Goal: Information Seeking & Learning: Learn about a topic

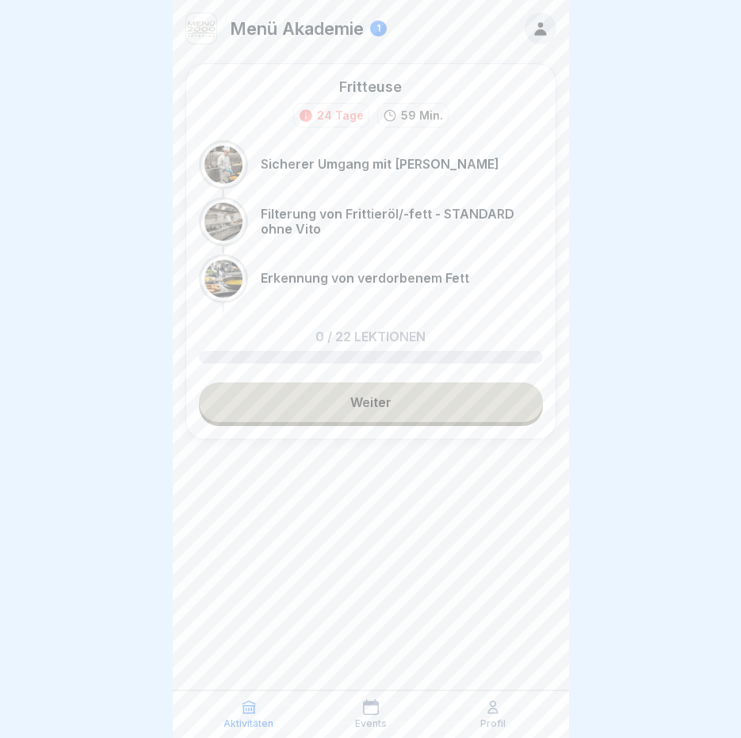
scroll to position [12, 0]
click at [333, 384] on link "Weiter" at bounding box center [371, 403] width 344 height 40
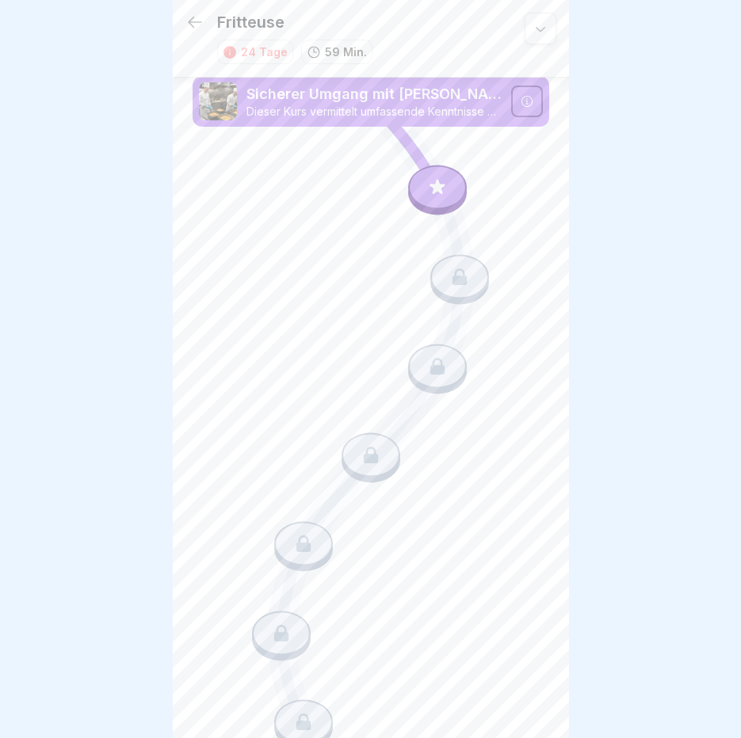
click at [408, 188] on div at bounding box center [437, 188] width 59 height 44
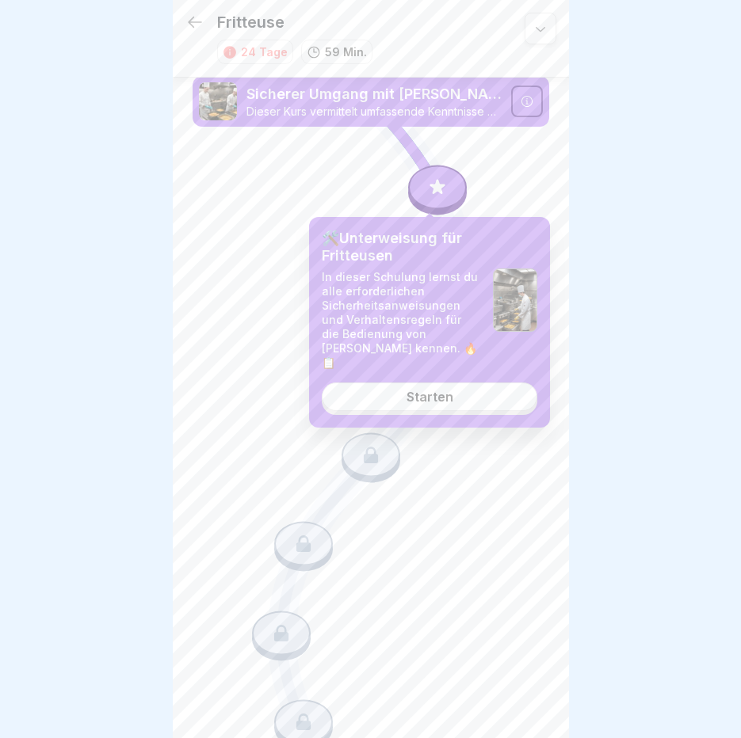
click at [406, 390] on div "Starten" at bounding box center [429, 397] width 47 height 14
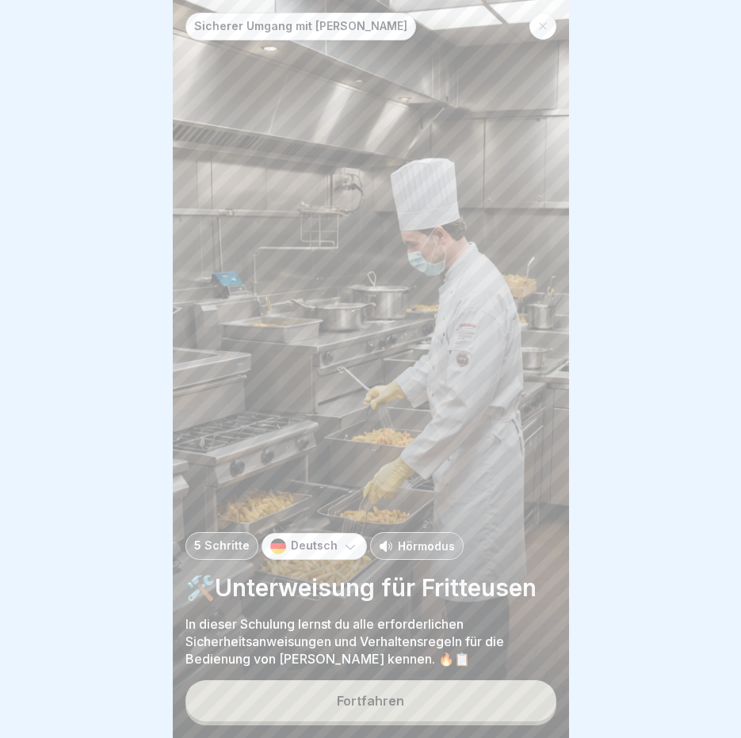
click at [417, 554] on p "Hörmodus" at bounding box center [426, 546] width 57 height 17
click at [365, 702] on button "Fortfahren" at bounding box center [370, 700] width 371 height 41
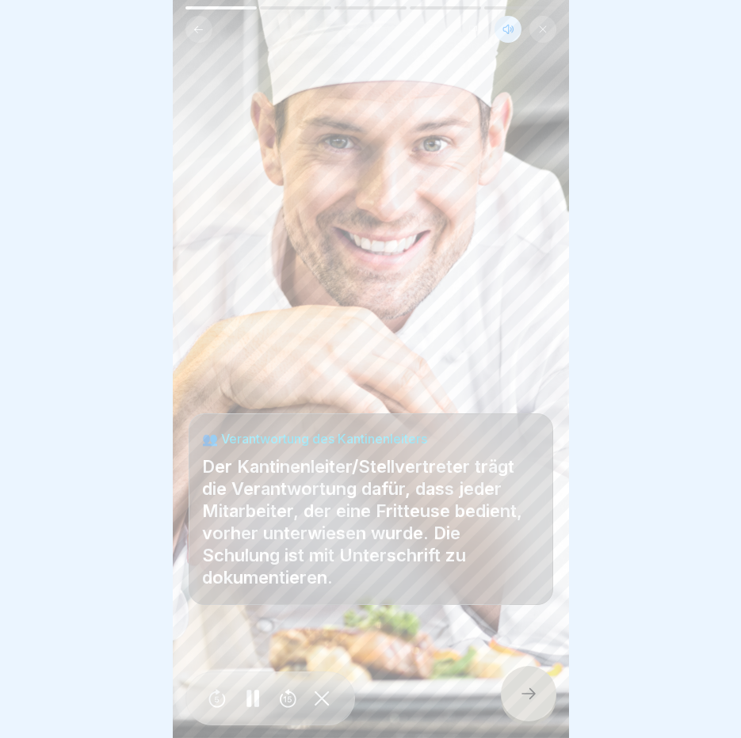
click at [256, 707] on rect at bounding box center [255, 698] width 5 height 17
click at [539, 695] on div at bounding box center [528, 693] width 55 height 55
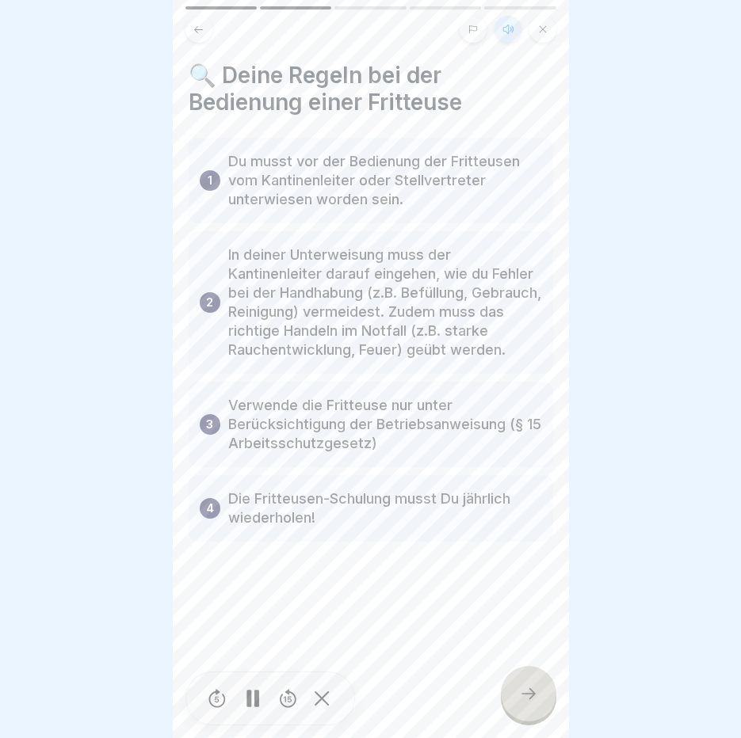
click at [539, 695] on div at bounding box center [528, 693] width 55 height 55
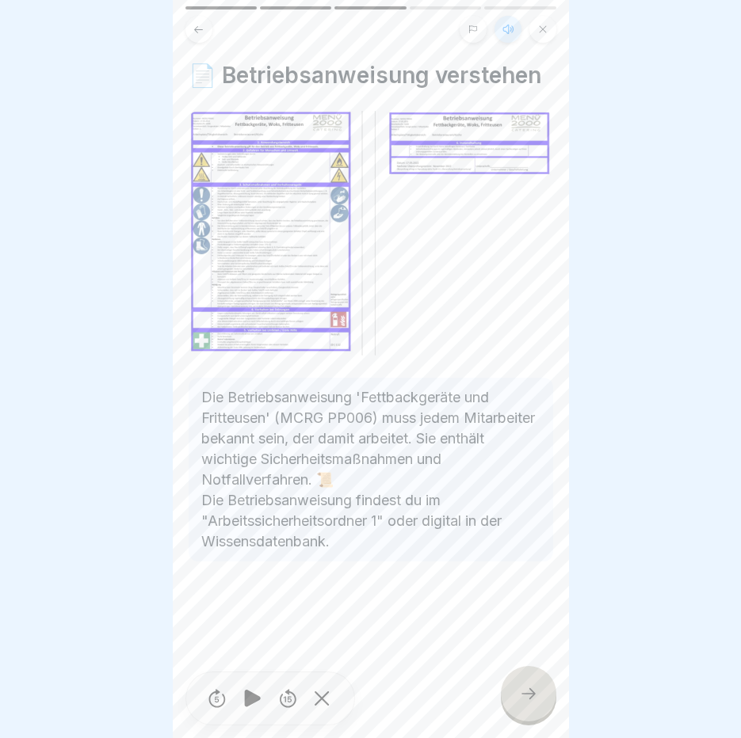
click at [539, 695] on div at bounding box center [528, 693] width 55 height 55
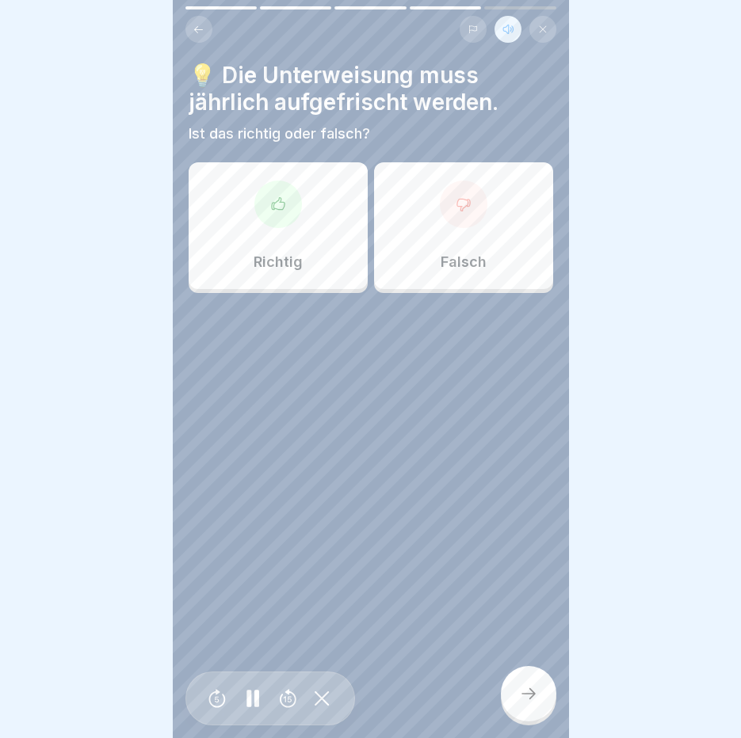
click at [299, 215] on div "Richtig" at bounding box center [277, 225] width 179 height 127
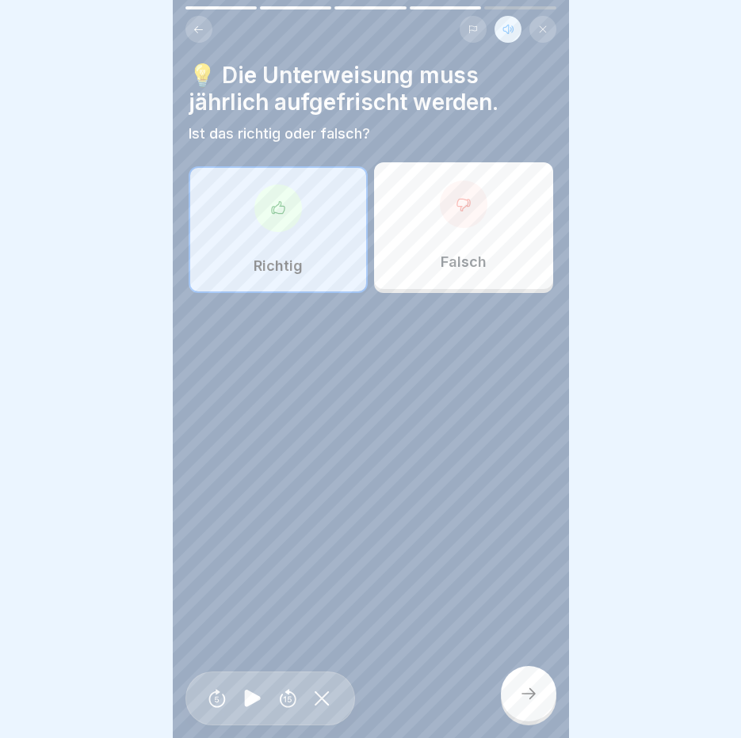
click at [521, 699] on icon at bounding box center [528, 693] width 19 height 19
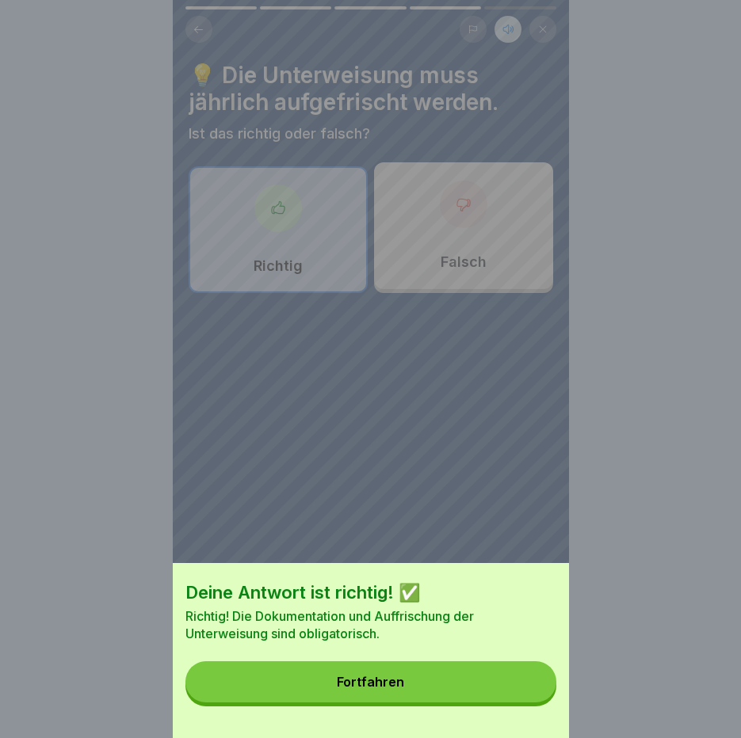
click at [521, 699] on button "Fortfahren" at bounding box center [370, 681] width 371 height 41
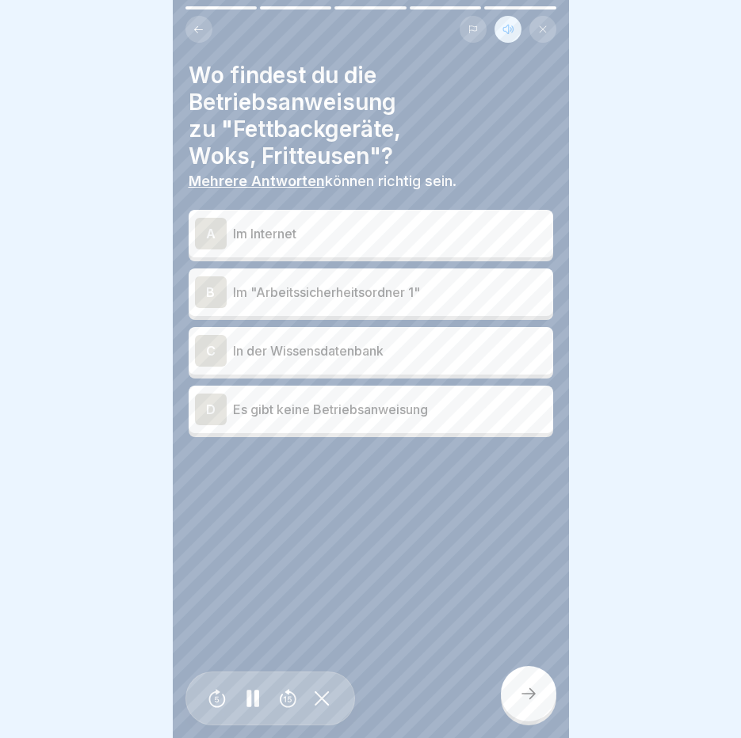
click at [342, 344] on p "In der Wissensdatenbank" at bounding box center [390, 350] width 314 height 19
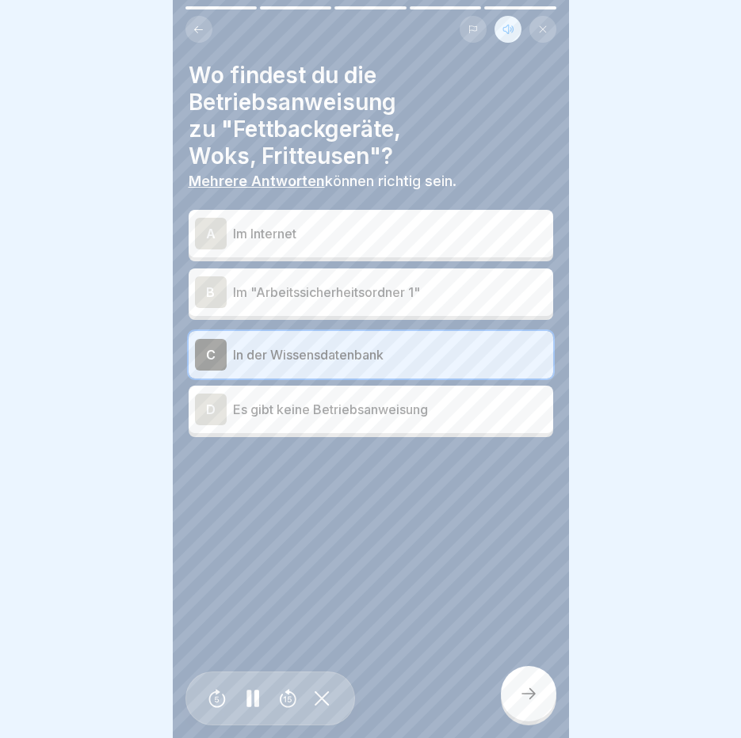
click at [522, 703] on icon at bounding box center [528, 693] width 19 height 19
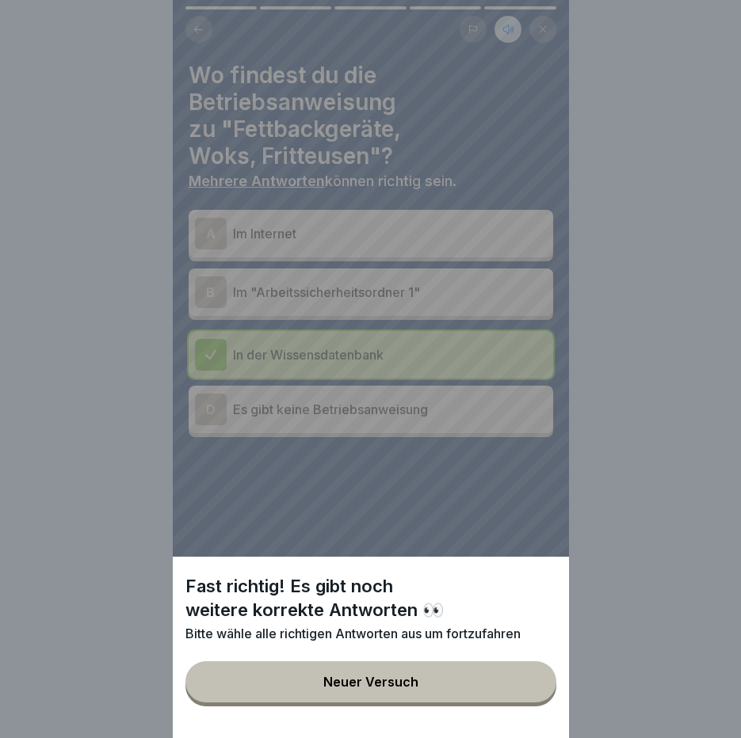
click at [489, 693] on button "Neuer Versuch" at bounding box center [370, 681] width 371 height 41
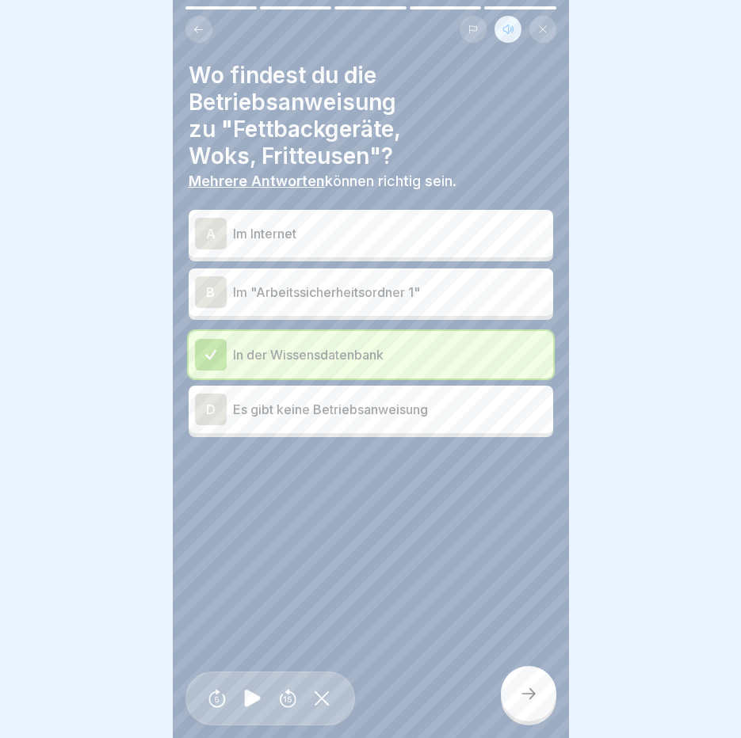
click at [402, 299] on p "Im "Arbeitssicherheitsordner 1"" at bounding box center [390, 292] width 314 height 19
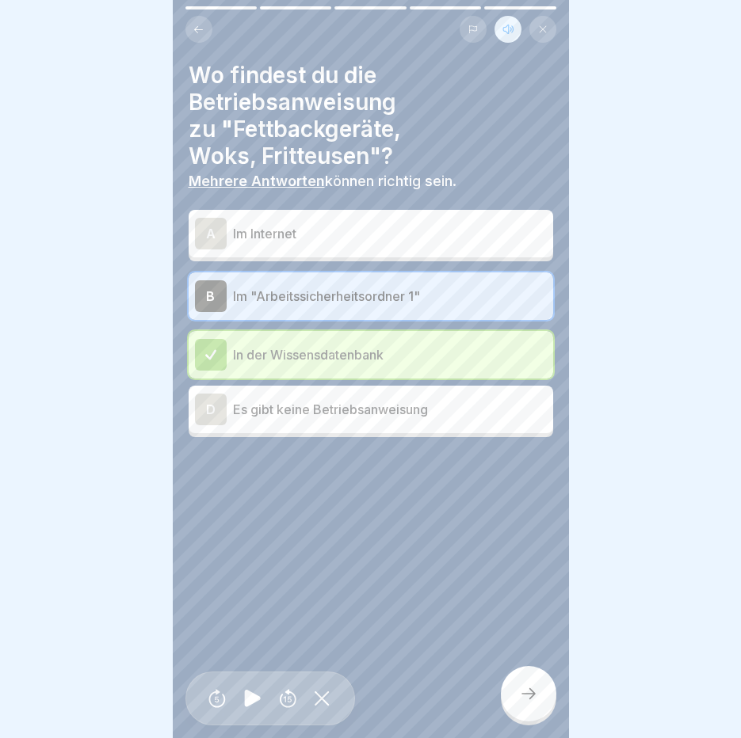
click at [521, 699] on icon at bounding box center [528, 693] width 19 height 19
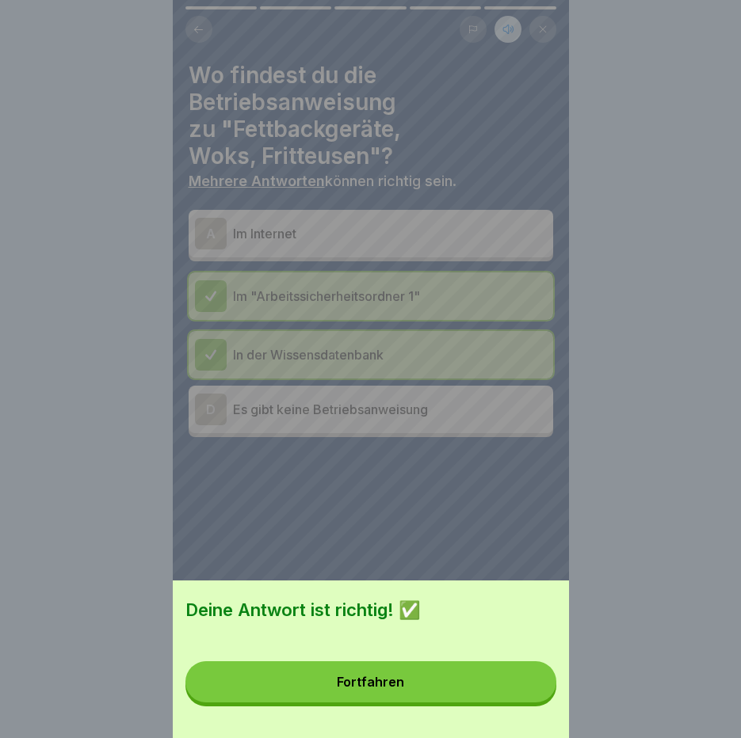
click at [521, 699] on button "Fortfahren" at bounding box center [370, 681] width 371 height 41
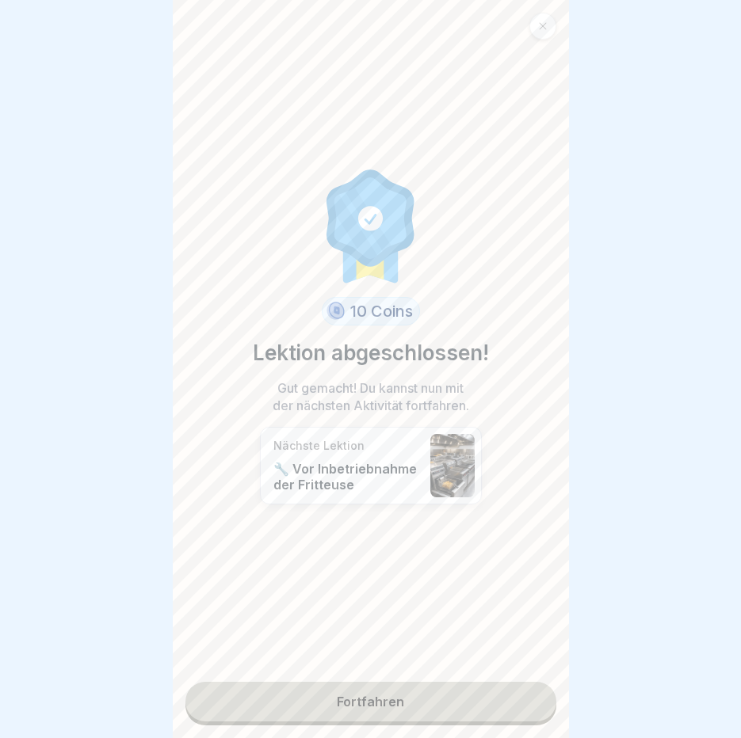
click at [477, 696] on link "Fortfahren" at bounding box center [370, 702] width 371 height 40
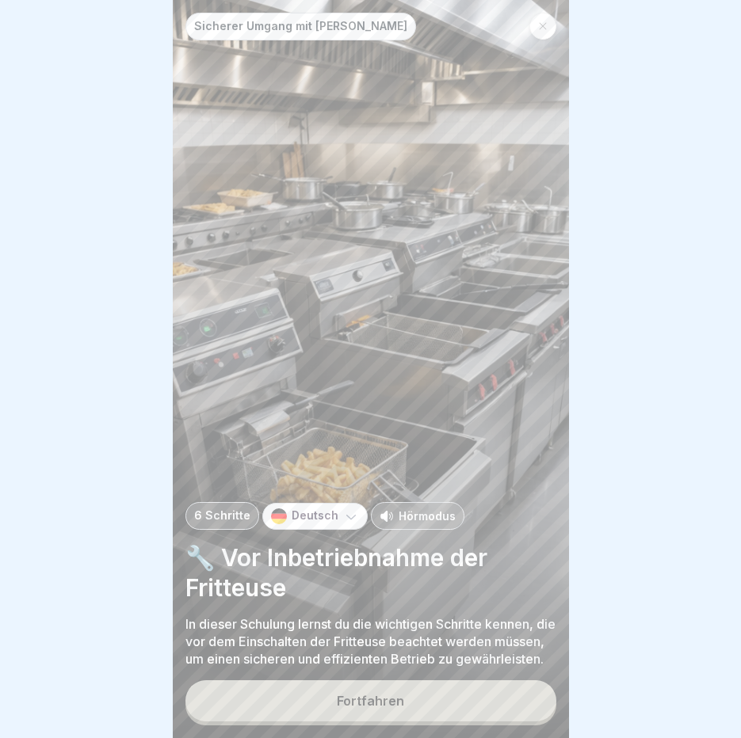
click at [398, 510] on p "Hörmodus" at bounding box center [426, 516] width 57 height 17
click at [349, 722] on button "Fortfahren" at bounding box center [370, 700] width 371 height 41
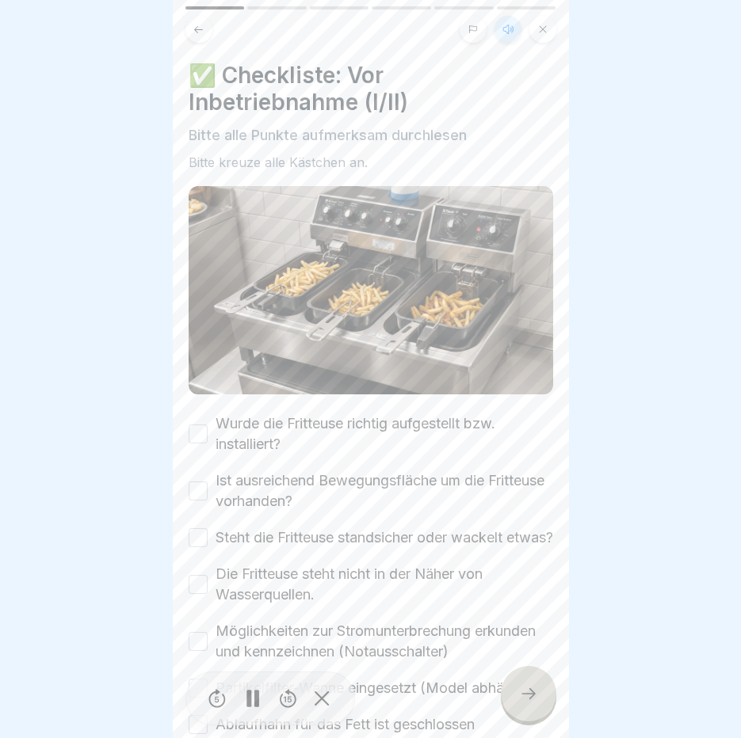
click at [252, 706] on icon at bounding box center [252, 698] width 13 height 17
click at [199, 425] on button "Wurde die Fritteuse richtig aufgestellt bzw. installiert?" at bounding box center [197, 434] width 19 height 19
click at [192, 496] on div "Ist ausreichend Bewegungsfläche um die Fritteuse vorhanden?" at bounding box center [370, 490] width 364 height 41
click at [199, 482] on button "Ist ausreichend Bewegungsfläche um die Fritteuse vorhanden?" at bounding box center [197, 491] width 19 height 19
click at [195, 546] on button "Steht die Fritteuse standsicher oder wackelt etwas?" at bounding box center [197, 537] width 19 height 19
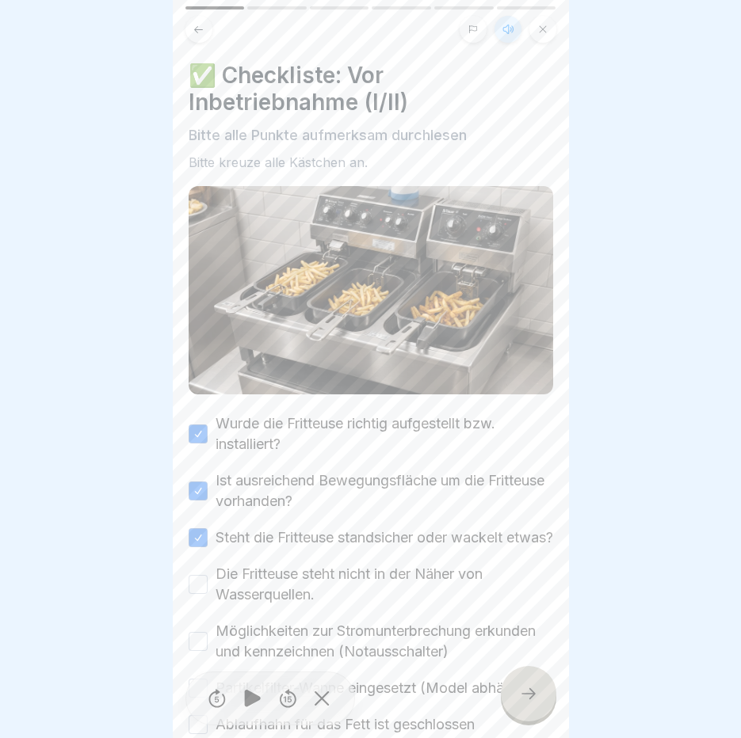
scroll to position [126, 0]
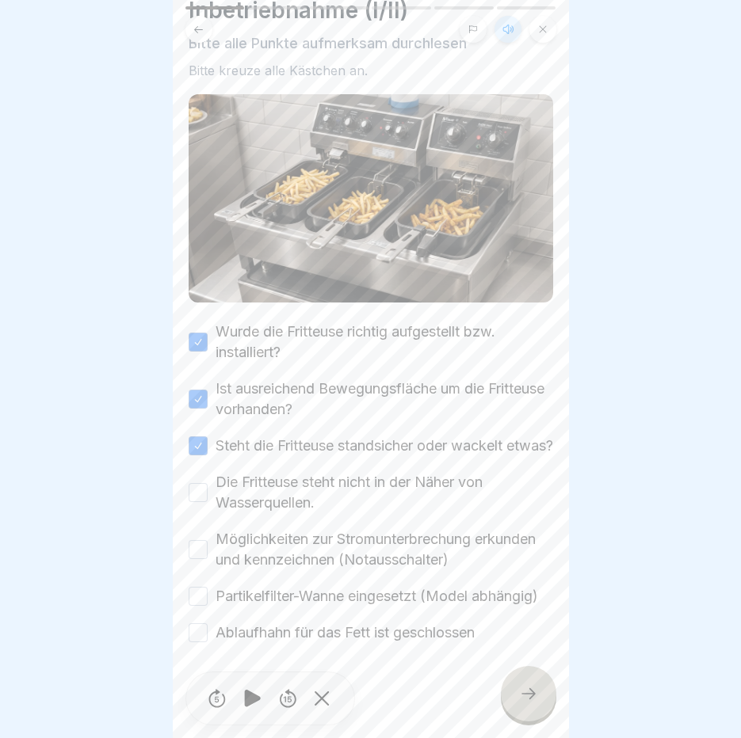
click at [194, 483] on button "Die Fritteuse steht nicht in der Näher von Wasserquellen." at bounding box center [197, 492] width 19 height 19
click at [196, 540] on button "Möglichkeiten zur Stromunterbrechung erkunden und kennzeichnen (Notausschalter)" at bounding box center [197, 549] width 19 height 19
click at [188, 587] on button "Partikelfilter-Wanne eingesetzt (Model abhängig)" at bounding box center [197, 596] width 19 height 19
click at [200, 627] on button "Ablaufhahn für das Fett ist geschlossen" at bounding box center [197, 632] width 19 height 19
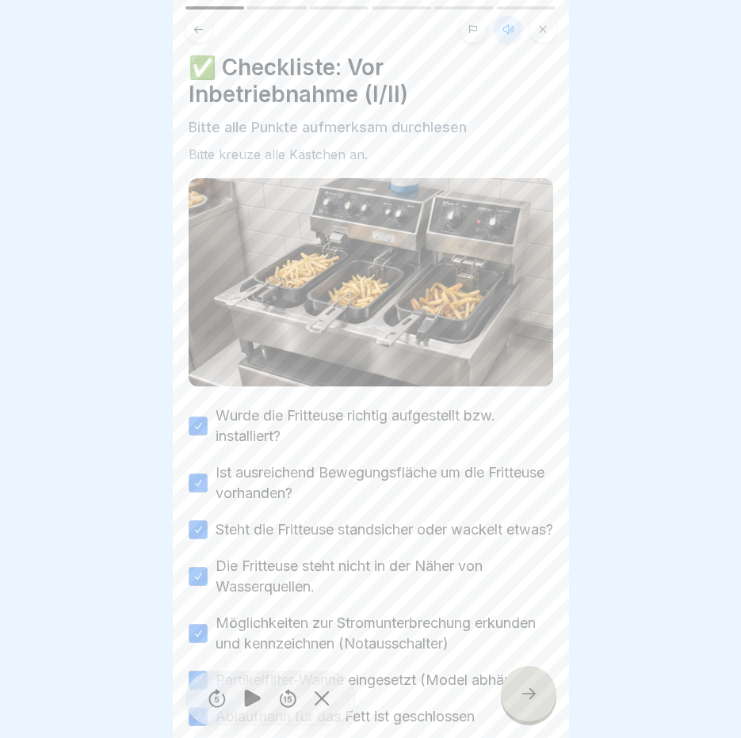
scroll to position [0, 0]
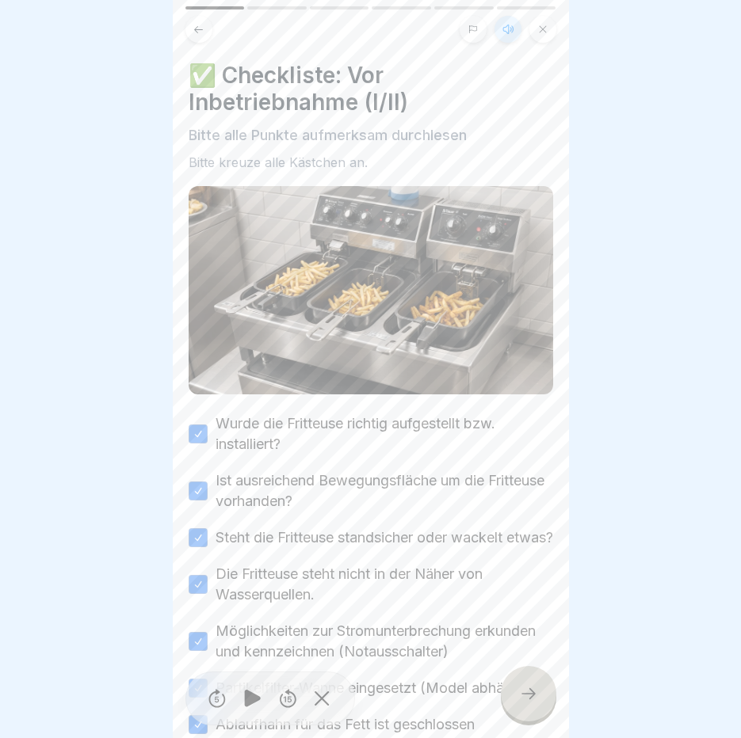
click at [543, 712] on div at bounding box center [528, 693] width 55 height 55
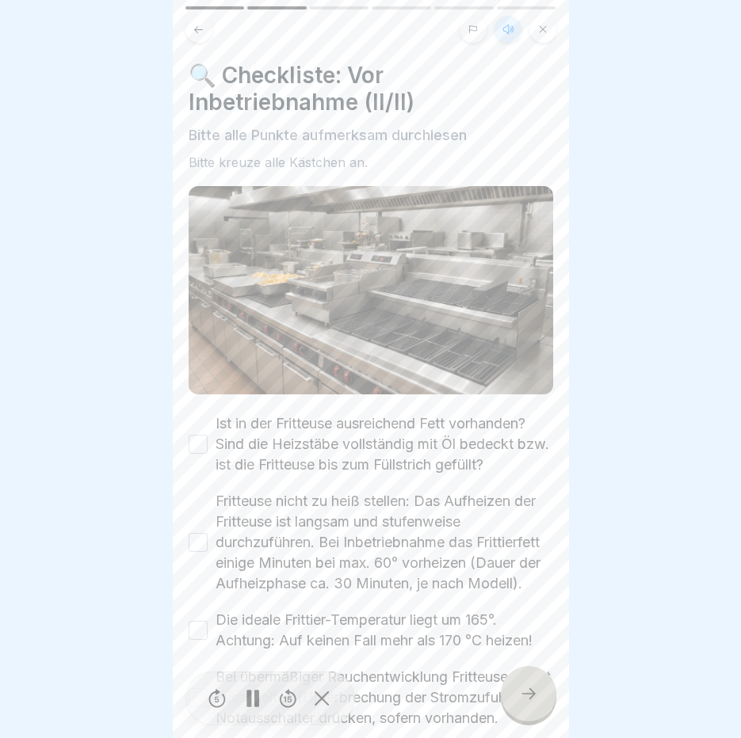
click at [203, 443] on button "Ist in der Fritteuse ausreichend Fett vorhanden? Sind die Heizstäbe vollständig…" at bounding box center [197, 444] width 19 height 19
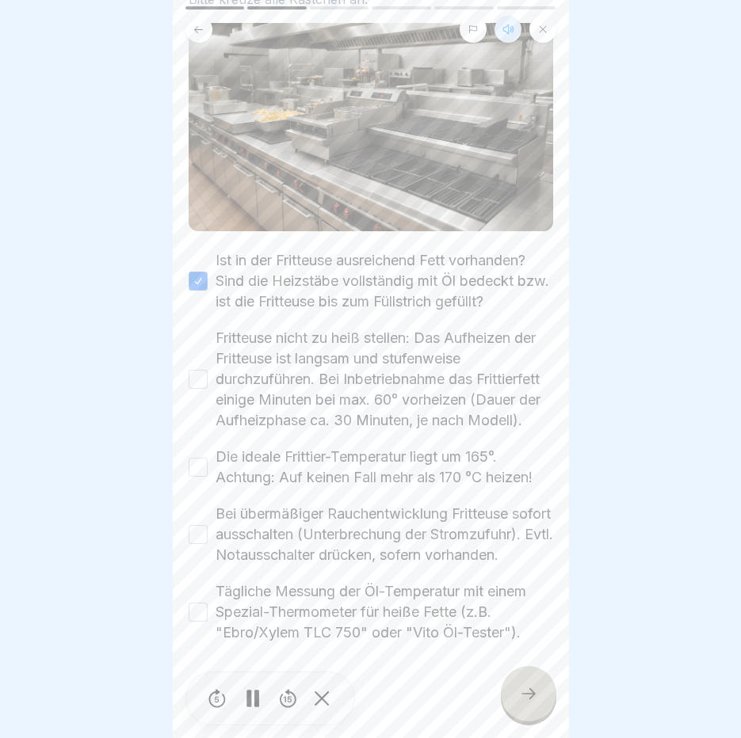
click at [200, 370] on button "Fritteuse nicht zu heiß stellen: Das Aufheizen der Fritteuse ist langsam und st…" at bounding box center [197, 379] width 19 height 19
click at [194, 458] on button "Die ideale Frittier-Temperatur liegt um 165°. Achtung: Auf keinen Fall mehr als…" at bounding box center [197, 467] width 19 height 19
click at [198, 526] on button "Bei übermäßiger Rauchentwicklung Fritteuse sofort ausschalten (Unterbrechung de…" at bounding box center [197, 534] width 19 height 19
click at [200, 610] on button "Tägliche Messung der Öl-Temperatur mit einem Spezial-Thermometer für heiße Fett…" at bounding box center [197, 612] width 19 height 19
click at [530, 699] on icon at bounding box center [528, 693] width 19 height 19
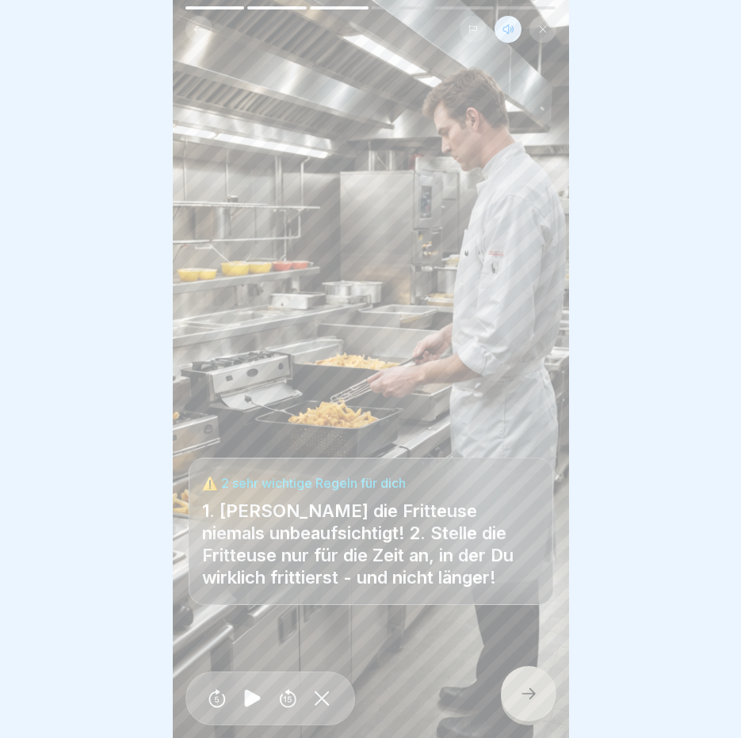
click at [528, 698] on div at bounding box center [528, 693] width 55 height 55
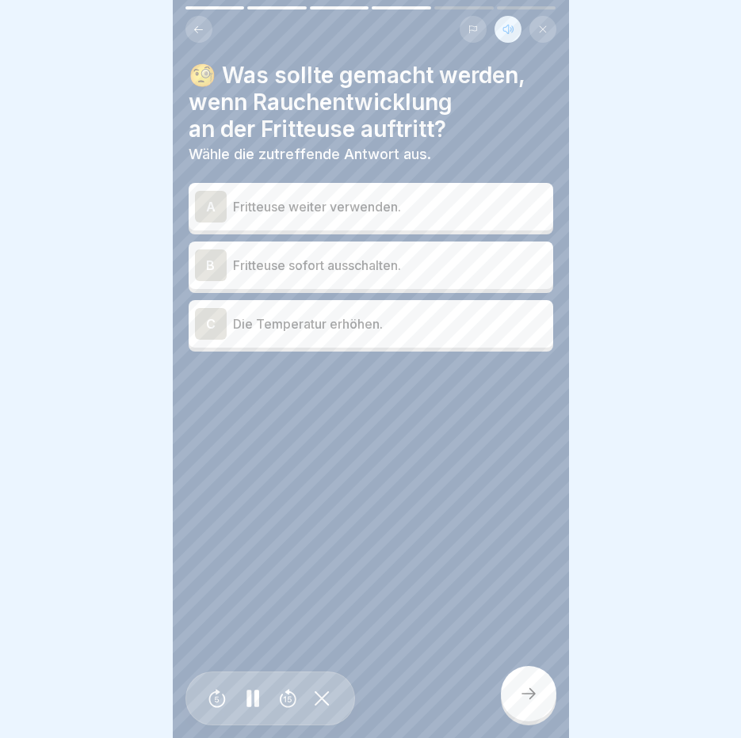
click at [392, 248] on div "B Fritteuse sofort ausschalten." at bounding box center [370, 266] width 364 height 48
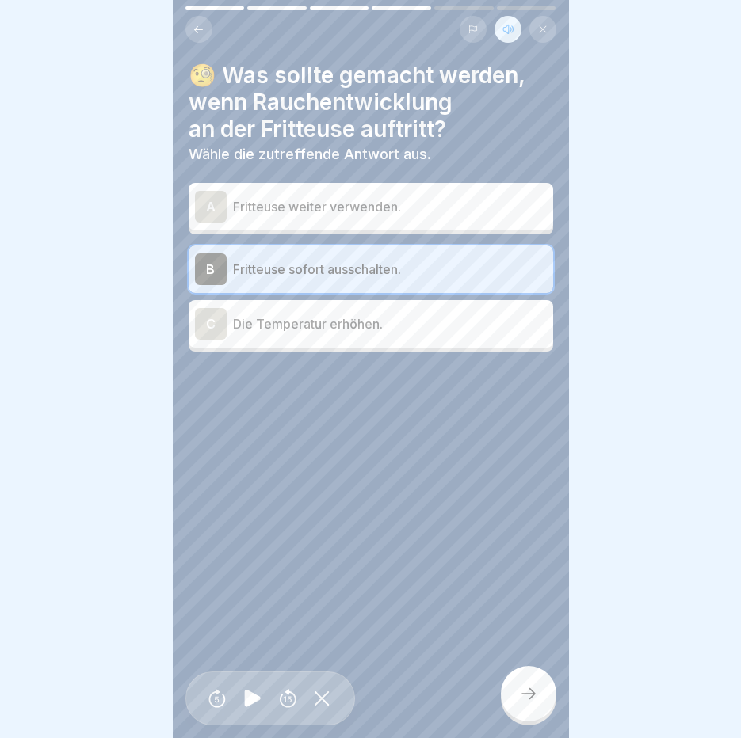
click at [535, 720] on div at bounding box center [528, 693] width 55 height 55
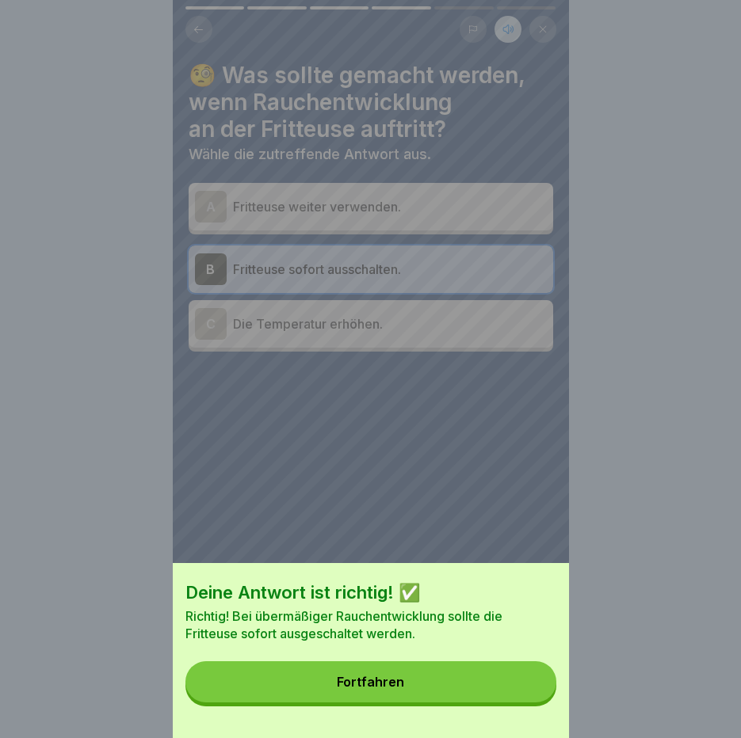
click at [533, 702] on button "Fortfahren" at bounding box center [370, 681] width 371 height 41
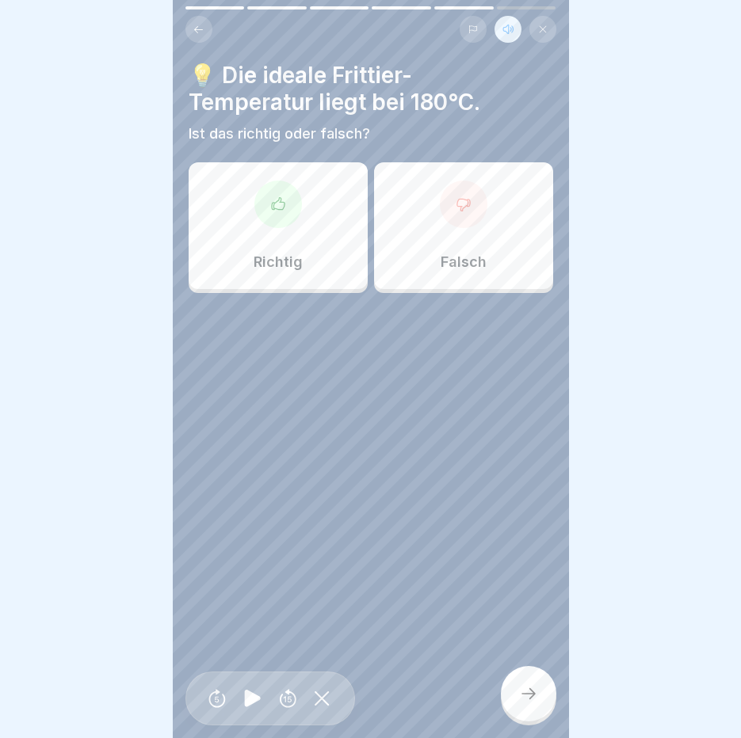
click at [484, 238] on div "Falsch" at bounding box center [463, 225] width 179 height 127
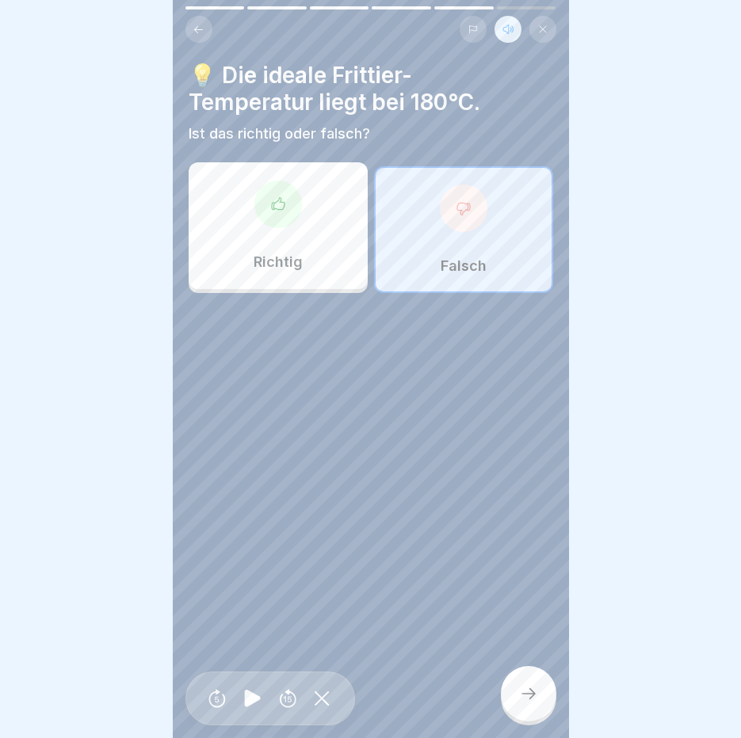
click at [527, 686] on div at bounding box center [528, 693] width 55 height 55
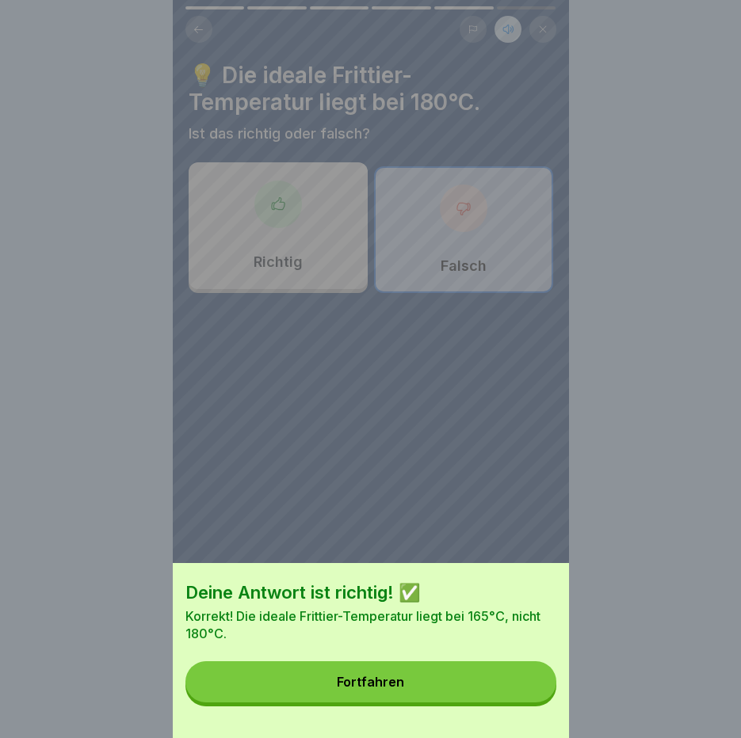
click at [527, 686] on button "Fortfahren" at bounding box center [370, 681] width 371 height 41
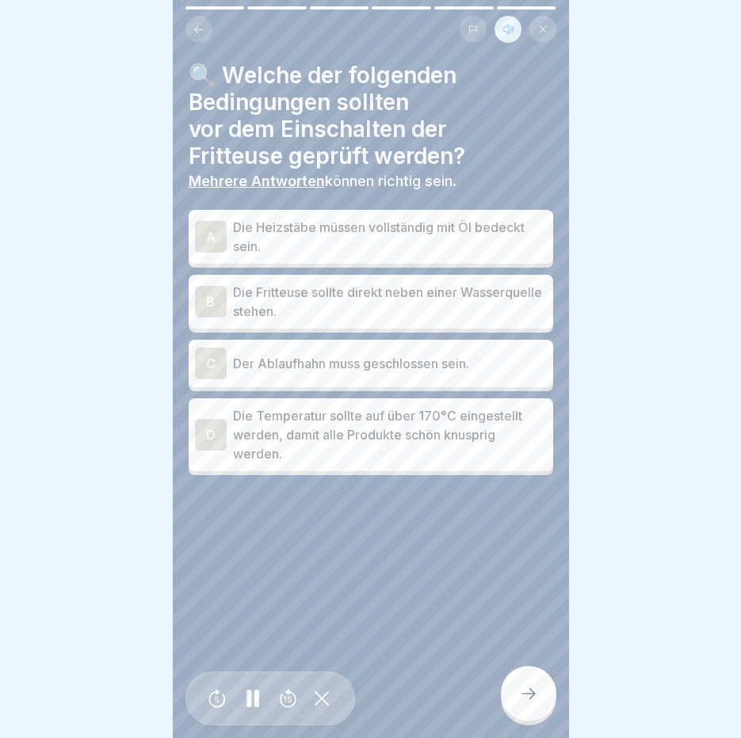
click at [363, 223] on p "Die Heizstäbe müssen vollständig mit Öl bedeckt sein." at bounding box center [390, 237] width 314 height 38
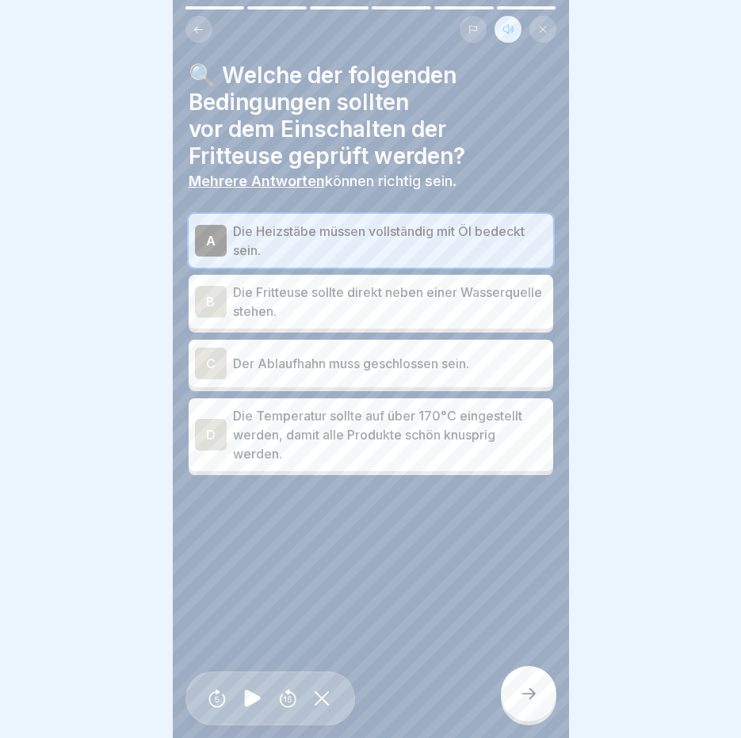
click at [351, 354] on p "Der Ablaufhahn muss geschlossen sein." at bounding box center [390, 363] width 314 height 19
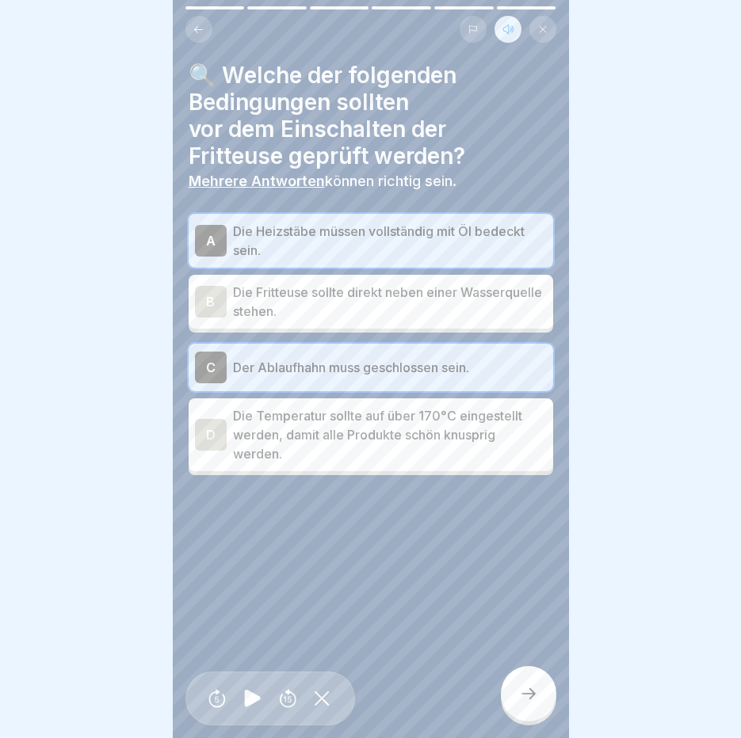
click at [529, 703] on icon at bounding box center [528, 693] width 19 height 19
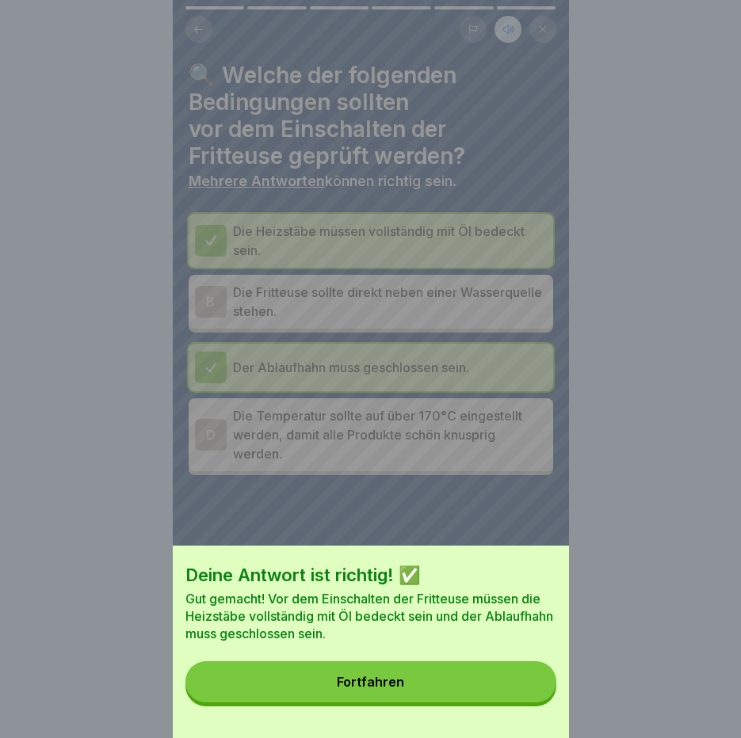
click at [529, 702] on button "Fortfahren" at bounding box center [370, 681] width 371 height 41
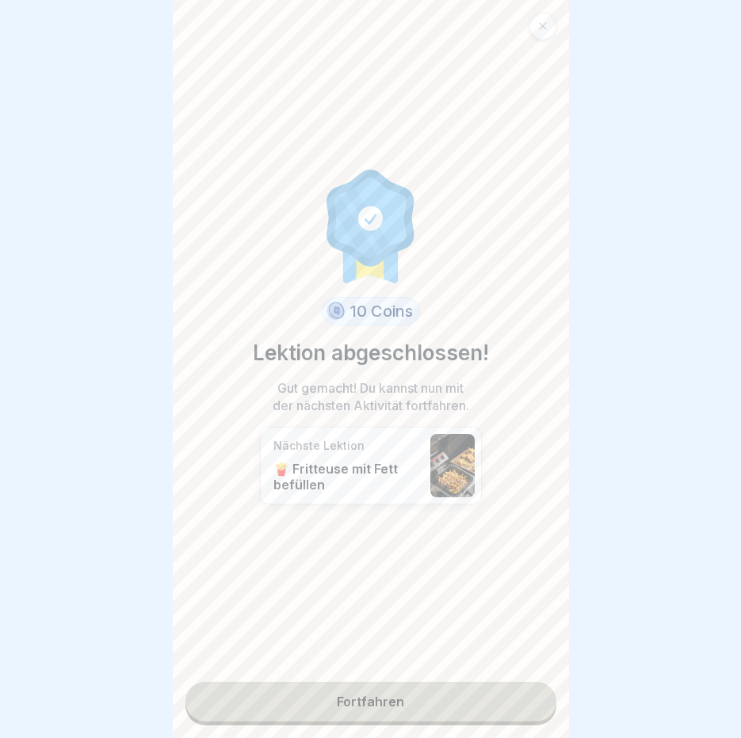
click at [485, 699] on link "Fortfahren" at bounding box center [370, 702] width 371 height 40
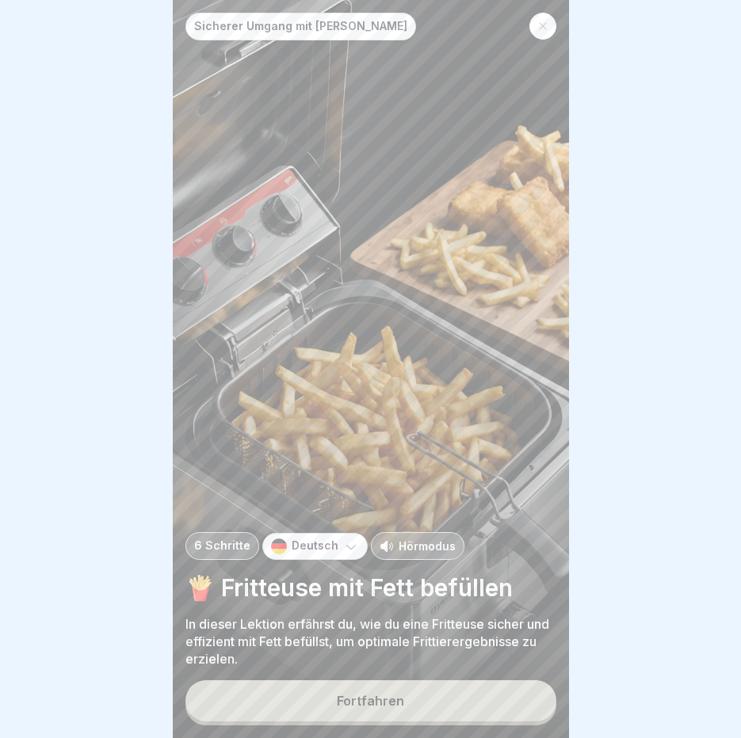
click at [439, 554] on p "Hörmodus" at bounding box center [426, 546] width 57 height 17
click at [389, 708] on div "Fortfahren" at bounding box center [370, 701] width 67 height 14
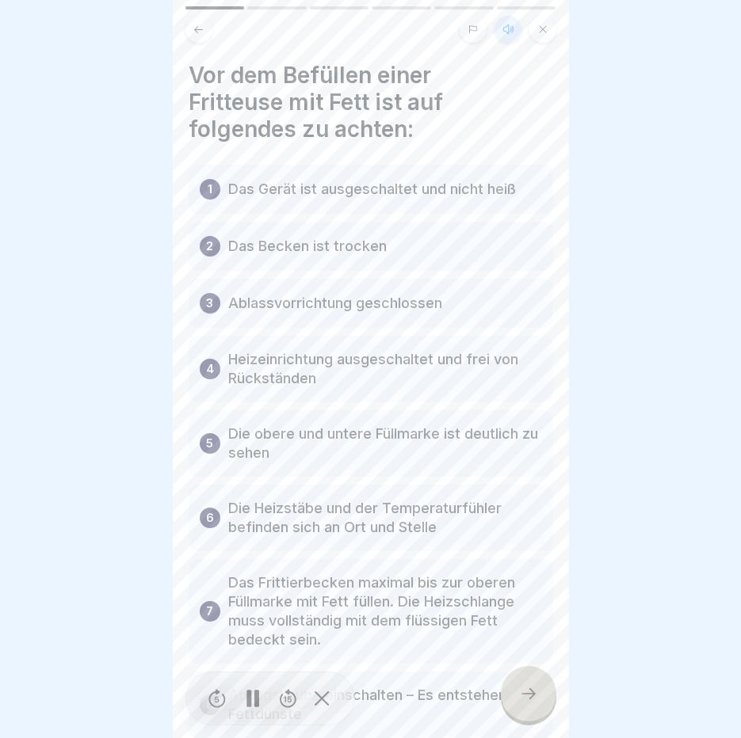
click at [255, 701] on div at bounding box center [253, 699] width 32 height 36
click at [542, 702] on div at bounding box center [528, 693] width 55 height 55
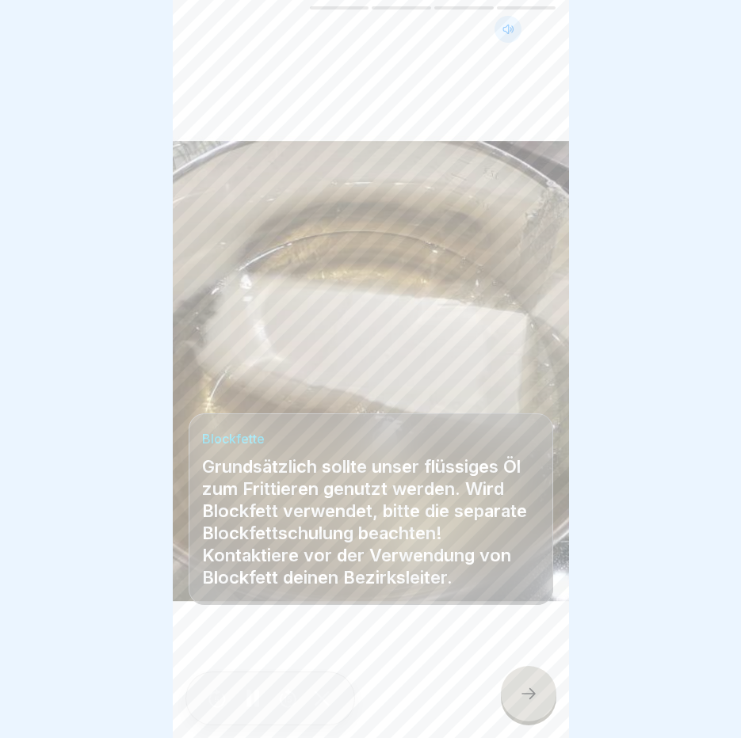
click at [542, 702] on div at bounding box center [528, 693] width 55 height 55
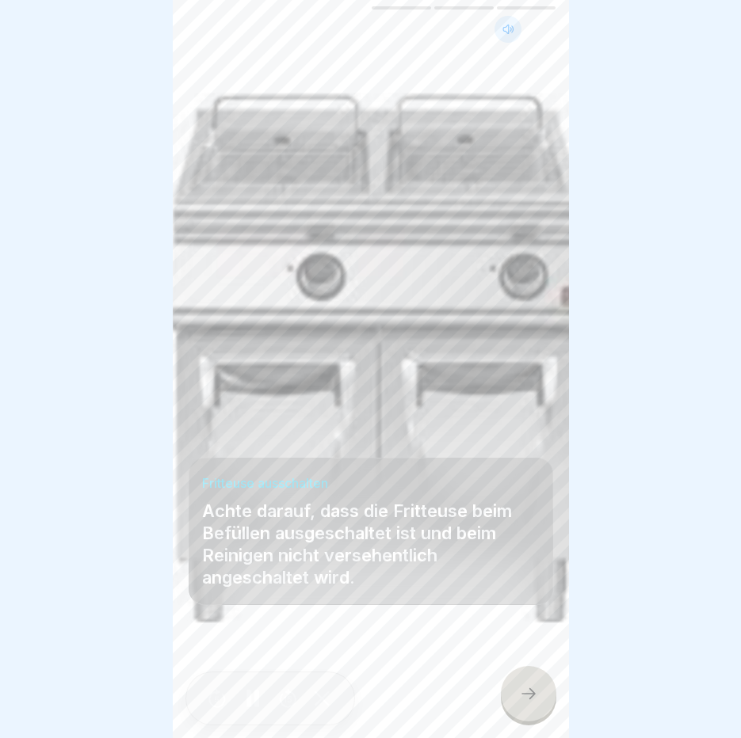
click at [542, 702] on div at bounding box center [528, 693] width 55 height 55
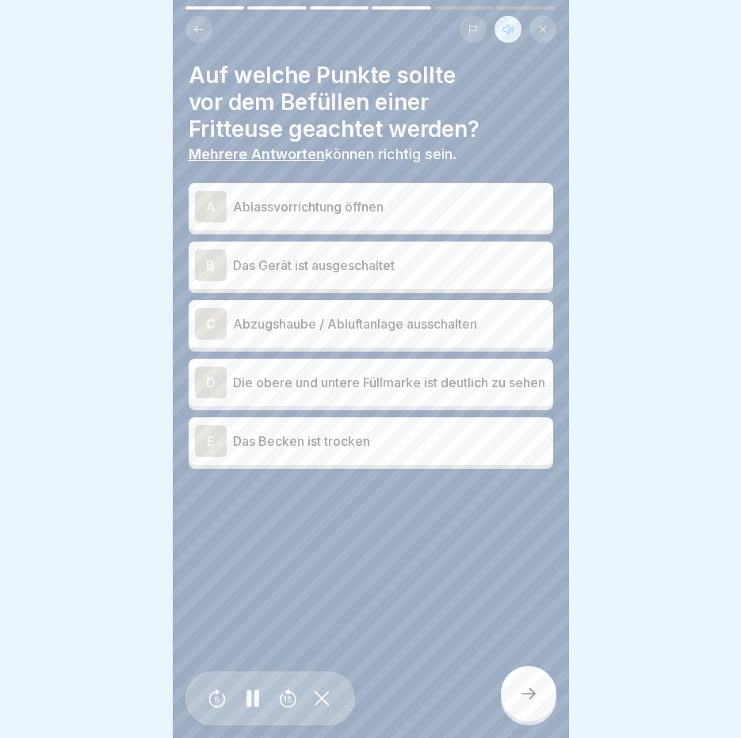
click at [422, 253] on div "B Das Gerät ist ausgeschaltet" at bounding box center [371, 265] width 352 height 32
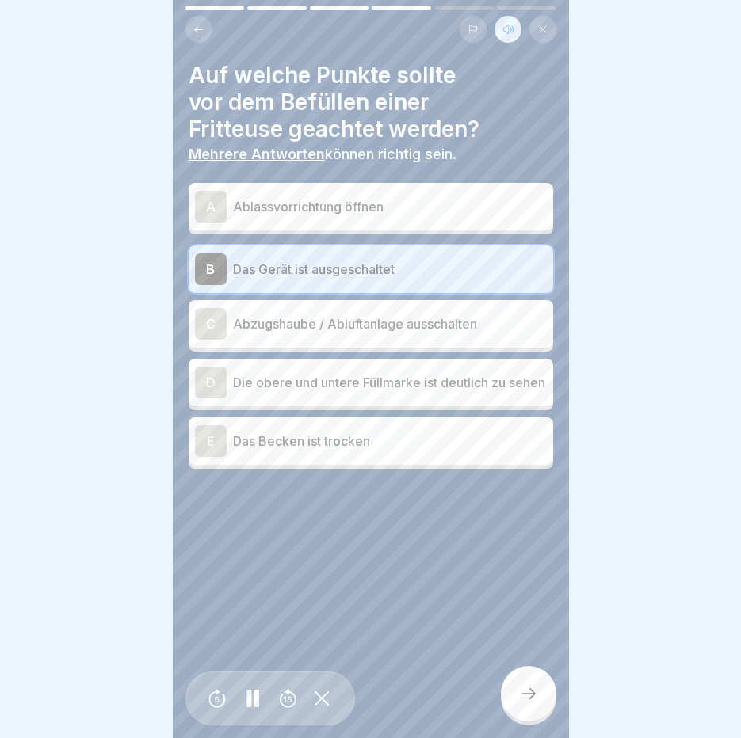
click at [417, 326] on p "Abzugshaube / Abluftanlage ausschalten" at bounding box center [390, 323] width 314 height 19
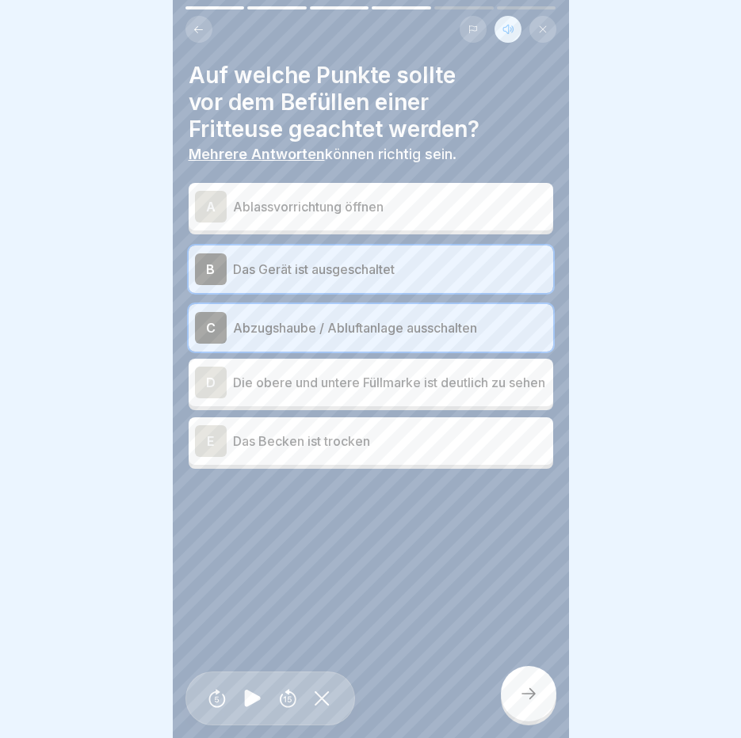
click at [386, 457] on div "E Das Becken ist trocken" at bounding box center [371, 441] width 352 height 32
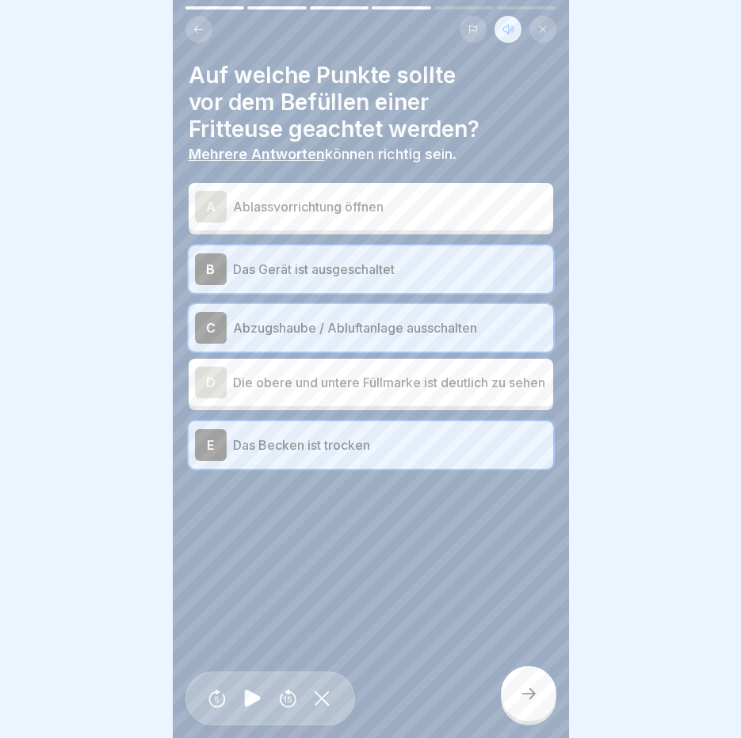
click at [535, 698] on div at bounding box center [528, 693] width 55 height 55
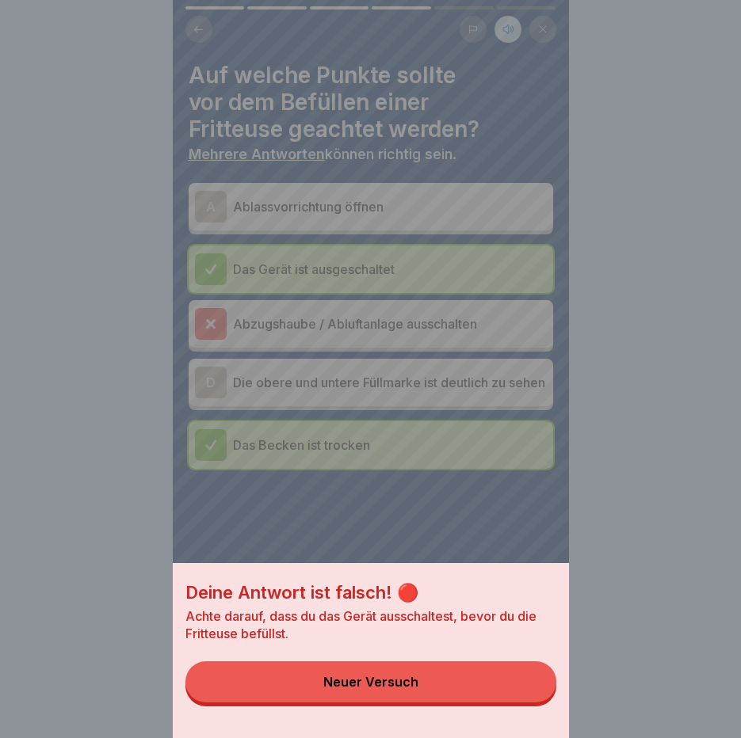
click at [343, 689] on div "Neuer Versuch" at bounding box center [370, 682] width 95 height 14
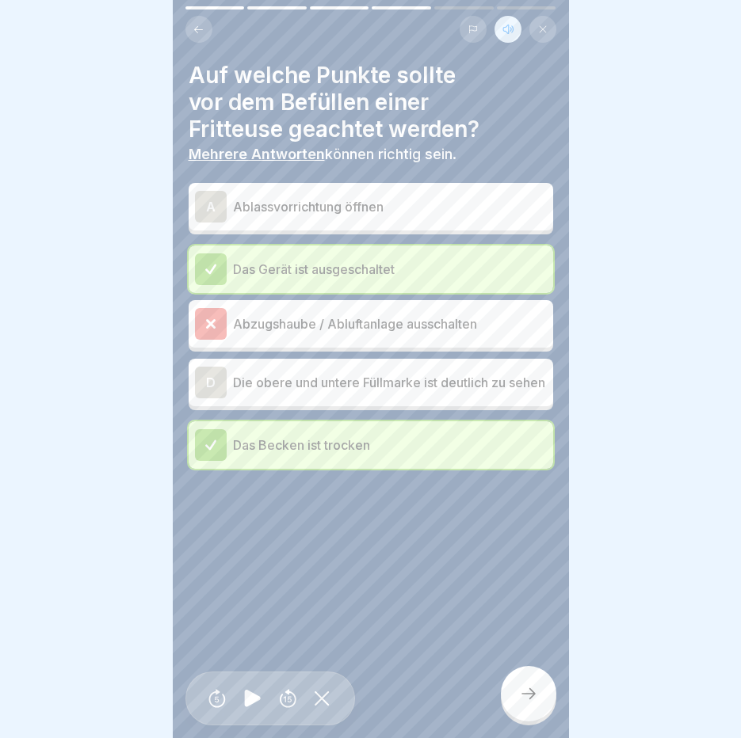
click at [367, 341] on div "Abzugshaube / Abluftanlage ausschalten" at bounding box center [370, 324] width 364 height 48
click at [524, 701] on icon at bounding box center [528, 693] width 19 height 19
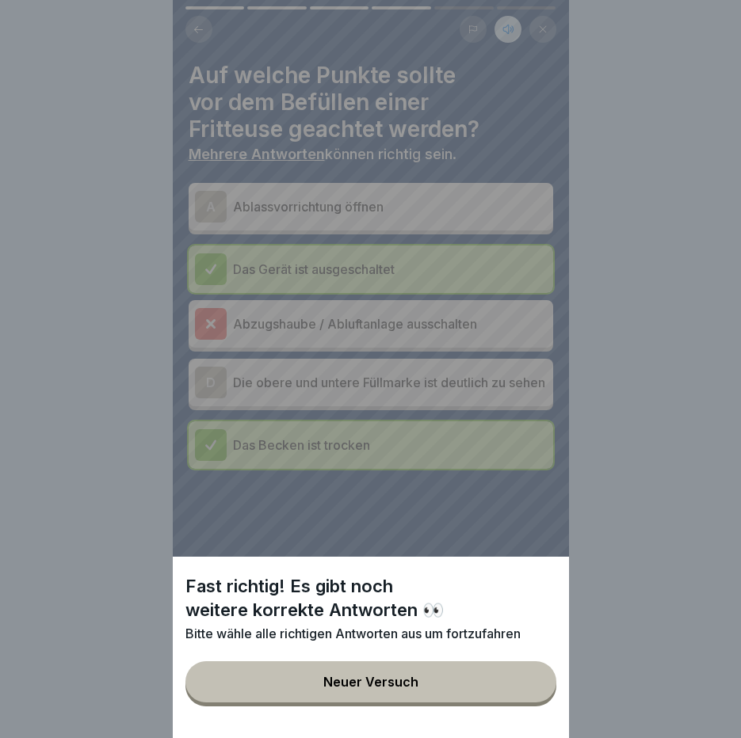
click at [381, 689] on div "Neuer Versuch" at bounding box center [370, 682] width 95 height 14
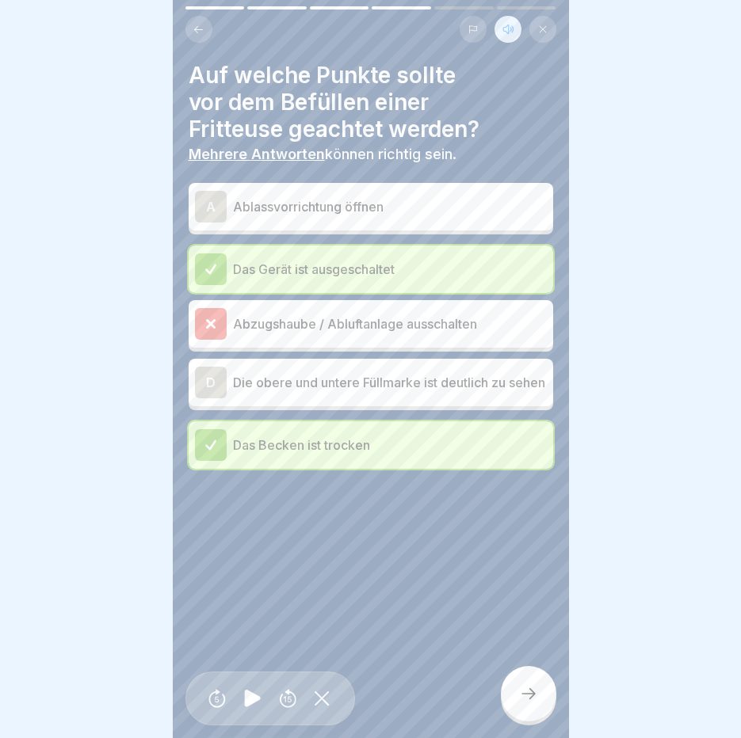
click at [306, 329] on p "Abzugshaube / Abluftanlage ausschalten" at bounding box center [390, 323] width 314 height 19
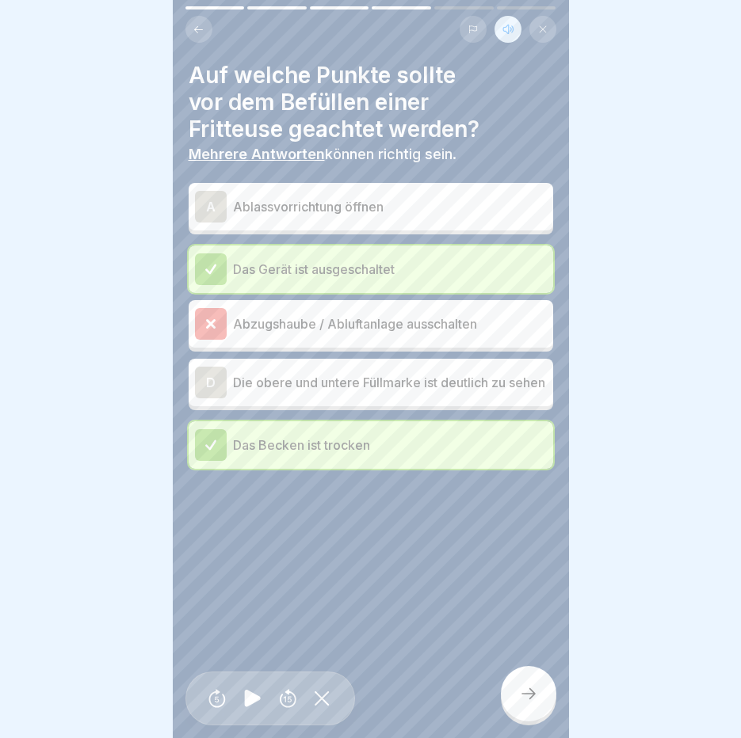
click at [306, 329] on p "Abzugshaube / Abluftanlage ausschalten" at bounding box center [390, 323] width 314 height 19
click at [306, 327] on p "Abzugshaube / Abluftanlage ausschalten" at bounding box center [390, 323] width 314 height 19
click at [337, 265] on p "Das Gerät ist ausgeschaltet" at bounding box center [390, 269] width 314 height 19
click at [385, 327] on p "Abzugshaube / Abluftanlage ausschalten" at bounding box center [390, 323] width 314 height 19
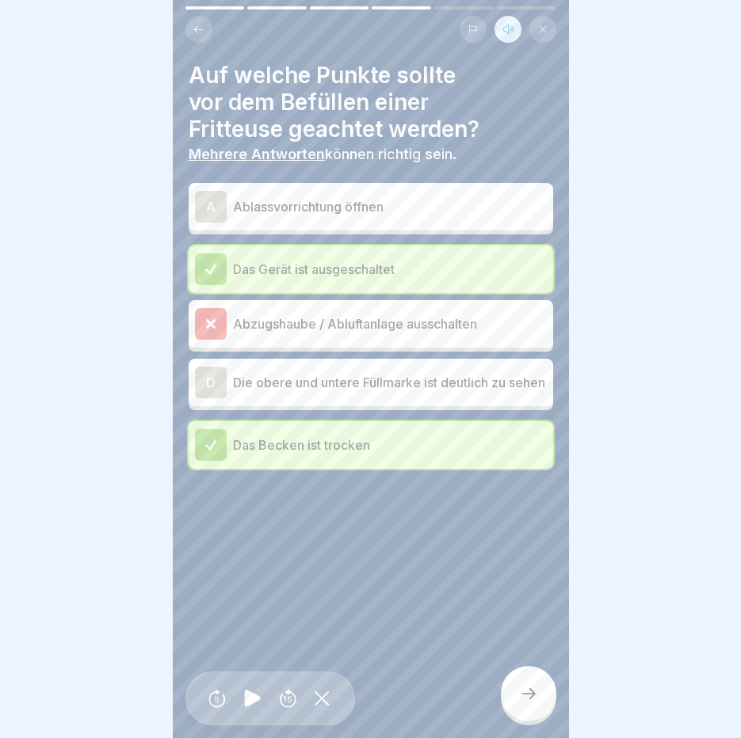
click at [528, 703] on icon at bounding box center [528, 693] width 19 height 19
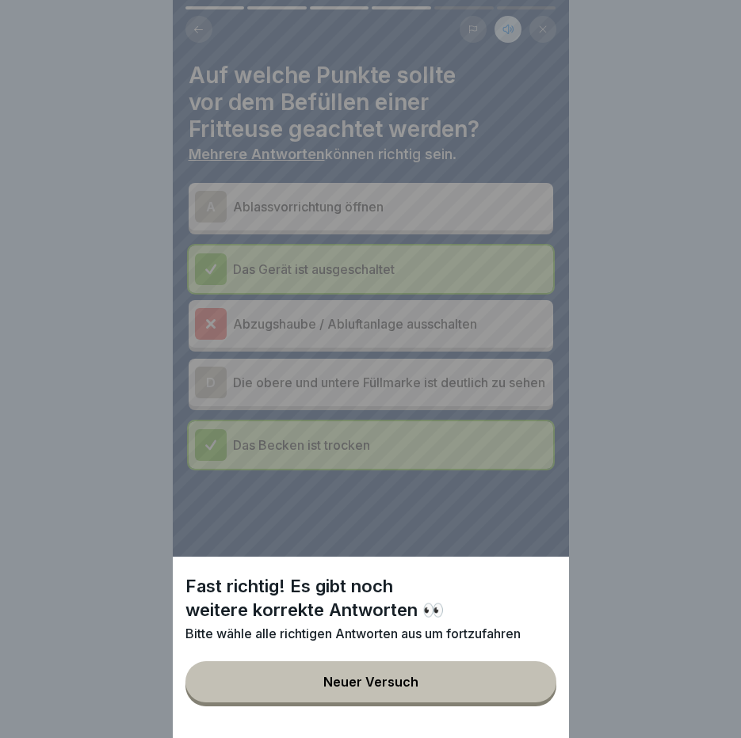
click at [512, 695] on button "Neuer Versuch" at bounding box center [370, 681] width 371 height 41
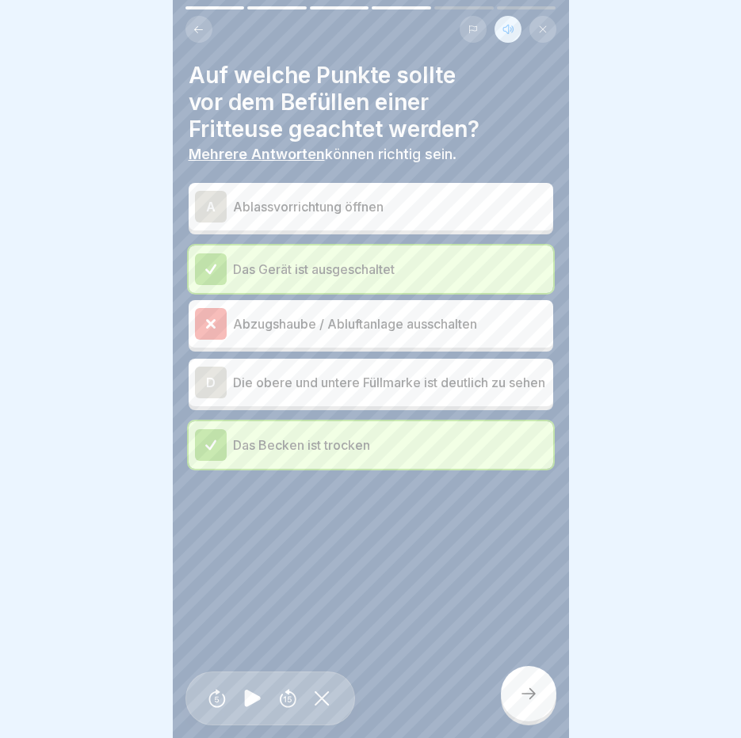
click at [435, 314] on p "Abzugshaube / Abluftanlage ausschalten" at bounding box center [390, 323] width 314 height 19
click at [521, 695] on div at bounding box center [528, 693] width 55 height 55
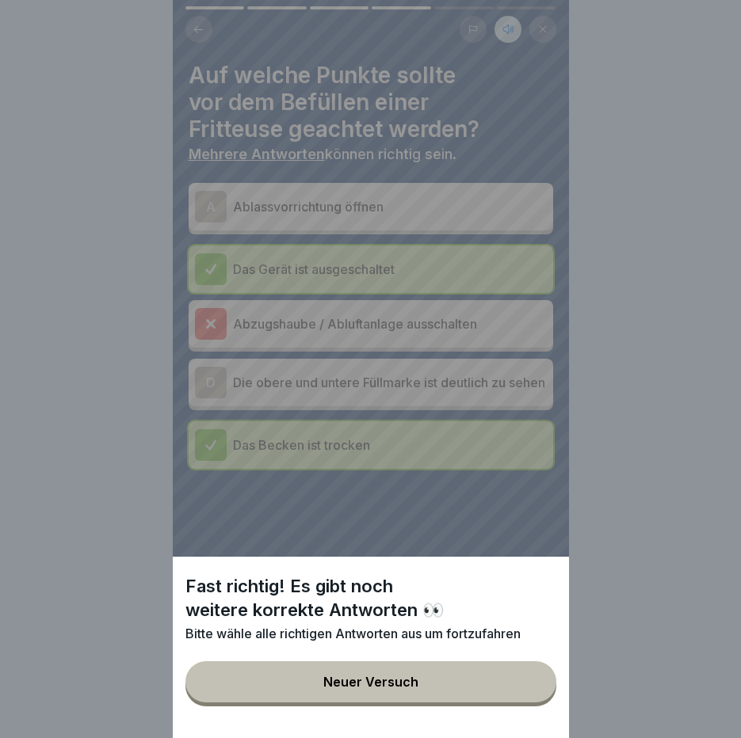
click at [474, 673] on div "Fast richtig! Es gibt noch weitere korrekte Antworten 👀 Bitte wähle alle richti…" at bounding box center [371, 647] width 396 height 181
click at [390, 689] on div "Neuer Versuch" at bounding box center [370, 682] width 95 height 14
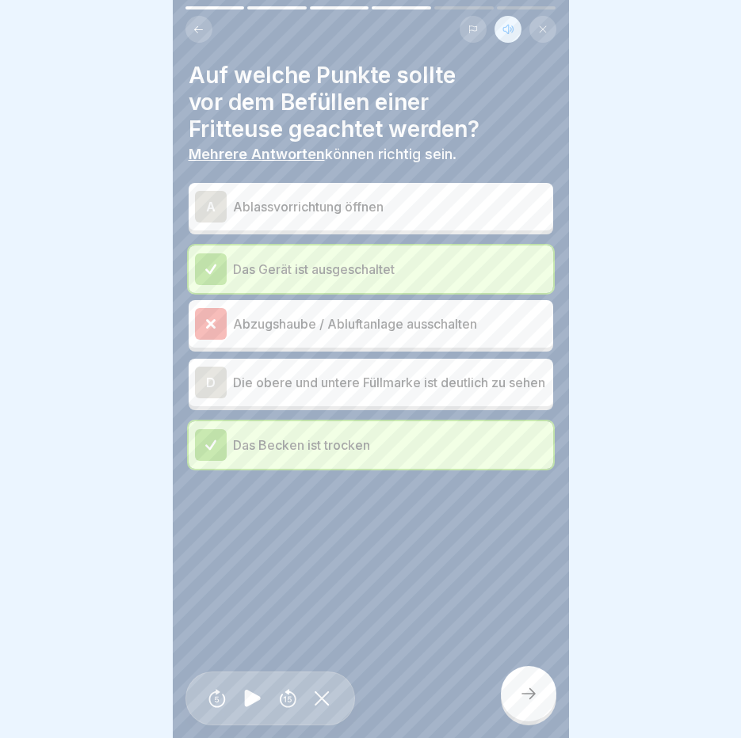
click at [320, 275] on p "Das Gerät ist ausgeschaltet" at bounding box center [390, 269] width 314 height 19
click at [523, 699] on icon at bounding box center [528, 693] width 19 height 19
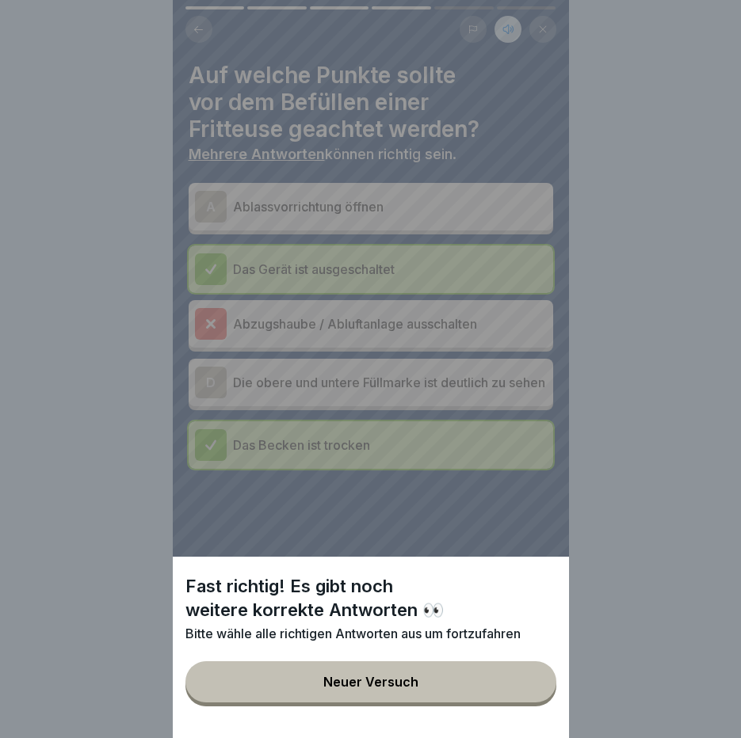
click at [476, 690] on button "Neuer Versuch" at bounding box center [370, 681] width 371 height 41
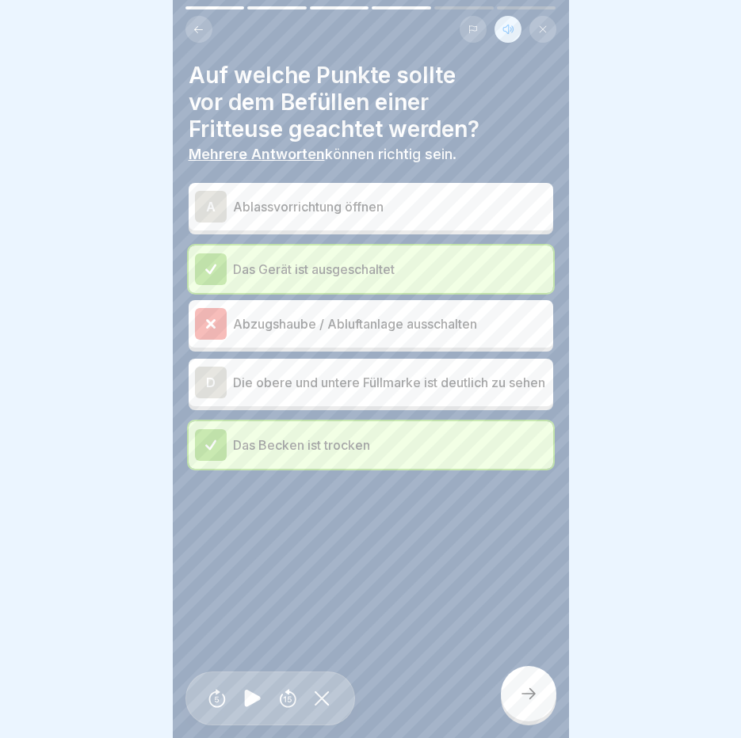
click at [286, 322] on p "Abzugshaube / Abluftanlage ausschalten" at bounding box center [390, 323] width 314 height 19
click at [333, 330] on p "Abzugshaube / Abluftanlage ausschalten" at bounding box center [390, 323] width 314 height 19
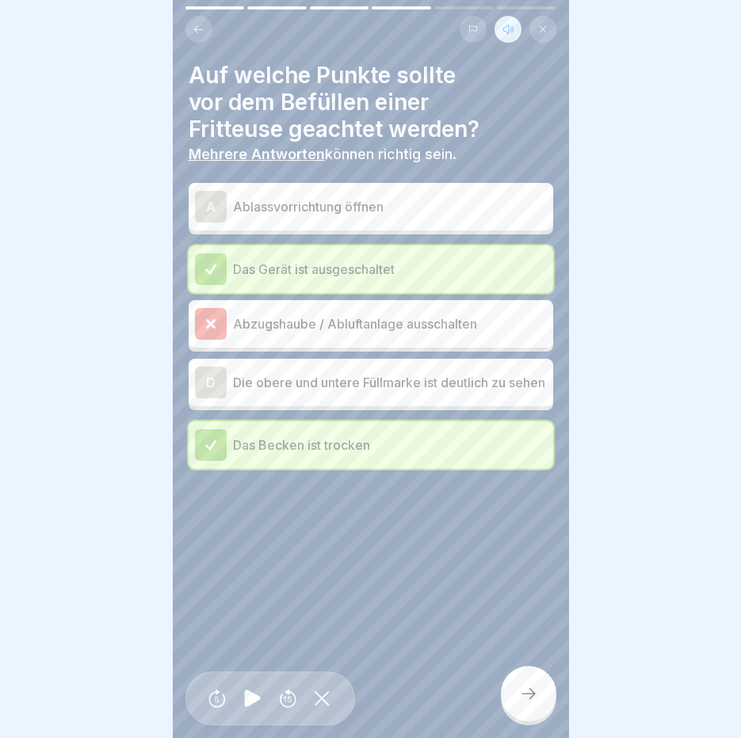
click at [339, 390] on p "Die obere und untere Füllmarke ist deutlich zu sehen" at bounding box center [390, 382] width 314 height 19
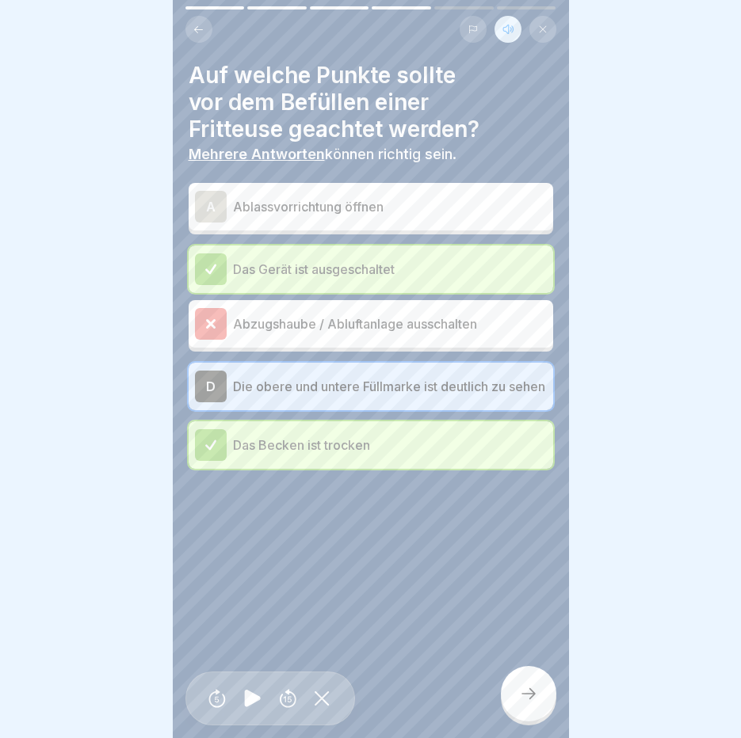
click at [527, 715] on div at bounding box center [528, 693] width 55 height 55
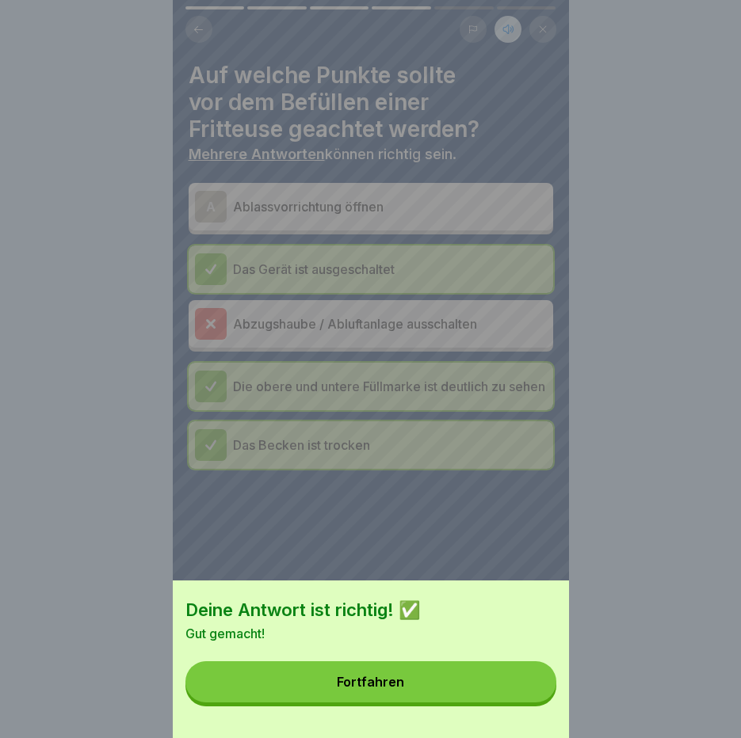
click at [483, 694] on button "Fortfahren" at bounding box center [370, 681] width 371 height 41
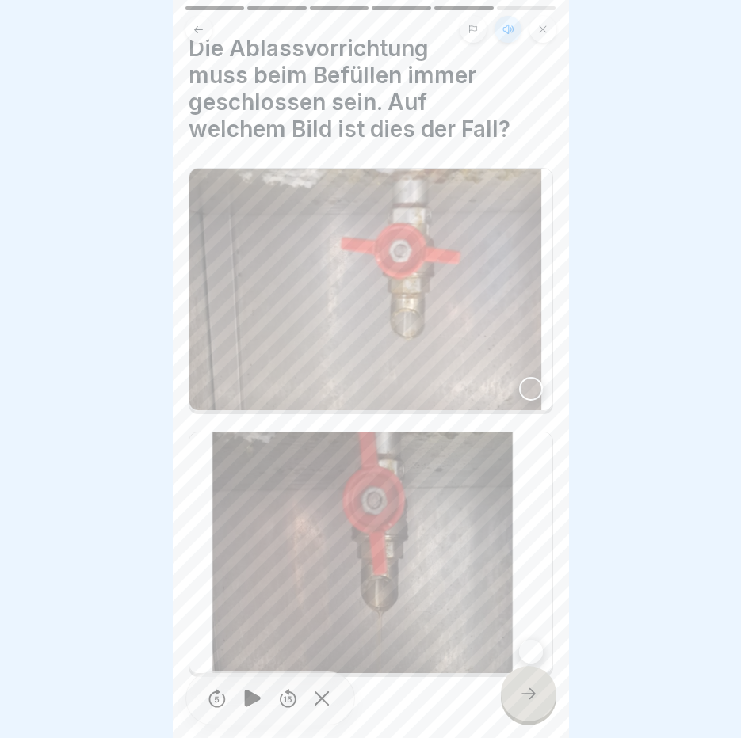
scroll to position [50, 0]
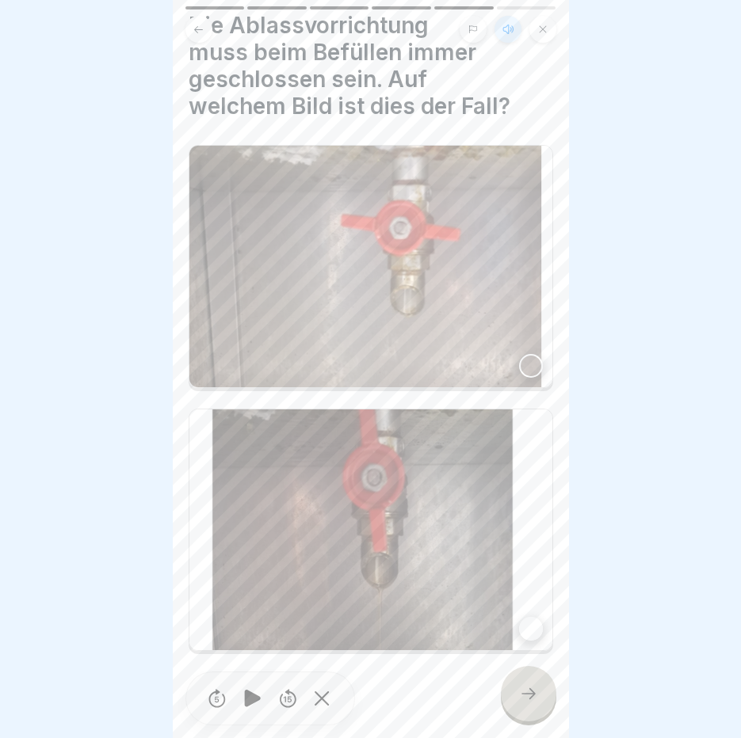
click at [448, 242] on img at bounding box center [370, 267] width 363 height 242
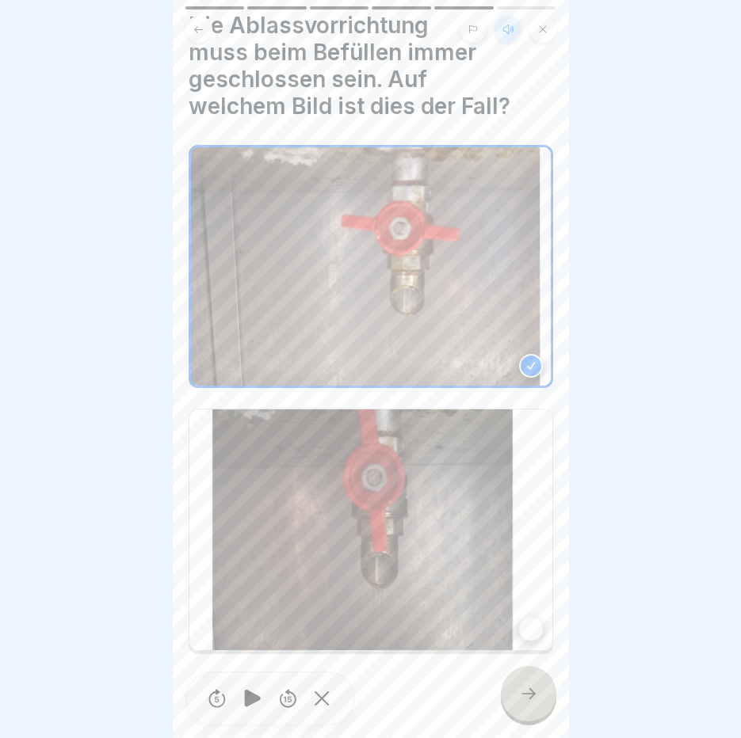
click at [500, 611] on img at bounding box center [370, 530] width 363 height 242
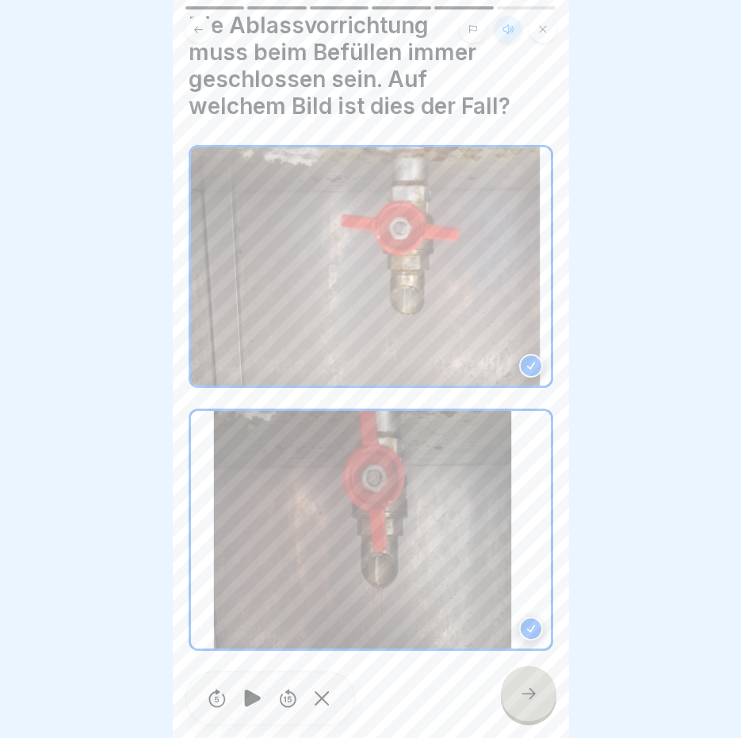
click at [525, 360] on icon at bounding box center [530, 365] width 11 height 11
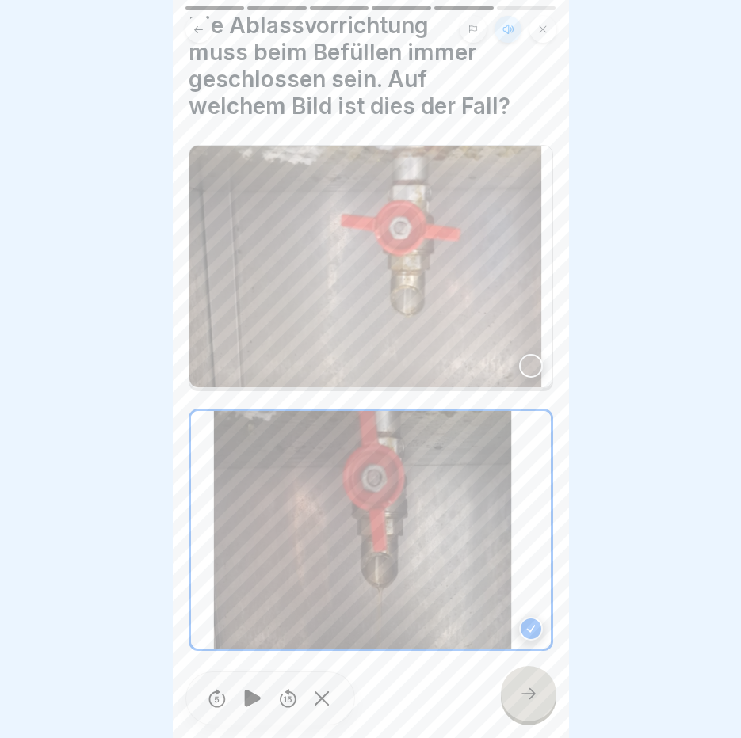
click at [517, 699] on div at bounding box center [528, 693] width 55 height 55
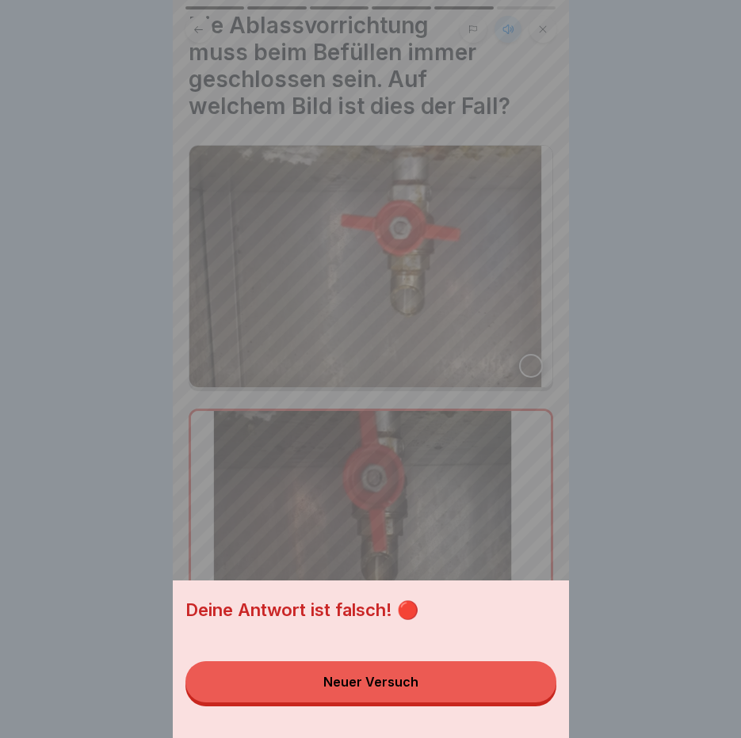
click at [517, 699] on button "Neuer Versuch" at bounding box center [370, 681] width 371 height 41
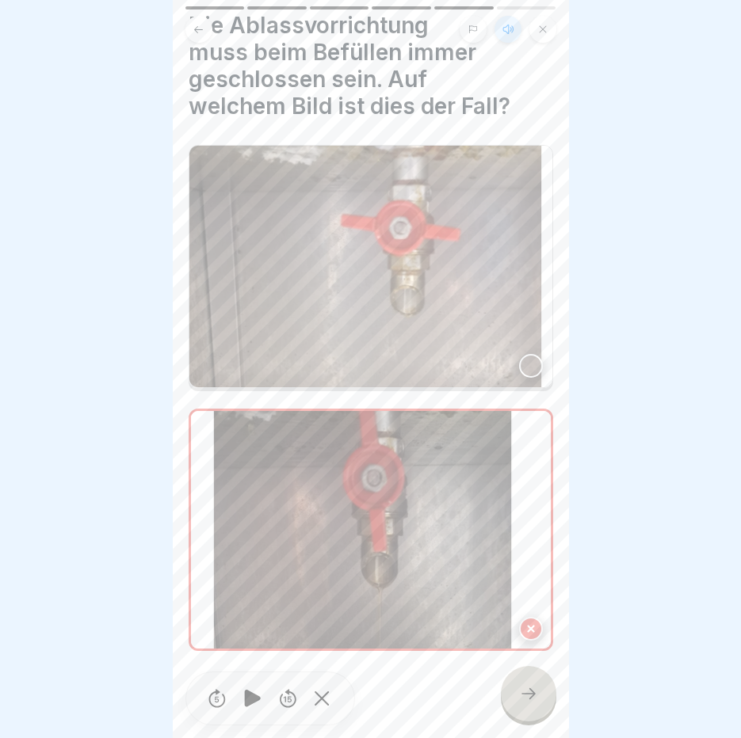
click at [448, 351] on img at bounding box center [370, 267] width 363 height 242
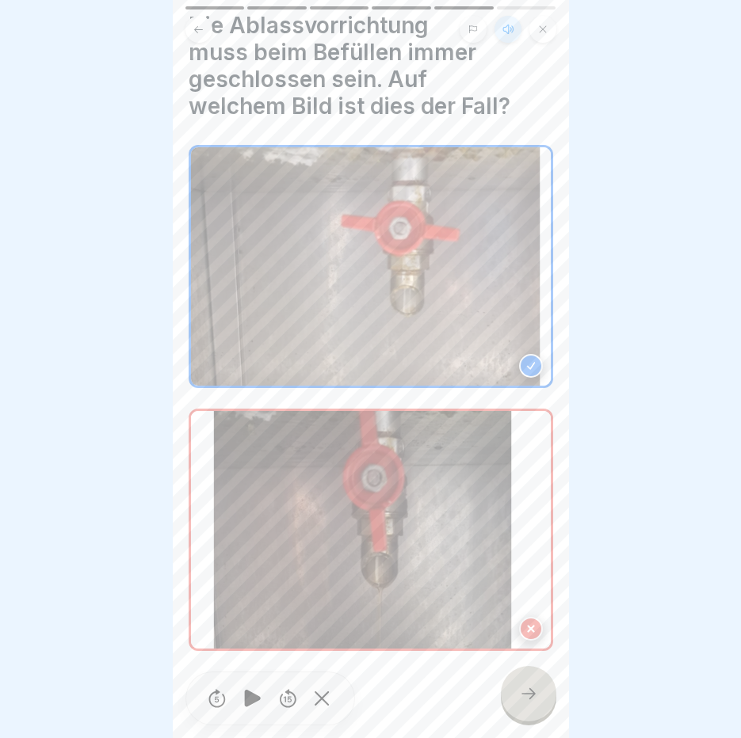
click at [511, 588] on img at bounding box center [371, 530] width 360 height 238
click at [450, 614] on img at bounding box center [371, 530] width 360 height 238
click at [525, 623] on icon at bounding box center [530, 628] width 11 height 11
click at [527, 701] on icon at bounding box center [528, 693] width 19 height 19
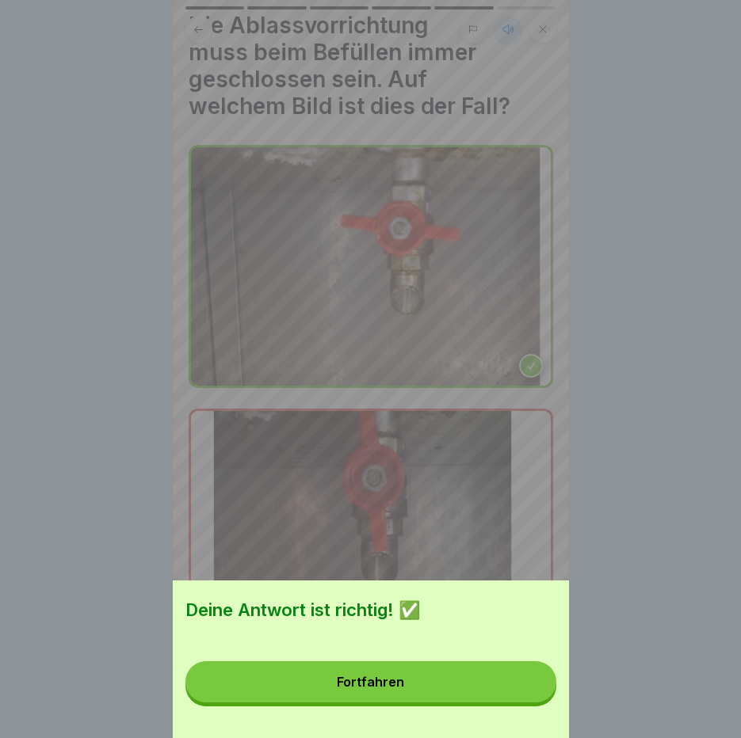
click at [527, 701] on button "Fortfahren" at bounding box center [370, 681] width 371 height 41
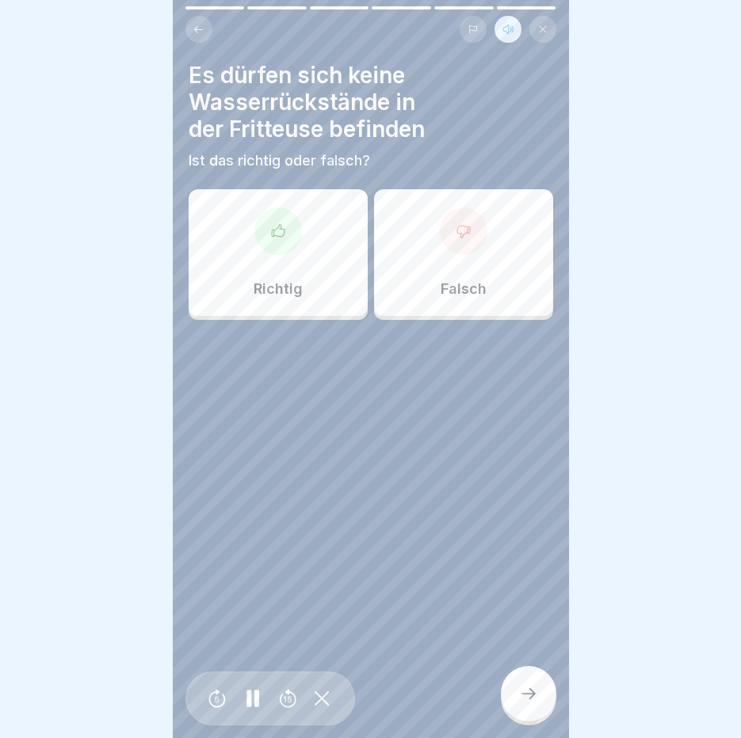
click at [268, 289] on p "Richtig" at bounding box center [277, 288] width 49 height 17
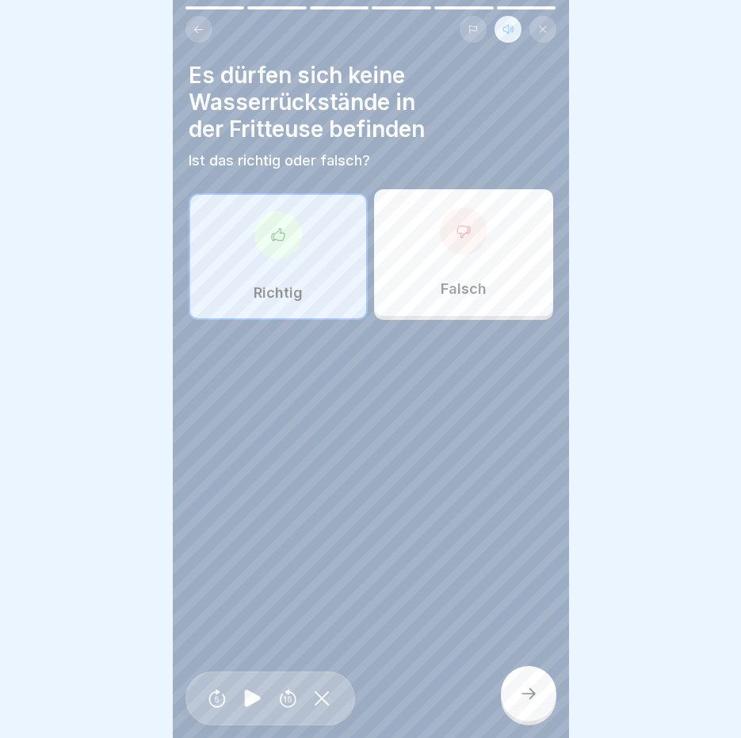
click at [541, 706] on div at bounding box center [528, 693] width 55 height 55
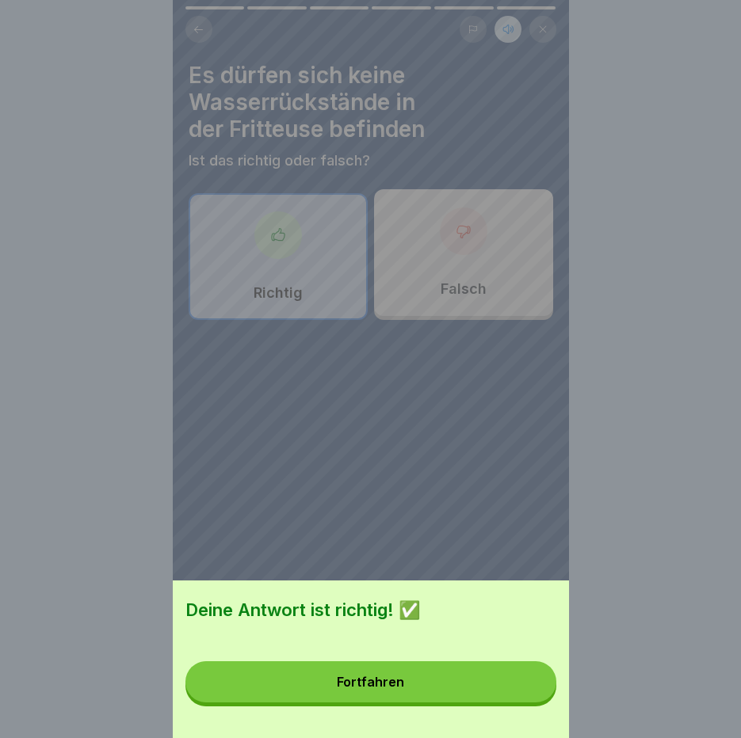
click at [541, 702] on button "Fortfahren" at bounding box center [370, 681] width 371 height 41
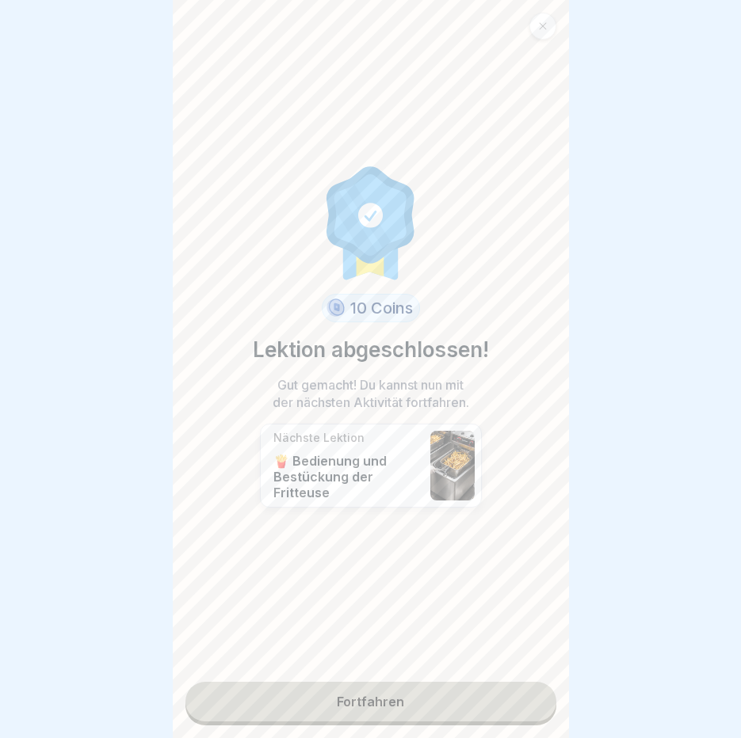
click at [455, 706] on link "Fortfahren" at bounding box center [370, 702] width 371 height 40
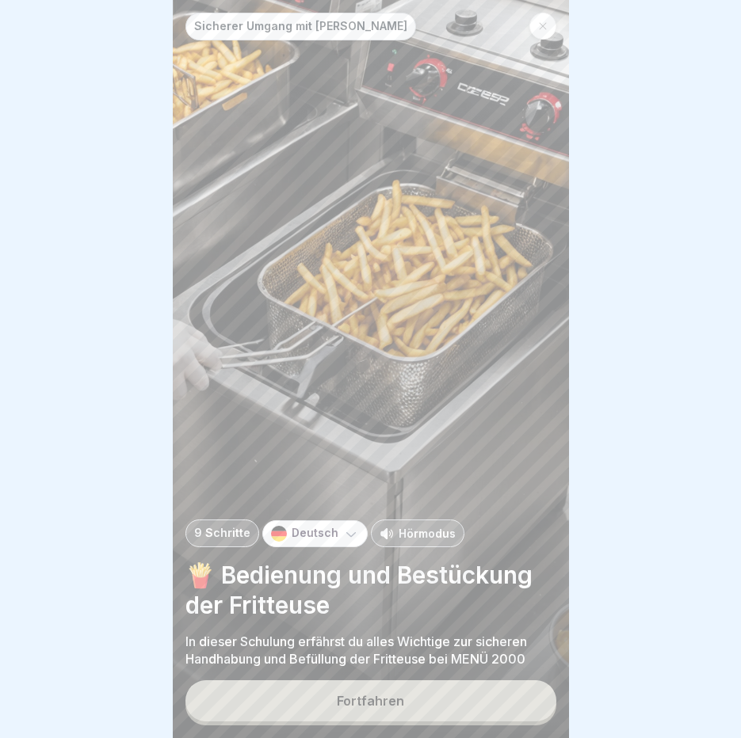
click at [434, 542] on p "Hörmodus" at bounding box center [426, 533] width 57 height 17
click at [390, 708] on div "Fortfahren" at bounding box center [370, 701] width 67 height 14
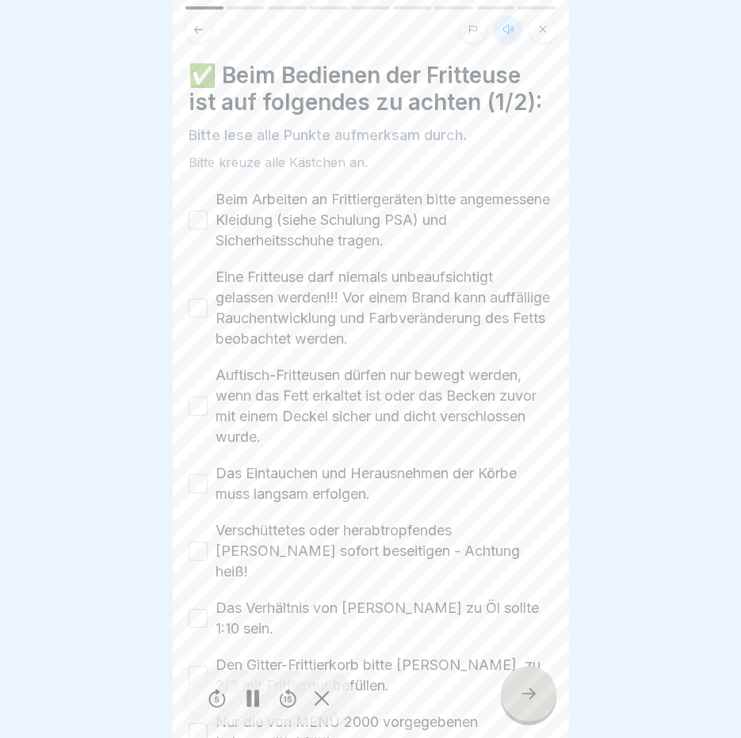
click at [192, 218] on button "Beim Arbeiten an Frittiergeräten bitte angemessene Kleidung (siehe Schulung PSA…" at bounding box center [197, 220] width 19 height 19
click at [197, 311] on button "Eine Fritteuse darf niemals unbeaufsichtigt gelassen werden!!! Vor einem Brand …" at bounding box center [197, 308] width 19 height 19
click at [197, 411] on button "Auftisch-Fritteusen dürfen nur bewegt werden, wenn das Fett erkaltet ist oder d…" at bounding box center [197, 406] width 19 height 19
click at [196, 487] on button "Das Eintauchen und Herausnehmen der Körbe muss langsam erfolgen." at bounding box center [197, 483] width 19 height 19
click at [199, 542] on button "Verschüttetes oder herabtropfendes [PERSON_NAME] sofort beseitigen - Achtung he…" at bounding box center [197, 551] width 19 height 19
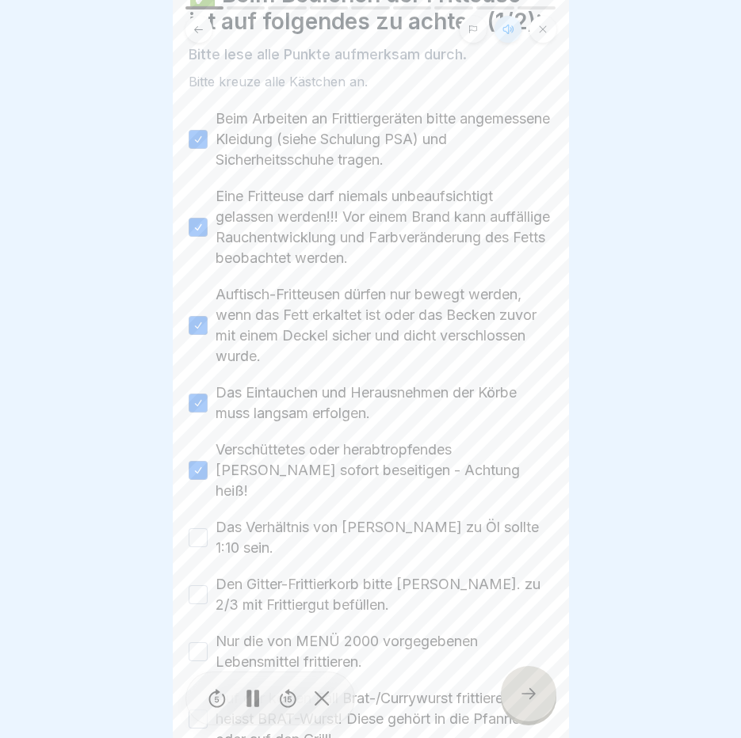
scroll to position [167, 0]
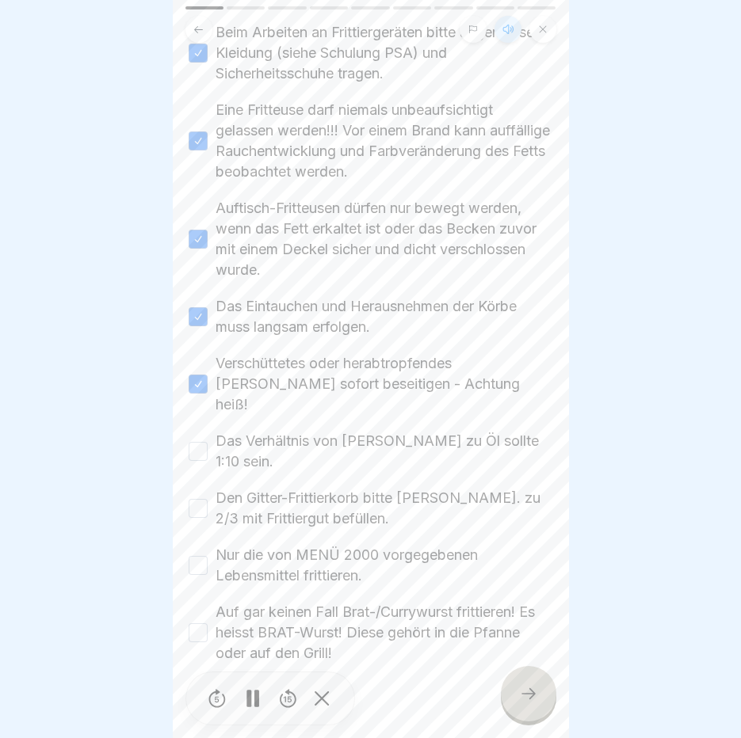
click at [195, 442] on button "Das Verhältnis von [PERSON_NAME] zu Öl sollte 1:10 sein." at bounding box center [197, 451] width 19 height 19
click at [202, 499] on button "Den Gitter-Frittierkorb bitte [PERSON_NAME]. zu 2/3 mit Frittiergut befüllen." at bounding box center [197, 508] width 19 height 19
click at [206, 556] on button "Nur die von MENÜ 2000 vorgegebenen Lebensmittel frittieren." at bounding box center [197, 565] width 19 height 19
click at [206, 623] on button "Auf gar keinen Fall Brat-/Currywurst frittieren! Es heisst BRAT-Wurst! Diese ge…" at bounding box center [197, 632] width 19 height 19
click at [524, 688] on icon at bounding box center [528, 693] width 19 height 19
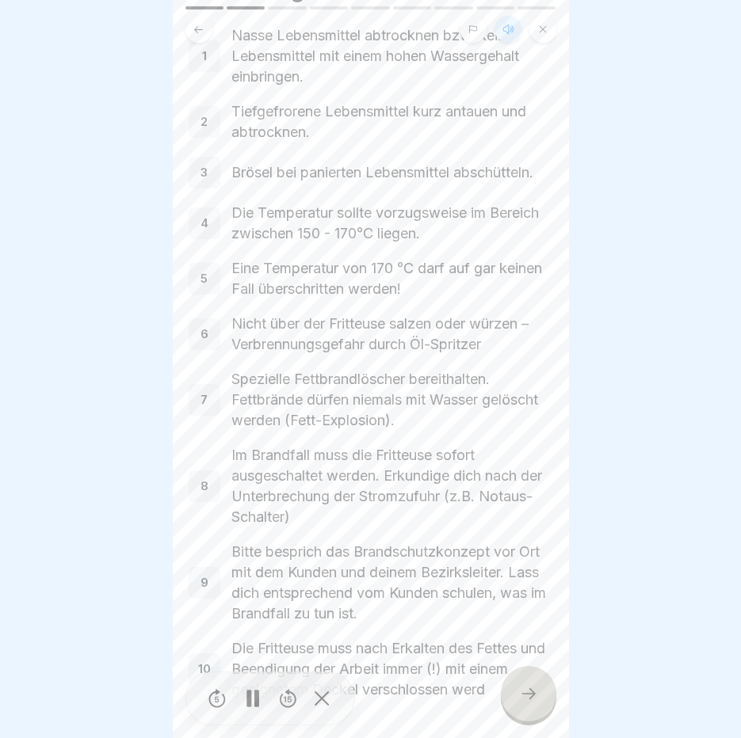
scroll to position [206, 0]
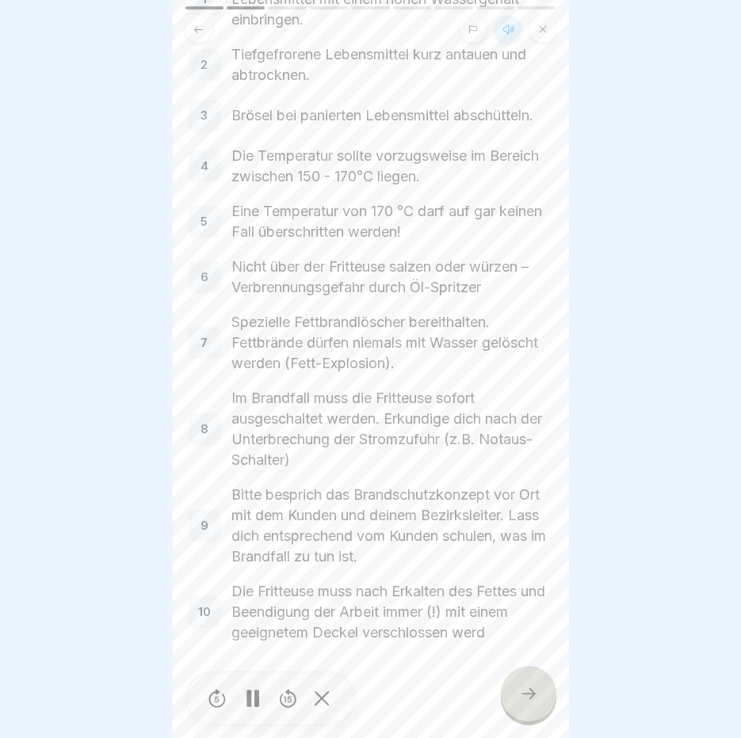
click at [525, 706] on div at bounding box center [528, 693] width 55 height 55
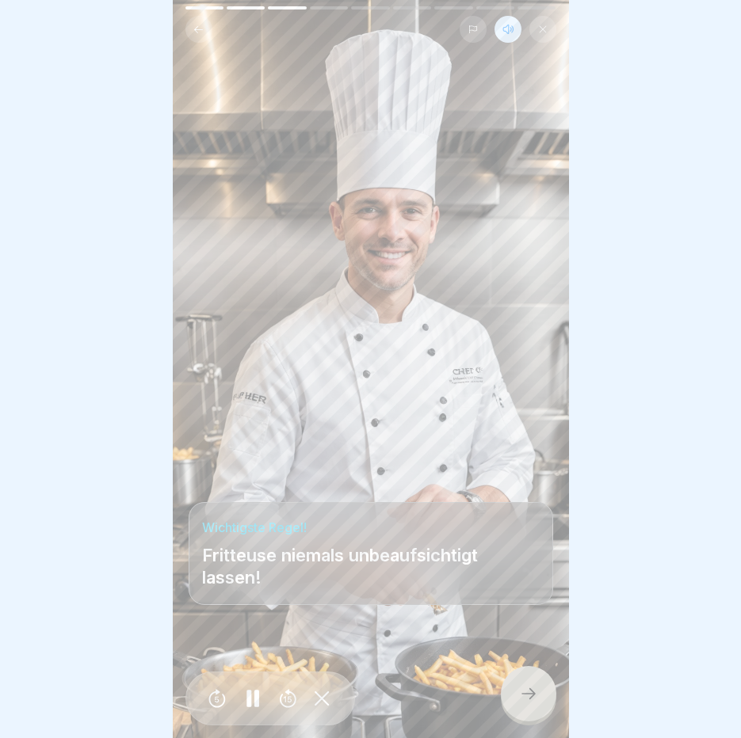
click at [525, 706] on div at bounding box center [528, 693] width 55 height 55
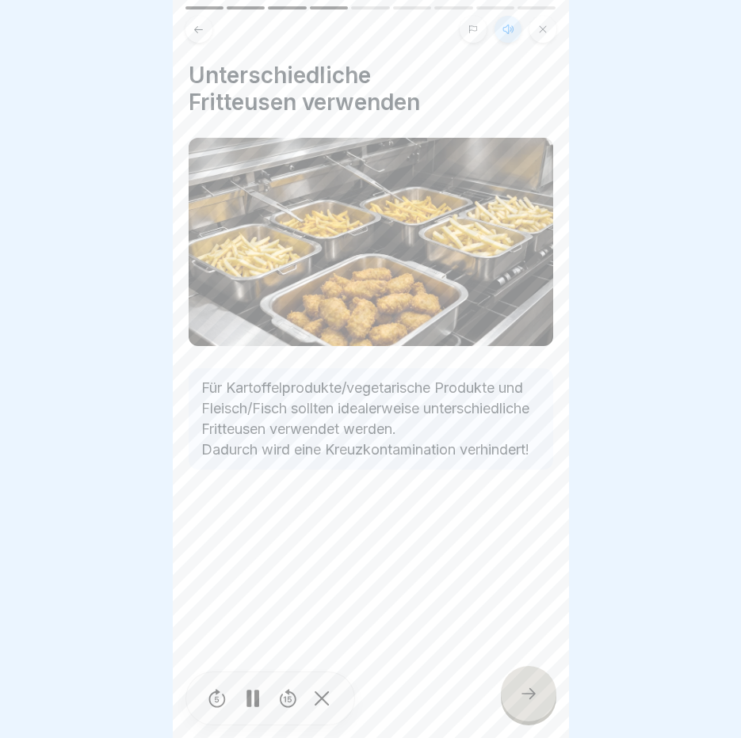
click at [525, 706] on div at bounding box center [528, 693] width 55 height 55
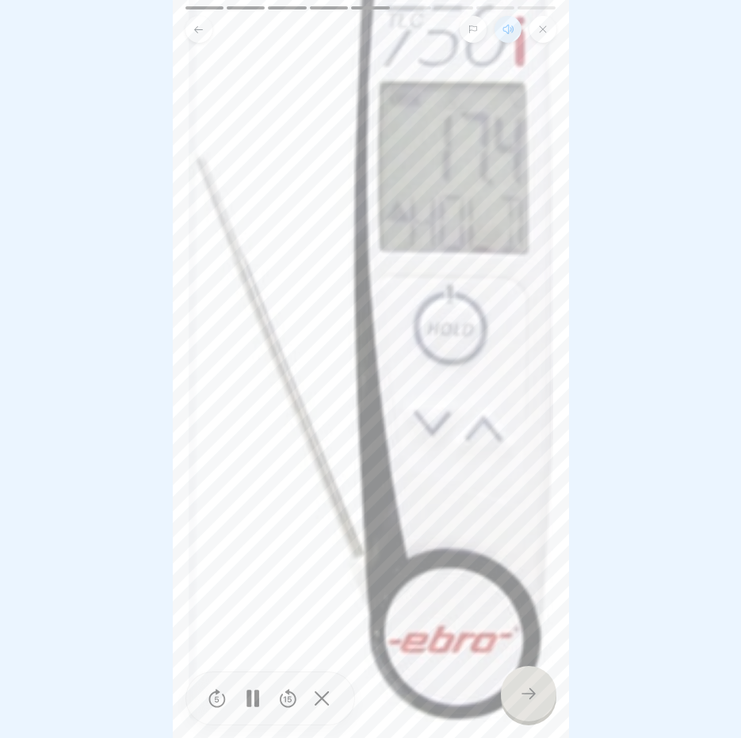
scroll to position [317, 0]
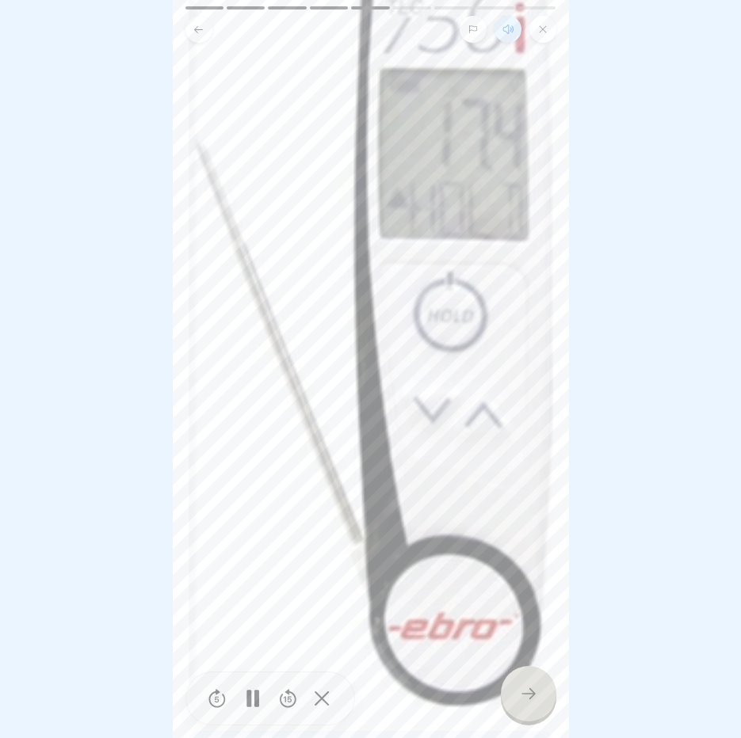
click at [525, 706] on div at bounding box center [528, 693] width 55 height 55
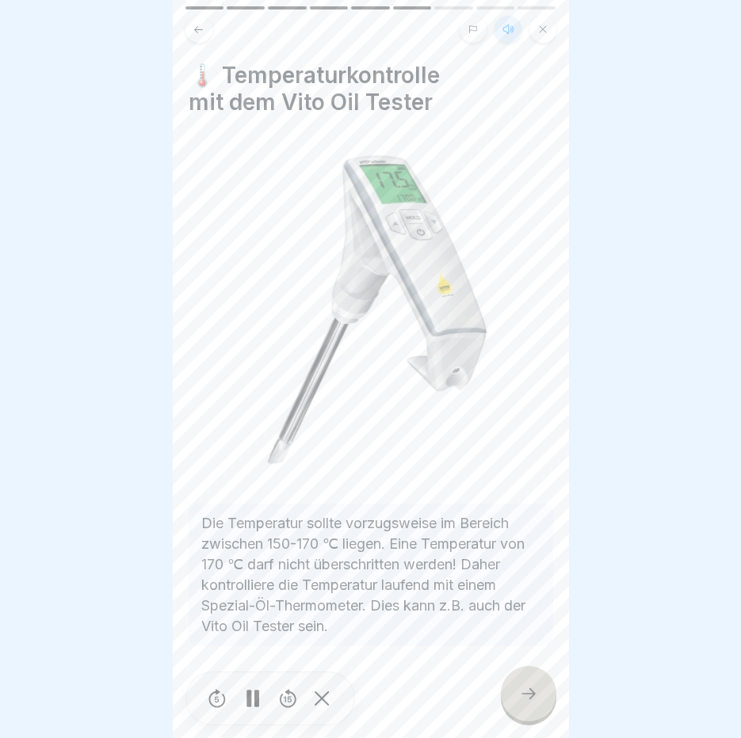
click at [525, 706] on div at bounding box center [528, 693] width 55 height 55
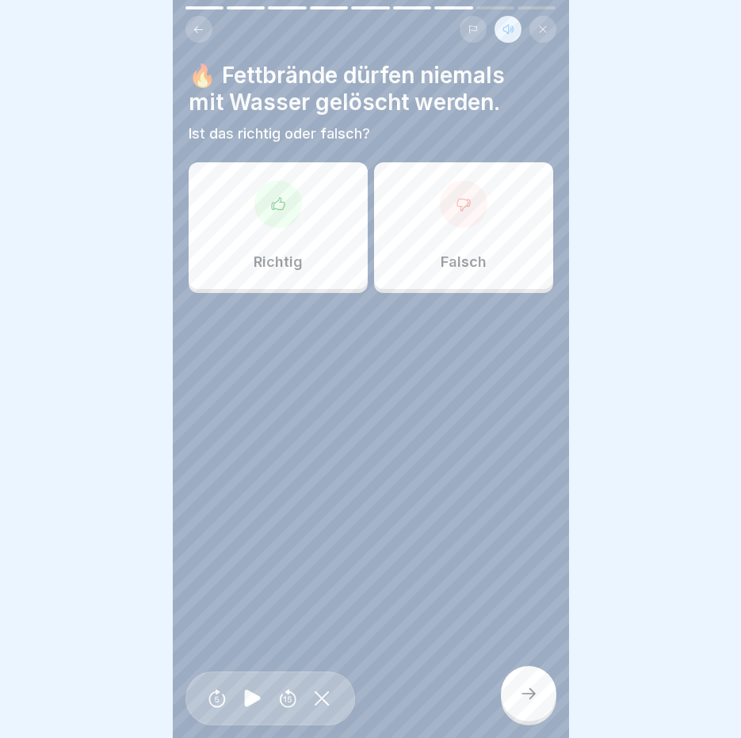
click at [249, 248] on div "Richtig" at bounding box center [277, 225] width 179 height 127
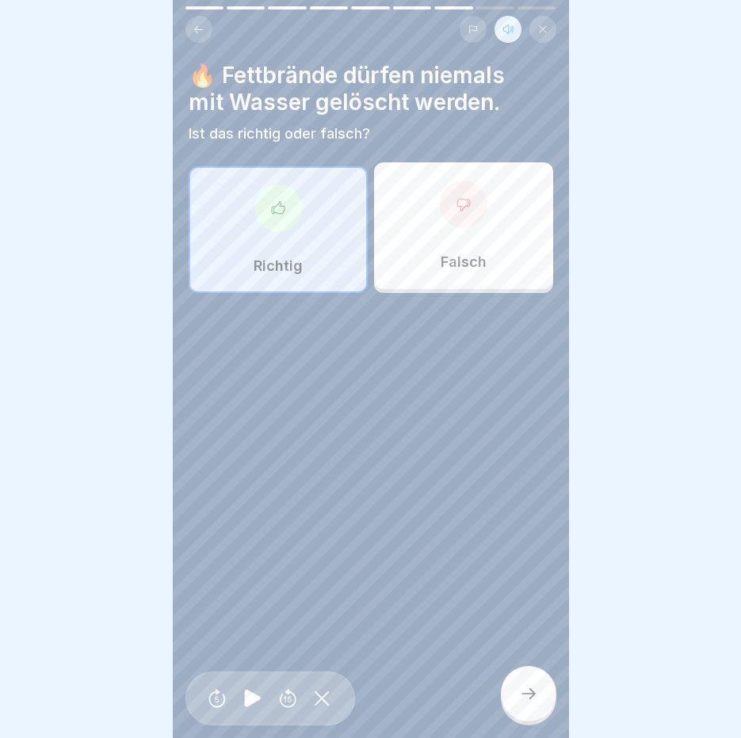
click at [546, 702] on div at bounding box center [528, 693] width 55 height 55
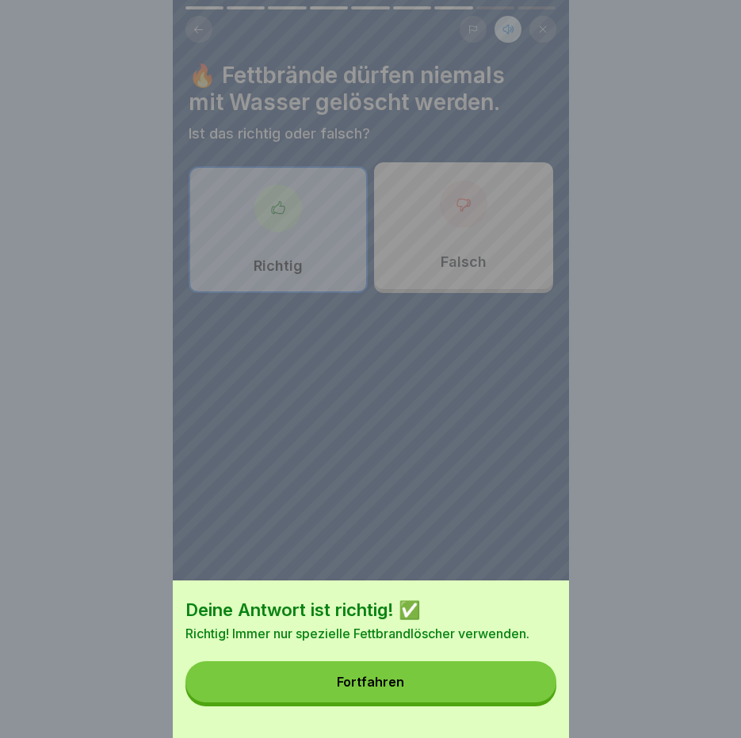
click at [543, 701] on button "Fortfahren" at bounding box center [370, 681] width 371 height 41
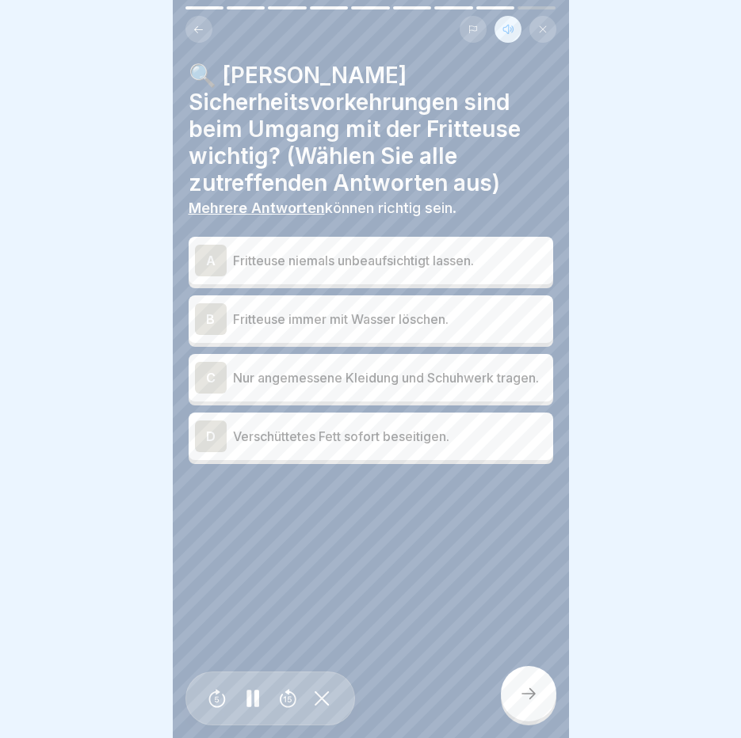
click at [453, 251] on p "Fritteuse niemals unbeaufsichtigt lassen." at bounding box center [390, 260] width 314 height 19
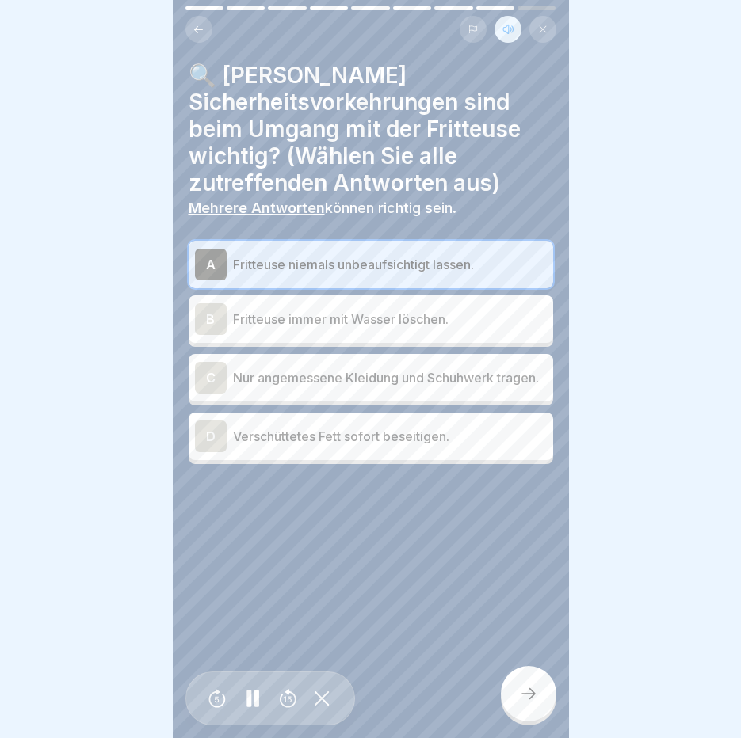
click at [447, 383] on p "Nur angemessene Kleidung und Schuhwerk tragen." at bounding box center [390, 377] width 314 height 19
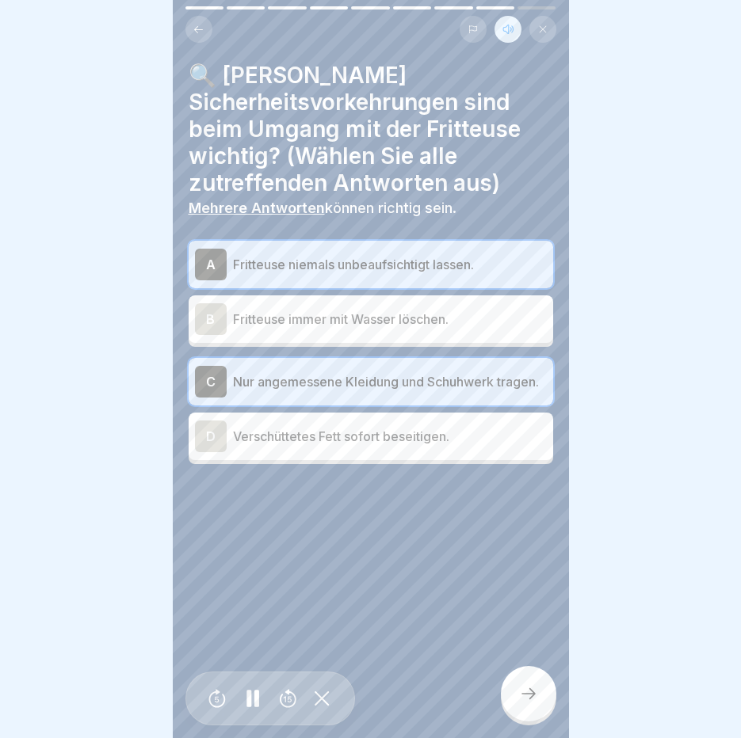
click at [443, 432] on p "Verschüttetes Fett sofort beseitigen." at bounding box center [390, 436] width 314 height 19
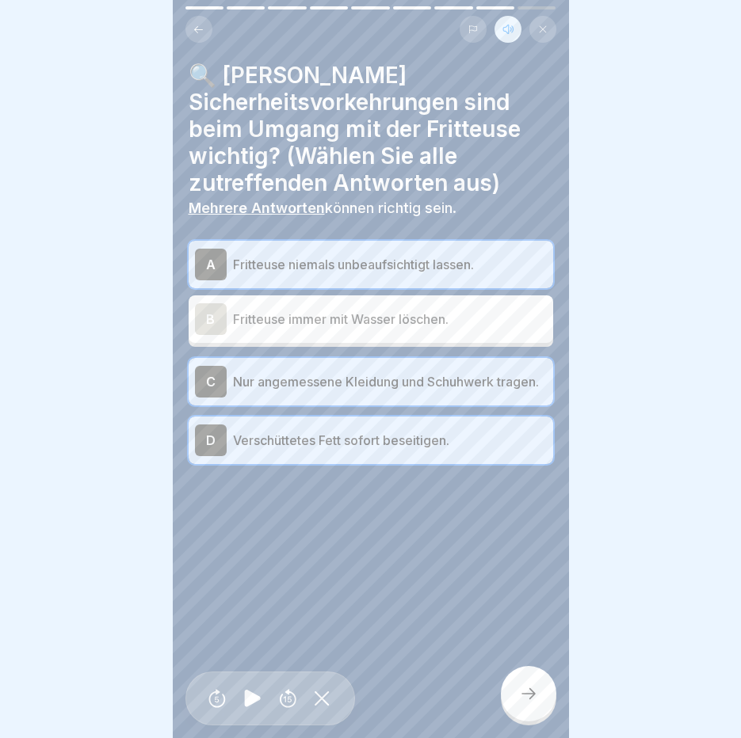
click at [527, 699] on icon at bounding box center [528, 693] width 19 height 19
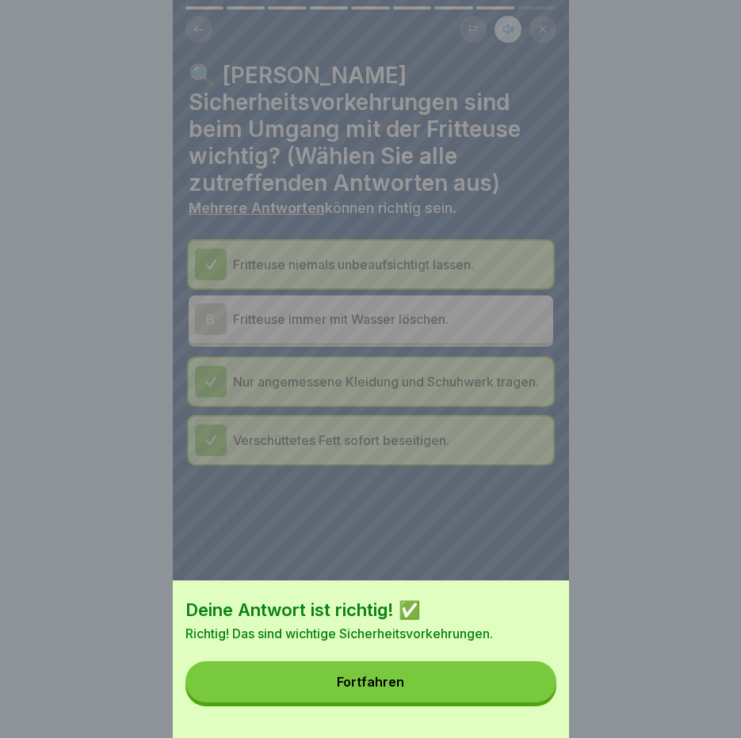
click at [516, 681] on button "Fortfahren" at bounding box center [370, 681] width 371 height 41
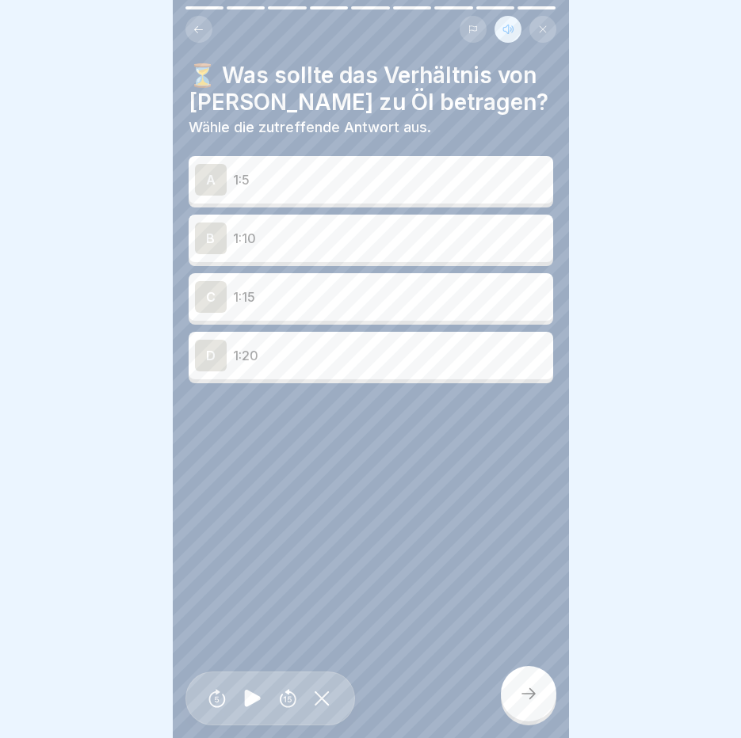
click at [284, 170] on p "1:5" at bounding box center [390, 179] width 314 height 19
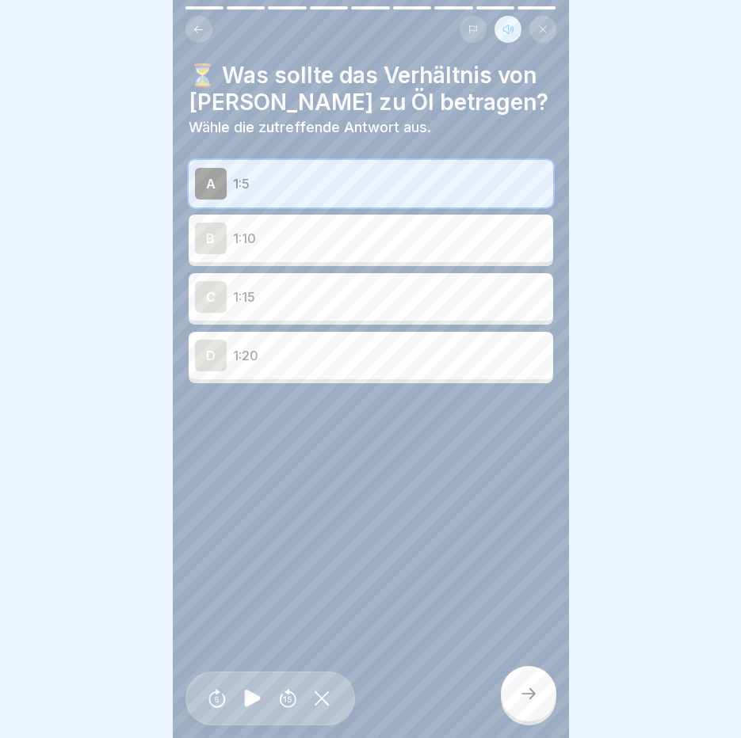
click at [536, 702] on icon at bounding box center [528, 693] width 19 height 19
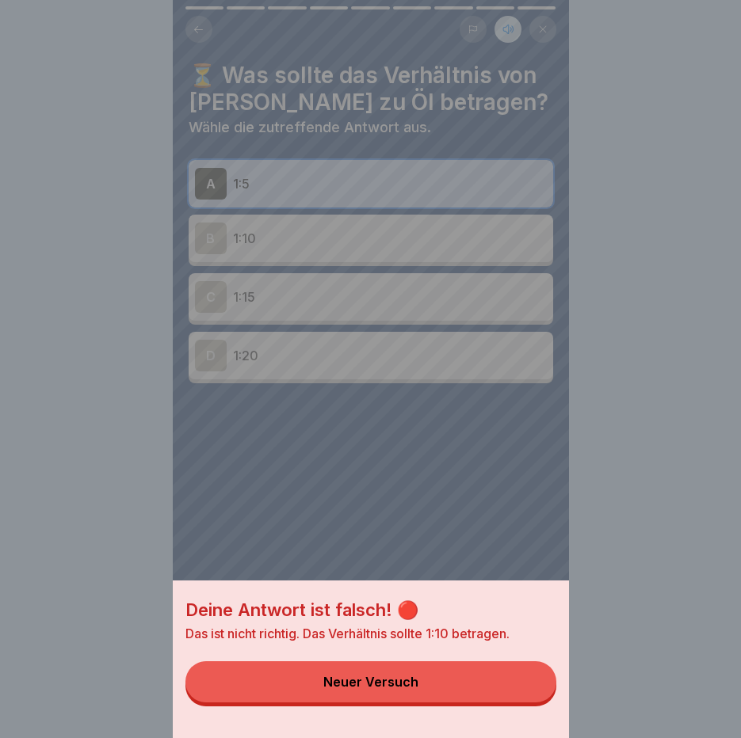
click at [524, 690] on button "Neuer Versuch" at bounding box center [370, 681] width 371 height 41
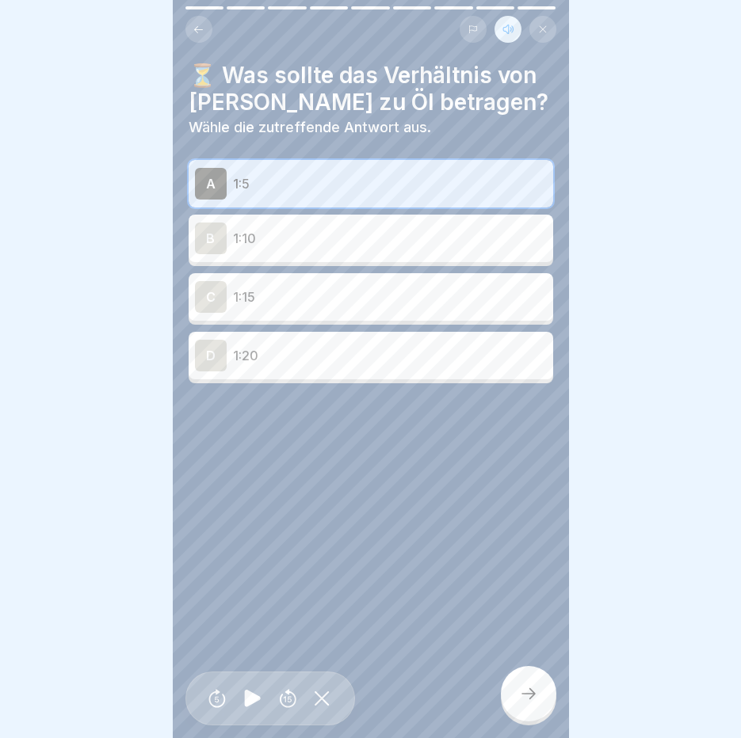
click at [314, 223] on div "B 1:10" at bounding box center [371, 239] width 352 height 32
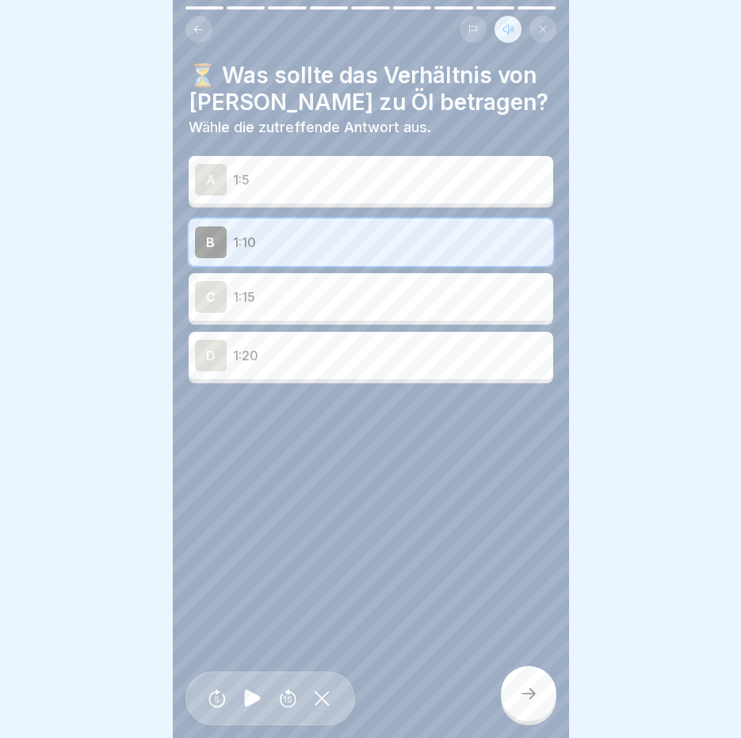
click at [531, 680] on div at bounding box center [528, 693] width 55 height 55
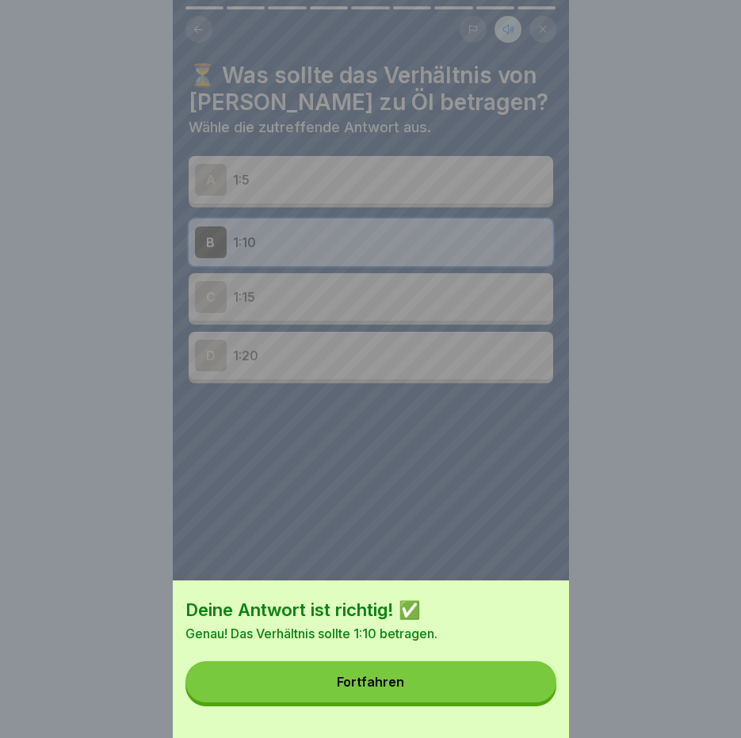
click at [531, 682] on button "Fortfahren" at bounding box center [370, 681] width 371 height 41
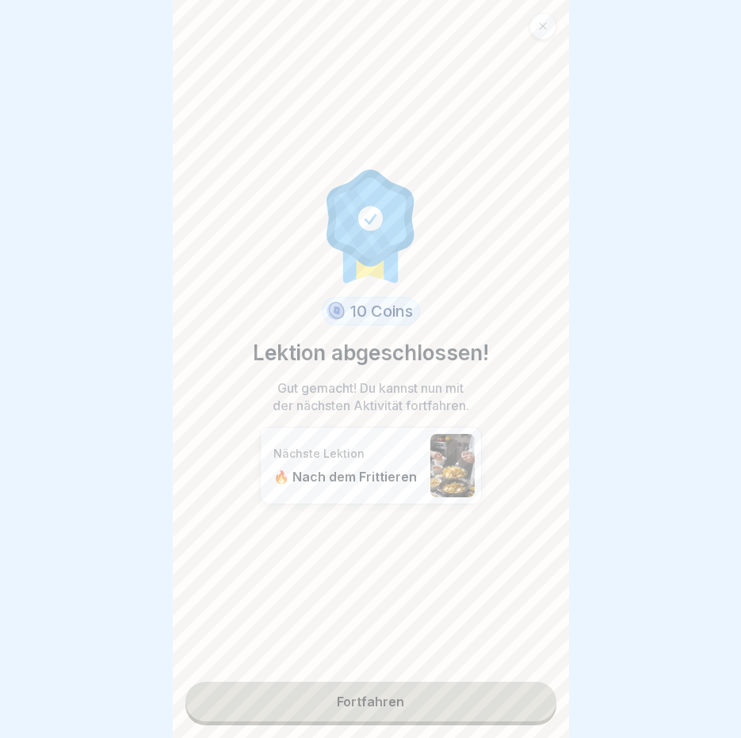
click at [367, 689] on link "Fortfahren" at bounding box center [370, 702] width 371 height 40
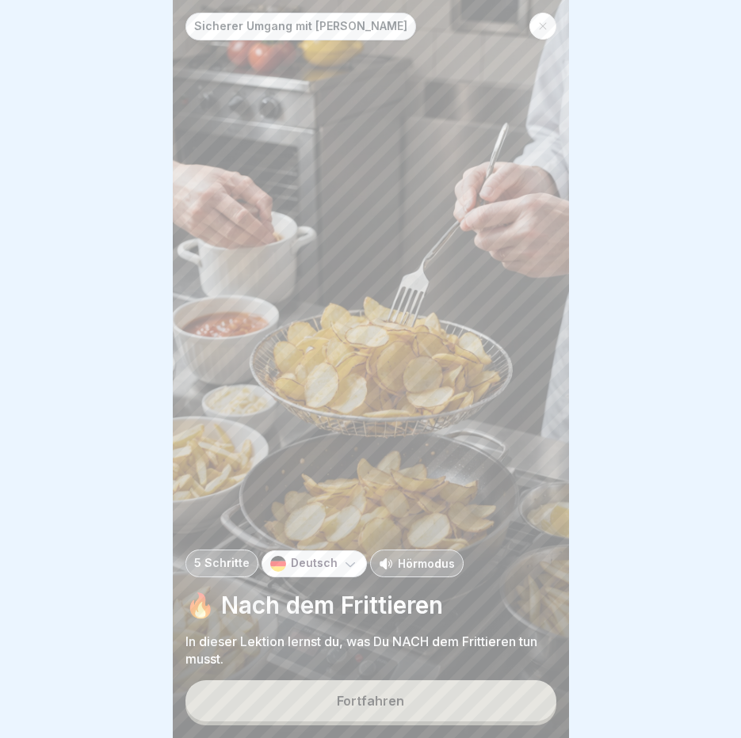
click at [398, 562] on p "Hörmodus" at bounding box center [426, 563] width 57 height 17
click at [387, 699] on div "Fortfahren" at bounding box center [370, 701] width 67 height 14
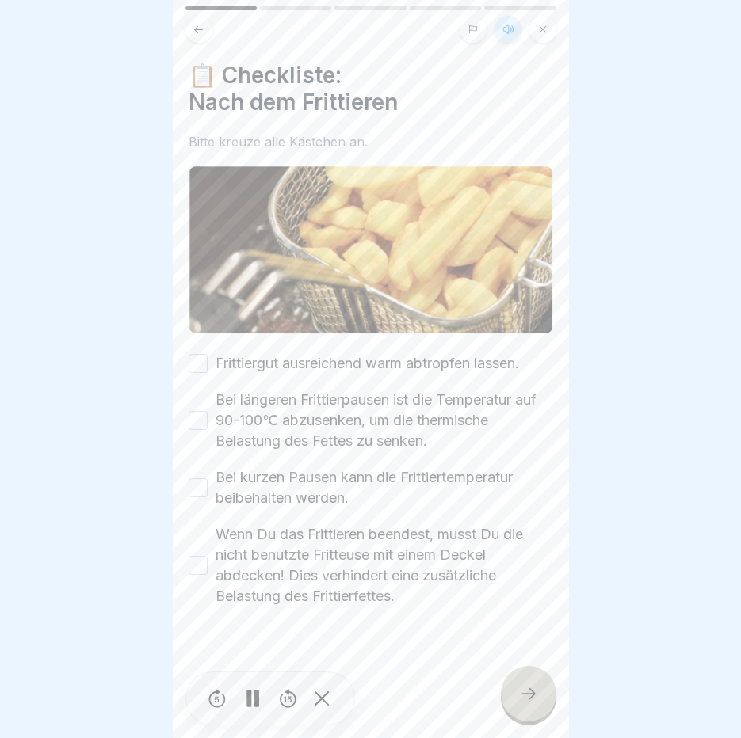
click at [203, 354] on button "Frittiergut ausreichend warm abtropfen lassen." at bounding box center [197, 363] width 19 height 19
click at [194, 411] on button "Bei längeren Frittierpausen ist die Temperatur auf 90-100℃ abzusenken, um die t…" at bounding box center [197, 420] width 19 height 19
click at [196, 478] on button "Bei kurzen Pausen kann die Frittiertemperatur beibehalten werden." at bounding box center [197, 487] width 19 height 19
click at [204, 556] on button "Wenn Du das Frittieren beendest, musst Du die nicht benutzte Fritteuse mit eine…" at bounding box center [197, 565] width 19 height 19
click at [250, 696] on rect at bounding box center [248, 698] width 5 height 17
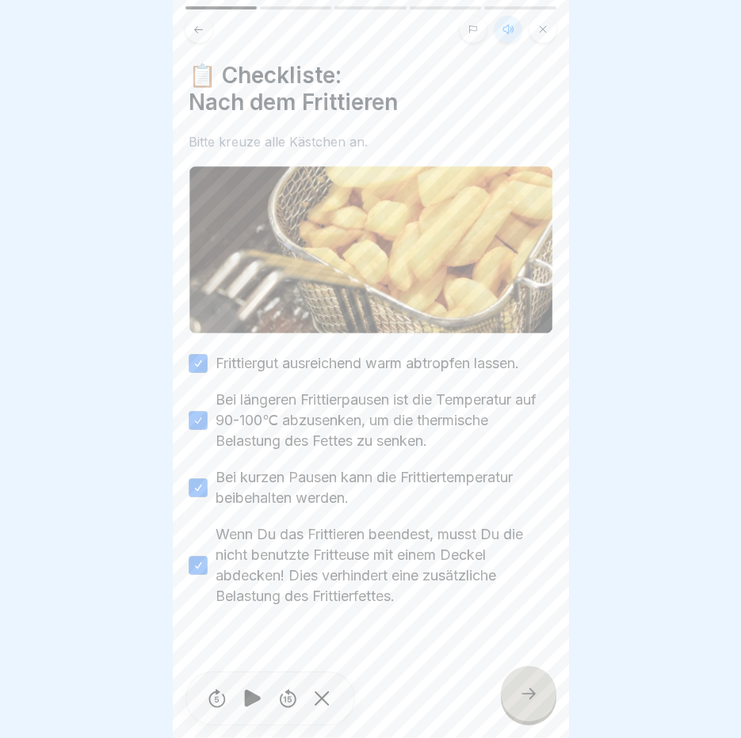
click at [523, 683] on div at bounding box center [528, 693] width 55 height 55
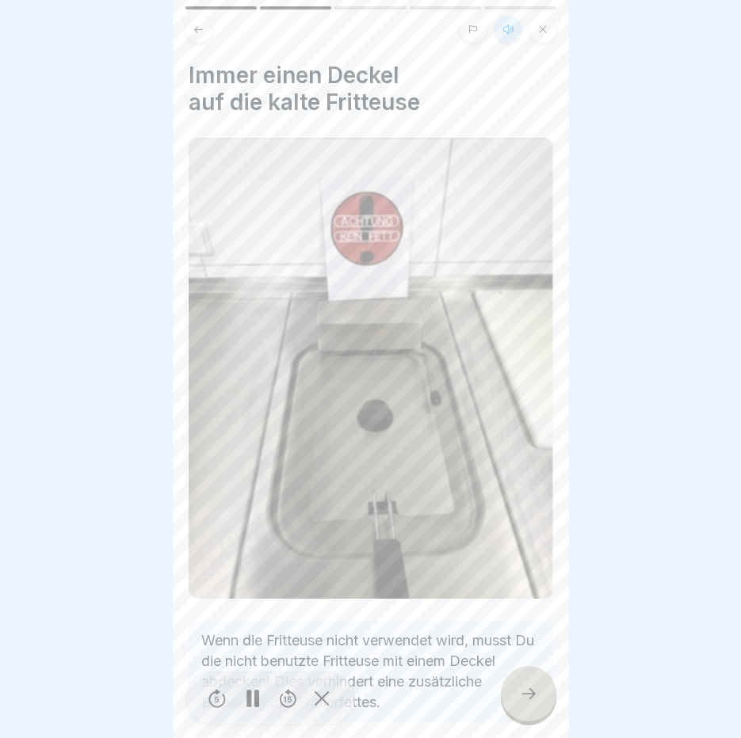
click at [523, 683] on div at bounding box center [528, 693] width 55 height 55
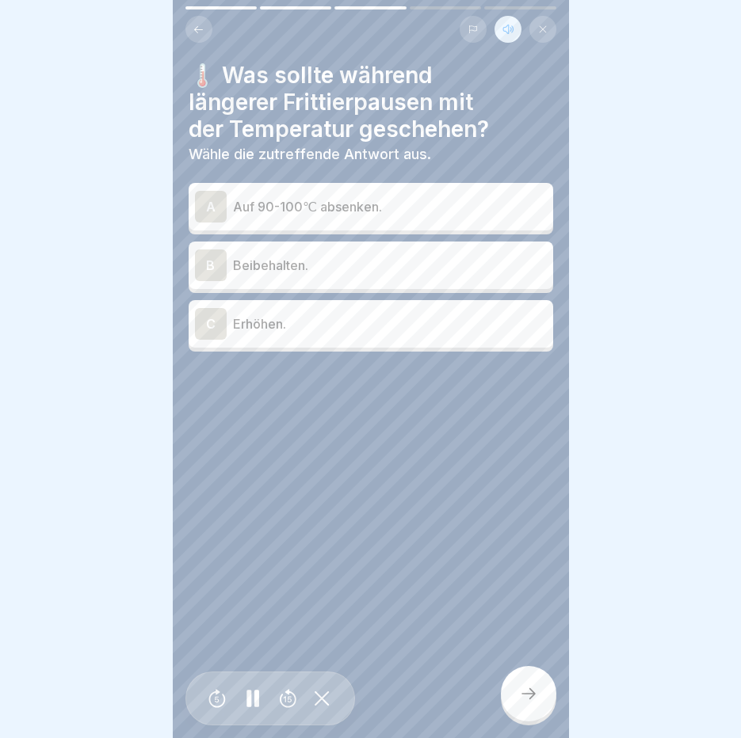
click at [352, 197] on p "Auf 90-100℃ absenken." at bounding box center [390, 206] width 314 height 19
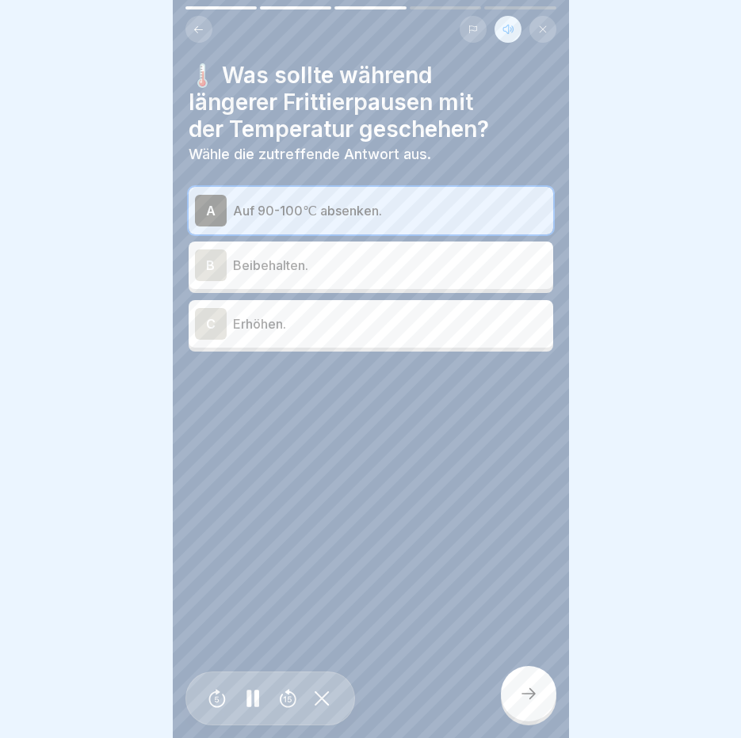
click at [531, 688] on icon at bounding box center [528, 693] width 19 height 19
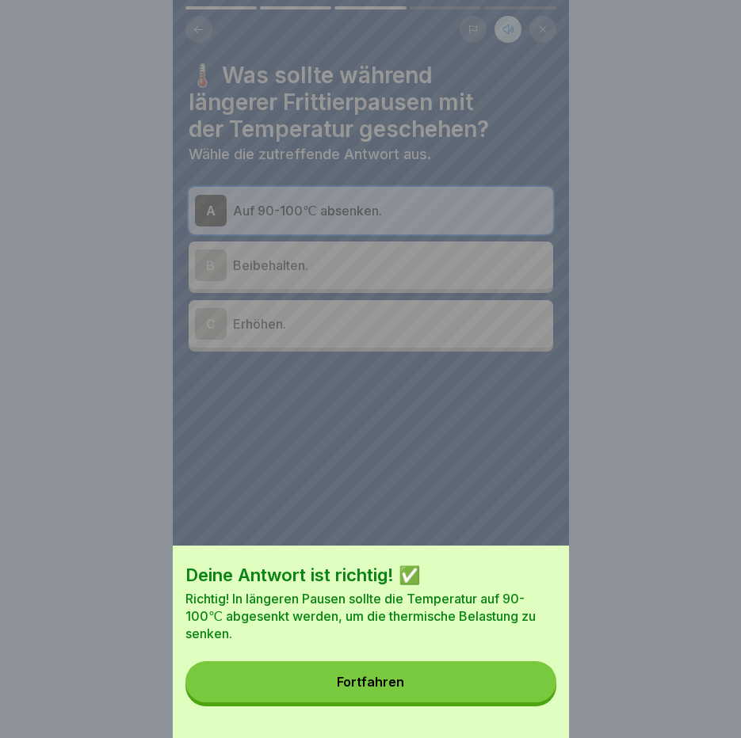
click at [531, 688] on button "Fortfahren" at bounding box center [370, 681] width 371 height 41
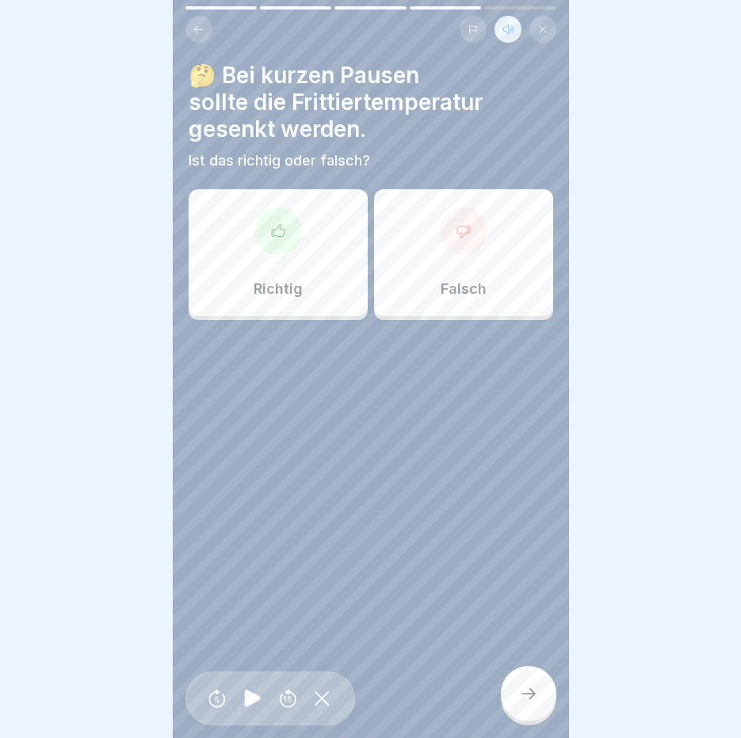
click at [405, 250] on div "Falsch" at bounding box center [463, 252] width 179 height 127
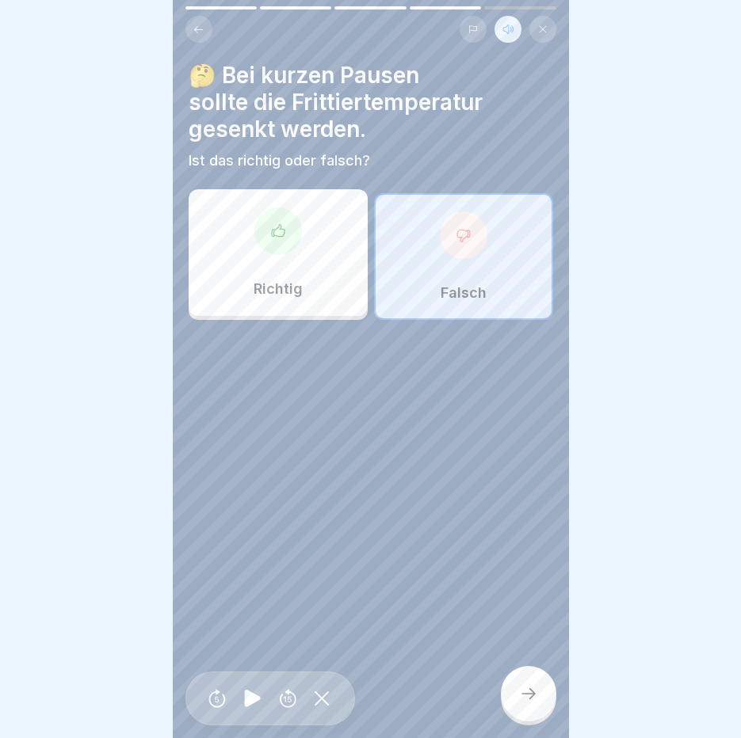
click at [520, 698] on icon at bounding box center [528, 693] width 19 height 19
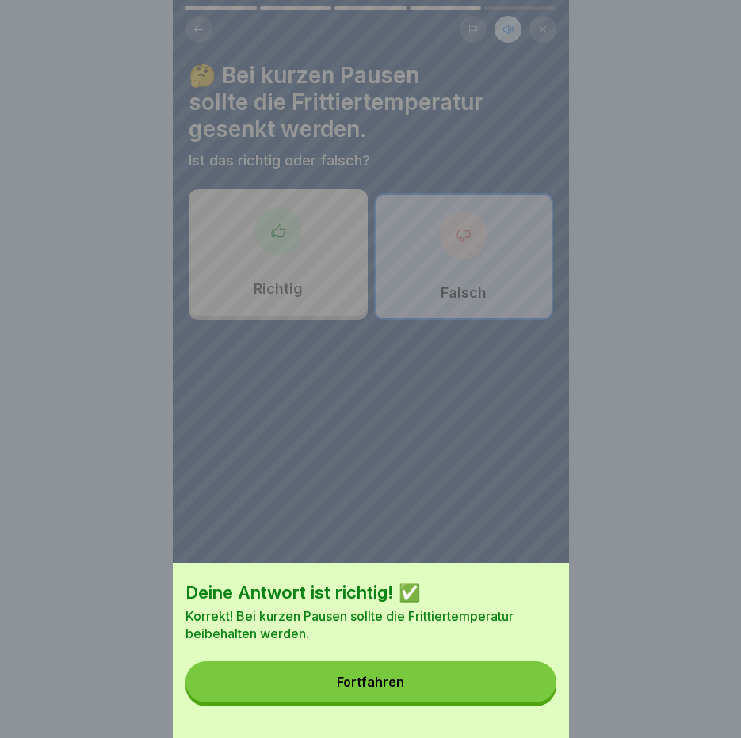
click at [520, 695] on button "Fortfahren" at bounding box center [370, 681] width 371 height 41
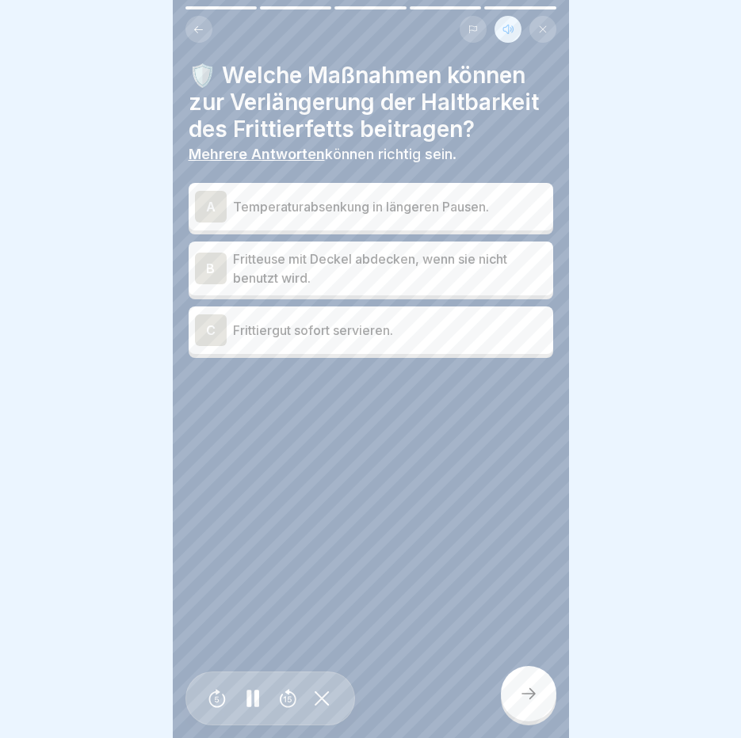
click at [417, 197] on p "Temperaturabsenkung in längeren Pausen." at bounding box center [390, 206] width 314 height 19
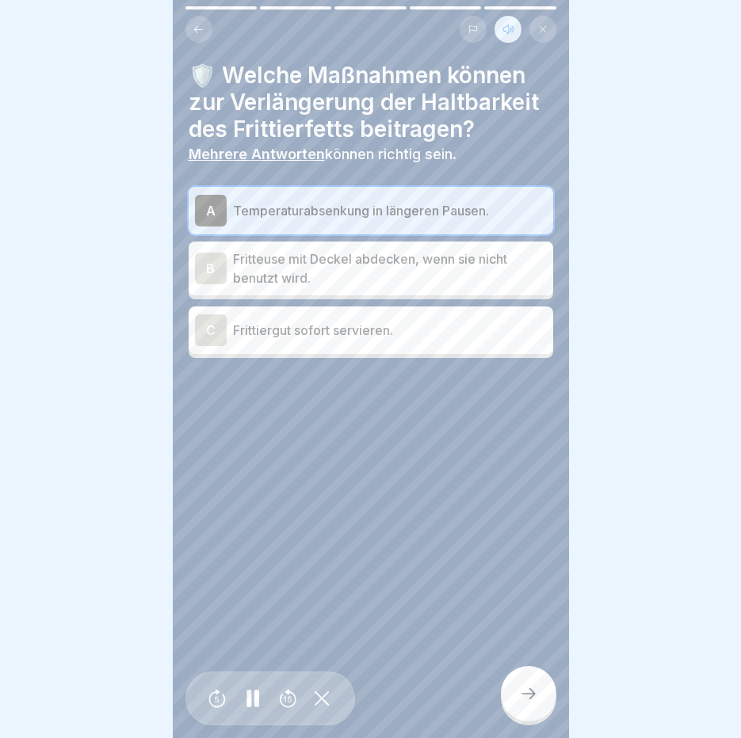
click at [423, 270] on p "Fritteuse mit Deckel abdecken, wenn sie nicht benutzt wird." at bounding box center [390, 268] width 314 height 38
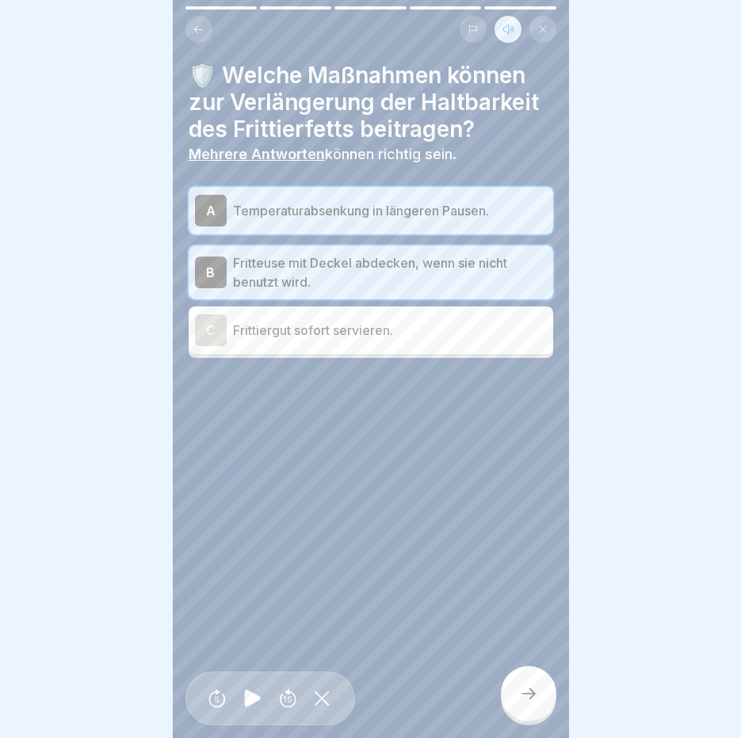
click at [522, 694] on icon at bounding box center [528, 693] width 19 height 19
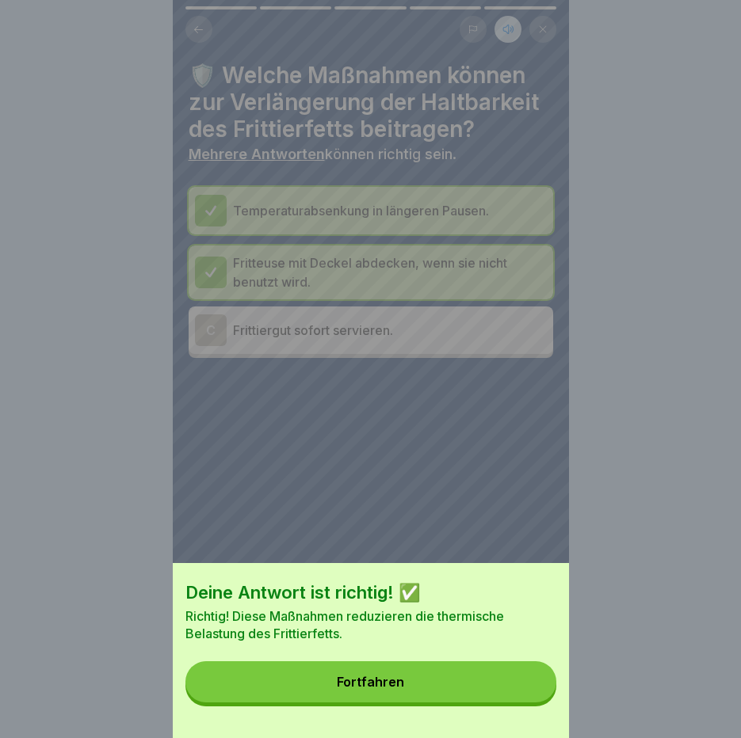
click at [484, 680] on button "Fortfahren" at bounding box center [370, 681] width 371 height 41
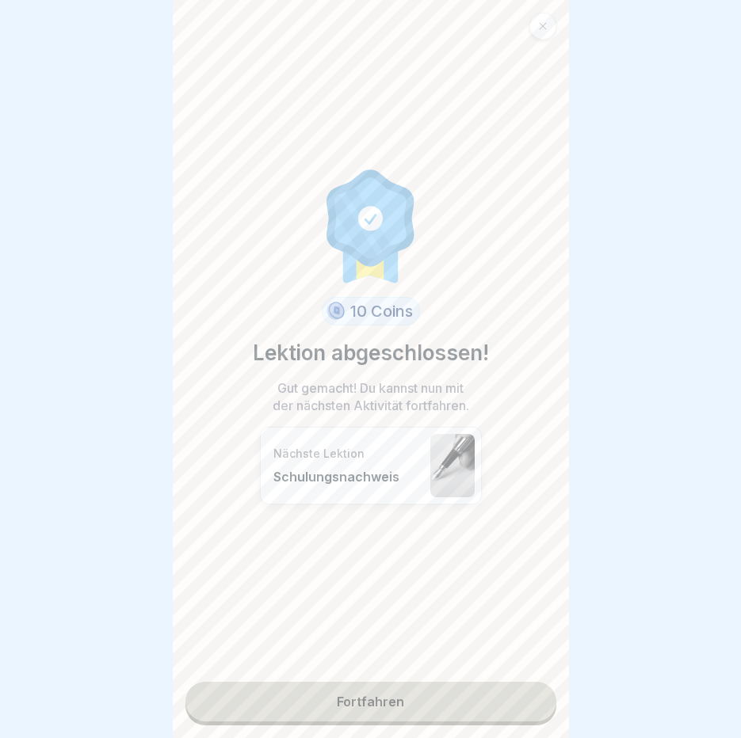
click at [385, 682] on link "Fortfahren" at bounding box center [370, 702] width 371 height 40
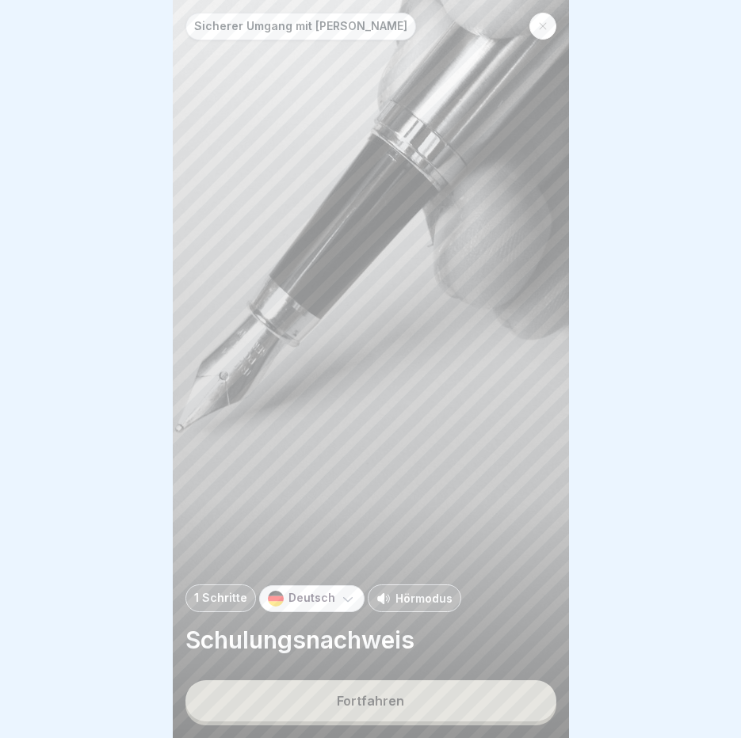
click at [400, 602] on p "Hörmodus" at bounding box center [423, 598] width 57 height 17
click at [400, 691] on button "Fortfahren" at bounding box center [370, 700] width 371 height 41
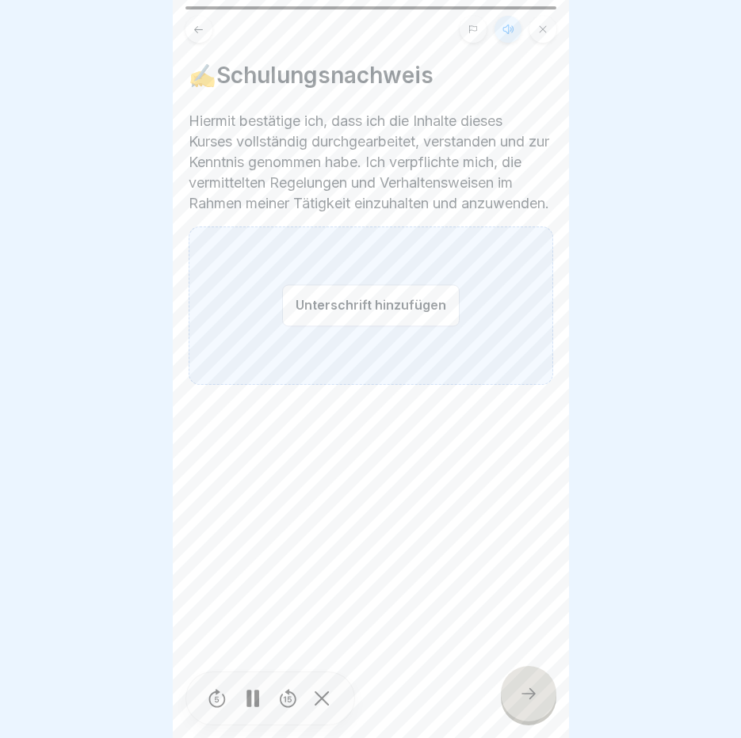
click at [365, 316] on button "Unterschrift hinzufügen" at bounding box center [370, 305] width 177 height 42
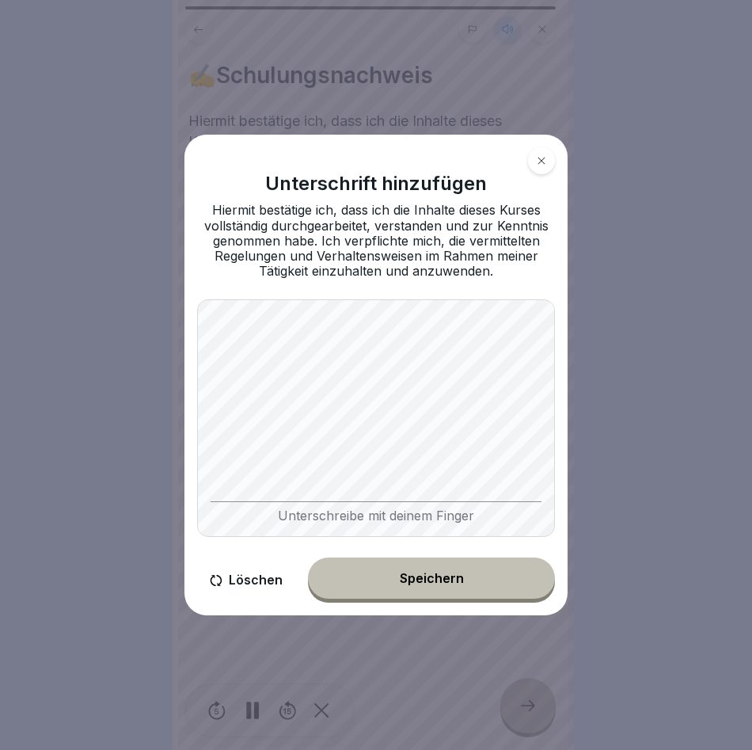
click at [406, 575] on div "Speichern" at bounding box center [432, 578] width 64 height 14
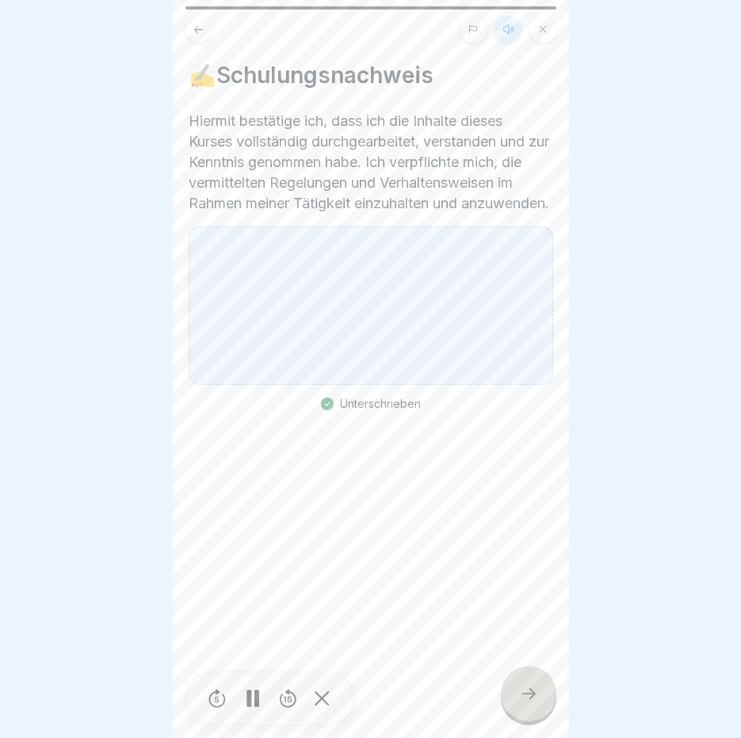
click at [516, 710] on div at bounding box center [528, 693] width 55 height 55
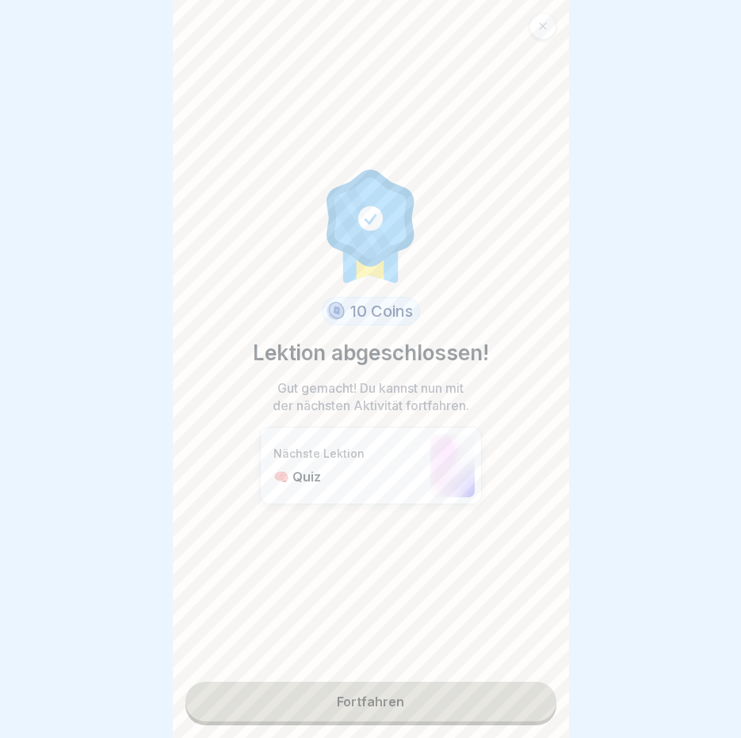
click at [365, 706] on link "Fortfahren" at bounding box center [370, 702] width 371 height 40
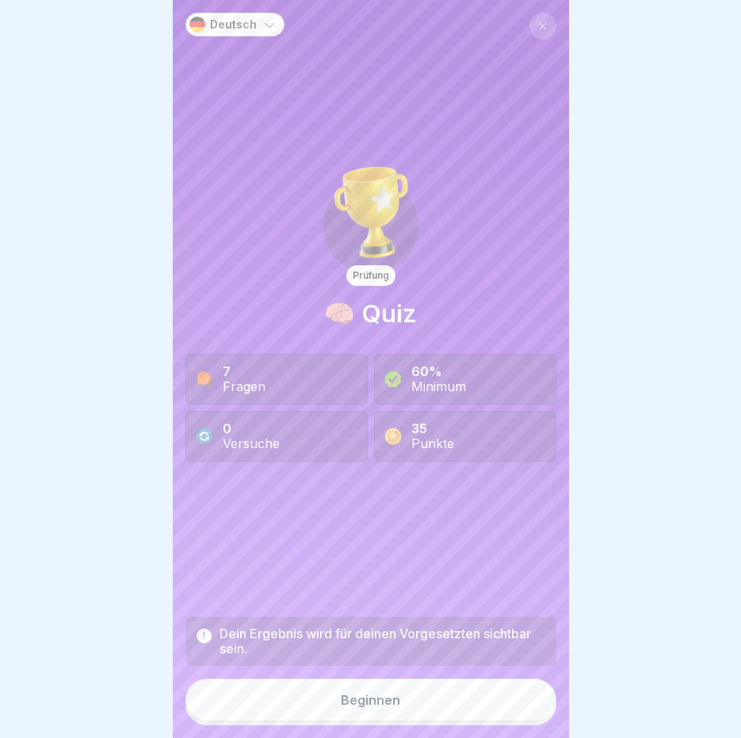
click at [374, 707] on div "Beginnen" at bounding box center [370, 700] width 59 height 14
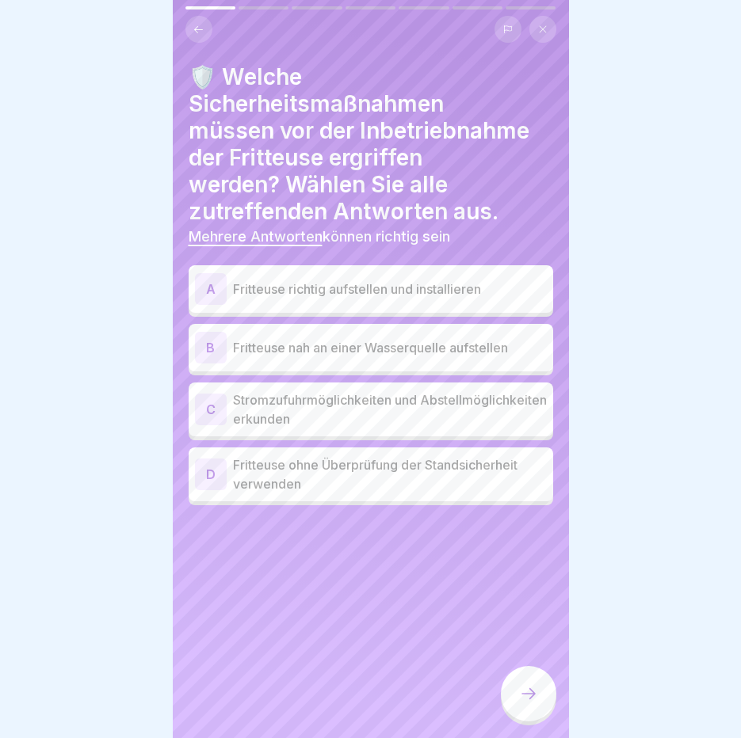
click at [291, 294] on p "Fritteuse richtig aufstellen und installieren" at bounding box center [390, 289] width 314 height 19
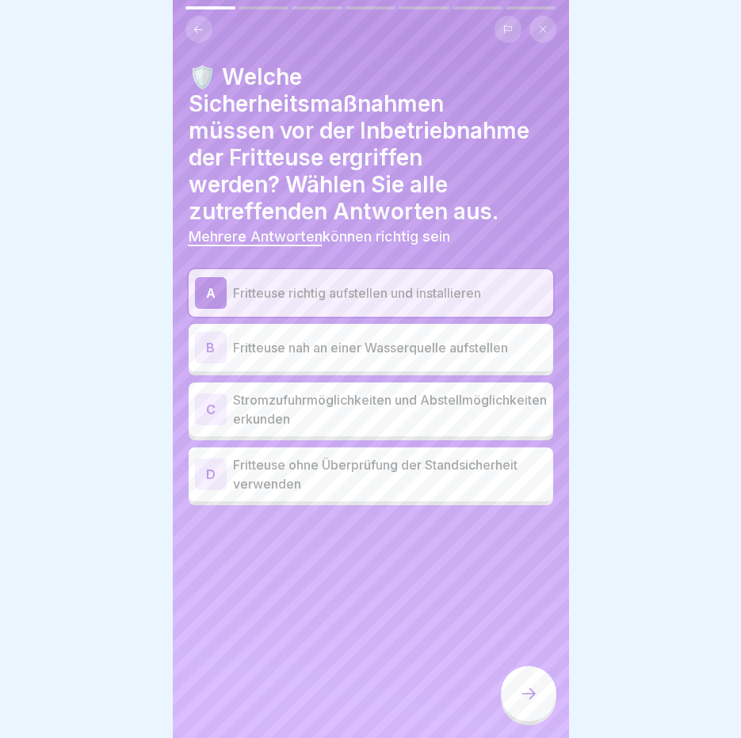
click at [341, 394] on p "Stromzufuhrmöglichkeiten und Abstellmöglichkeiten erkunden" at bounding box center [390, 409] width 314 height 38
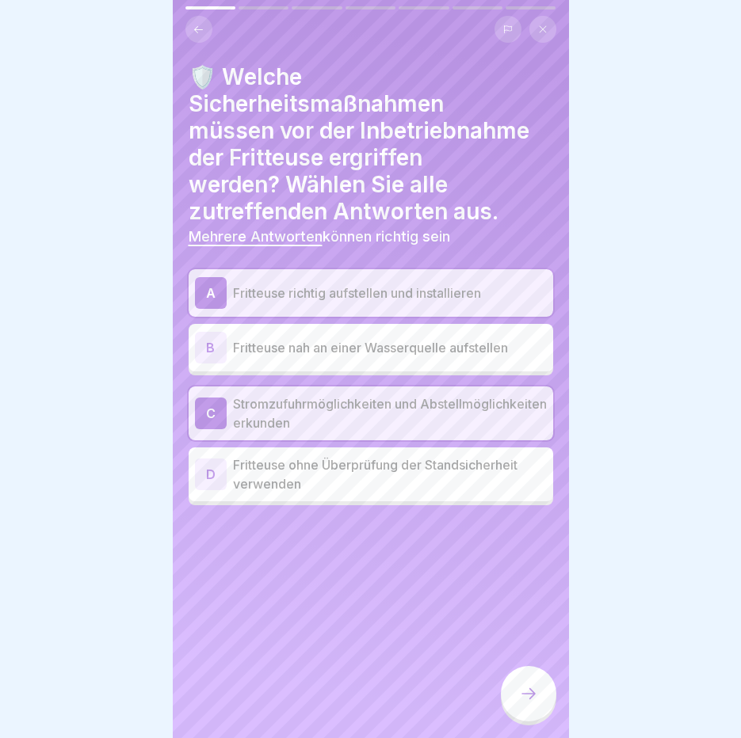
click at [524, 702] on icon at bounding box center [528, 693] width 19 height 19
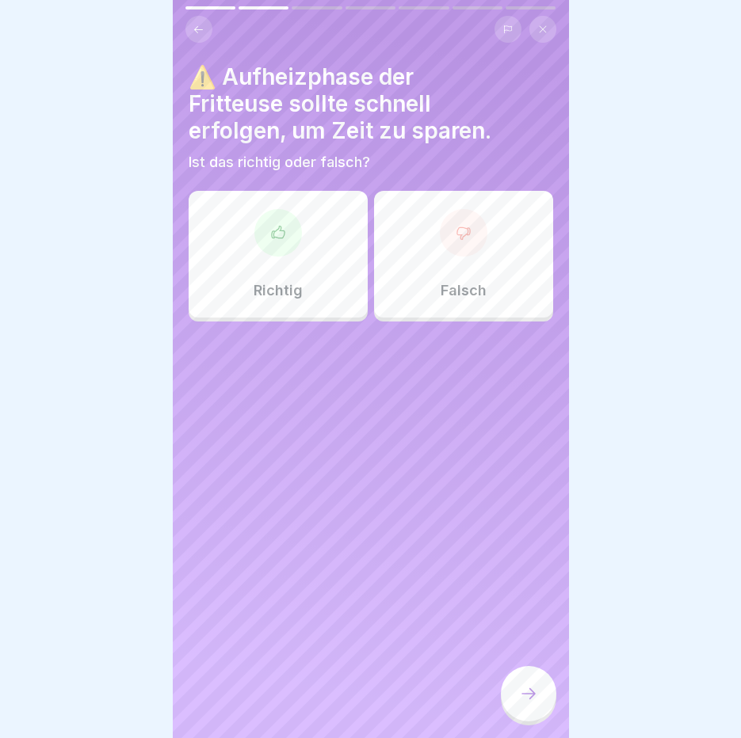
click at [427, 259] on div "Falsch" at bounding box center [463, 254] width 179 height 127
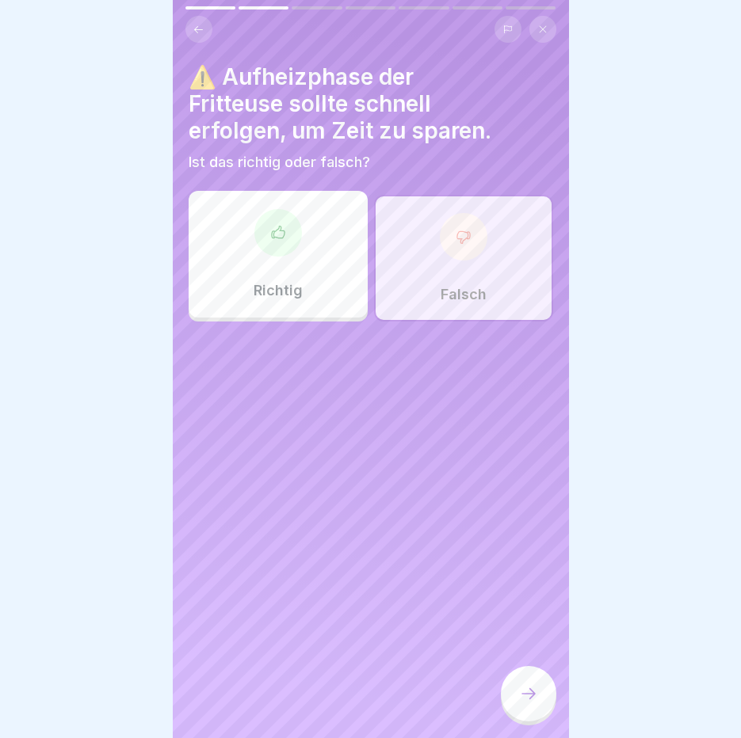
click at [544, 701] on div at bounding box center [528, 693] width 55 height 55
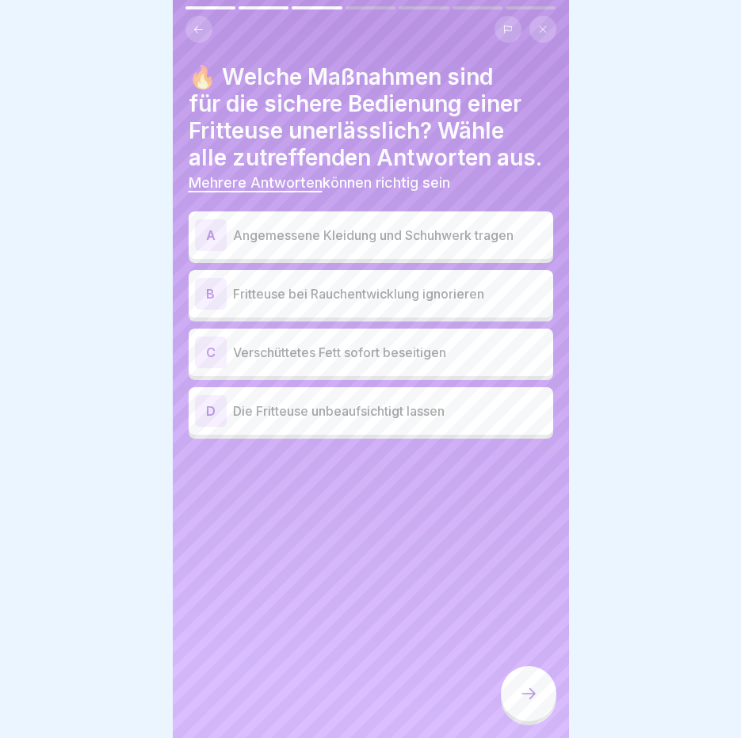
click at [276, 216] on div "A Angemessene Kleidung und Schuhwerk tragen" at bounding box center [370, 235] width 364 height 48
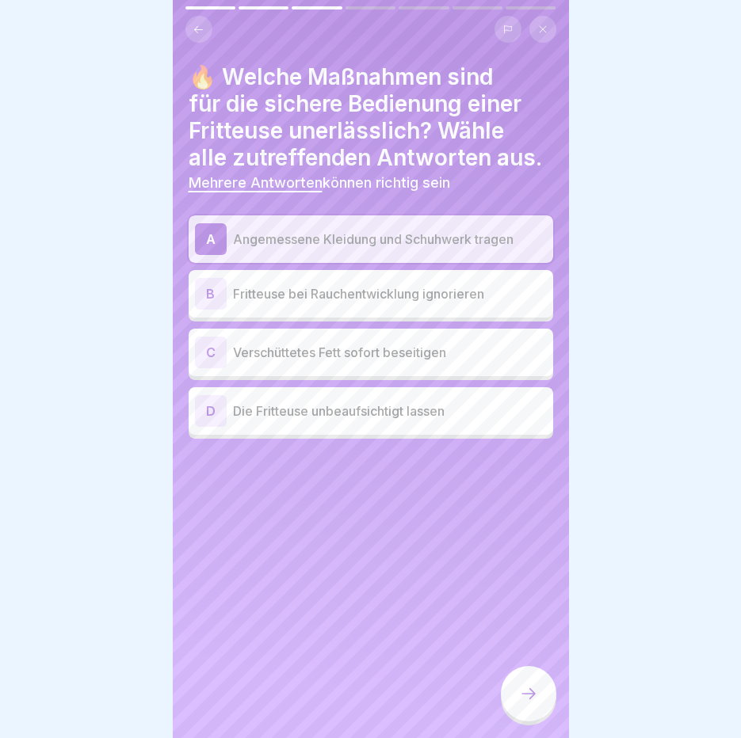
click at [281, 346] on p "Verschüttetes Fett sofort beseitigen" at bounding box center [390, 352] width 314 height 19
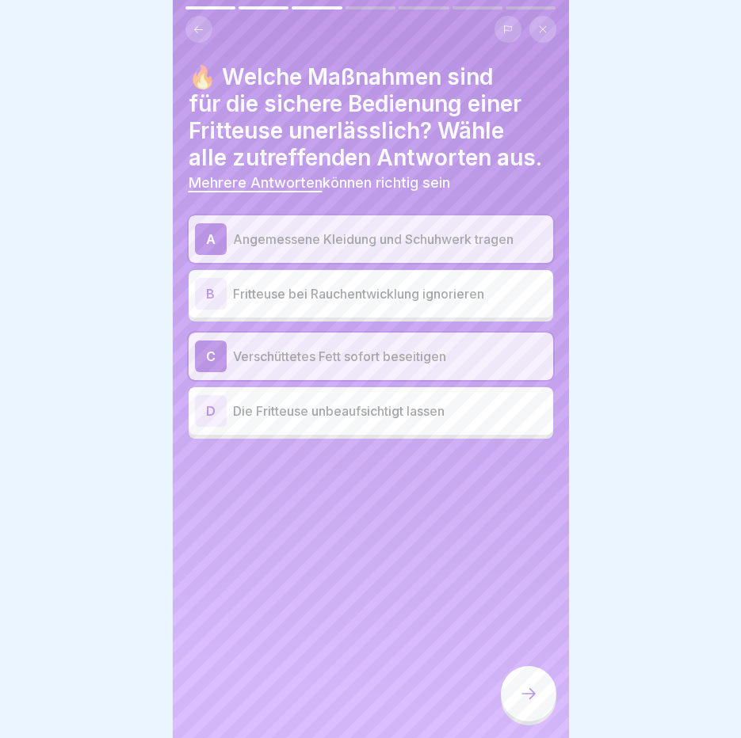
click at [513, 706] on div at bounding box center [528, 693] width 55 height 55
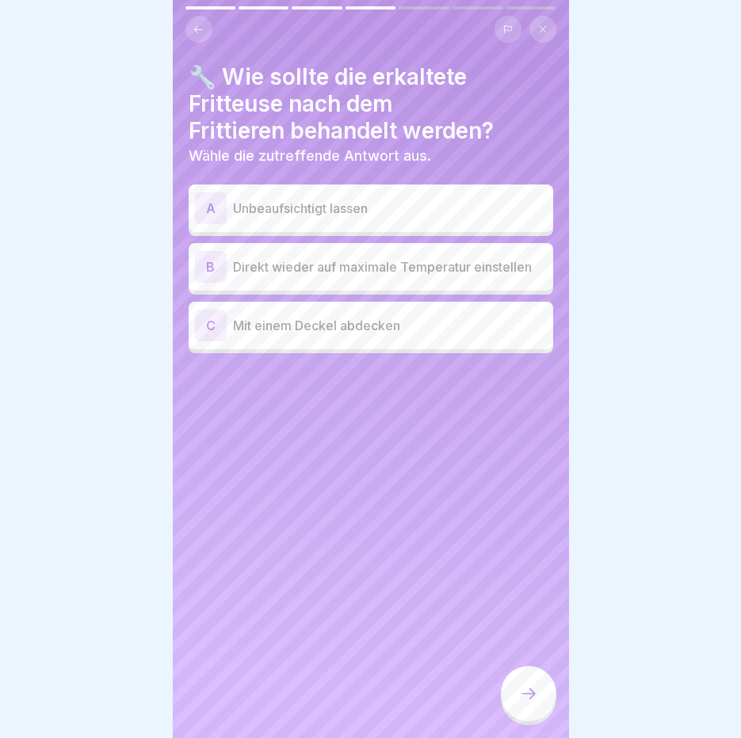
click at [268, 329] on p "Mit einem Deckel abdecken" at bounding box center [390, 325] width 314 height 19
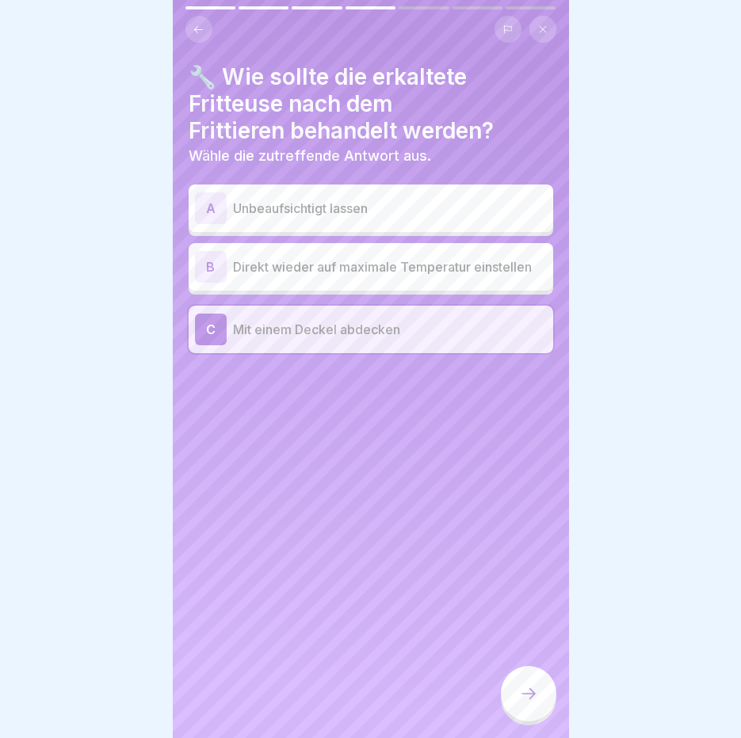
click at [527, 703] on icon at bounding box center [528, 693] width 19 height 19
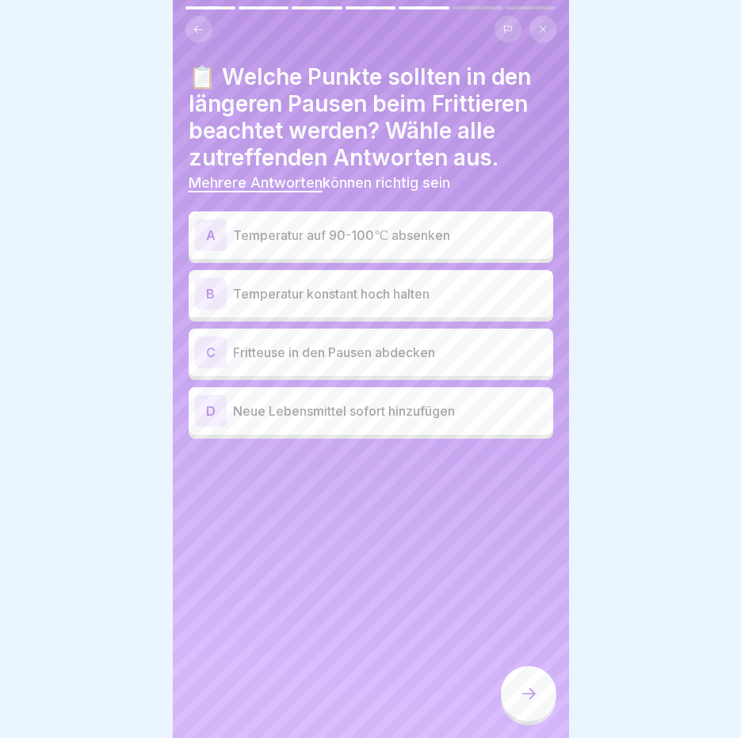
click at [440, 230] on p "Temperatur auf 90-100℃ absenken" at bounding box center [390, 235] width 314 height 19
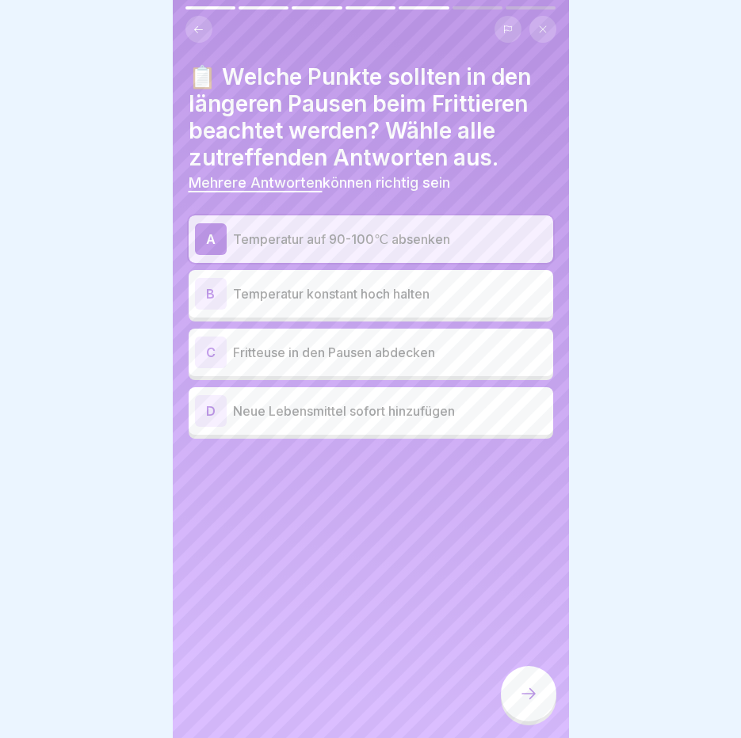
click at [531, 703] on icon at bounding box center [528, 693] width 19 height 19
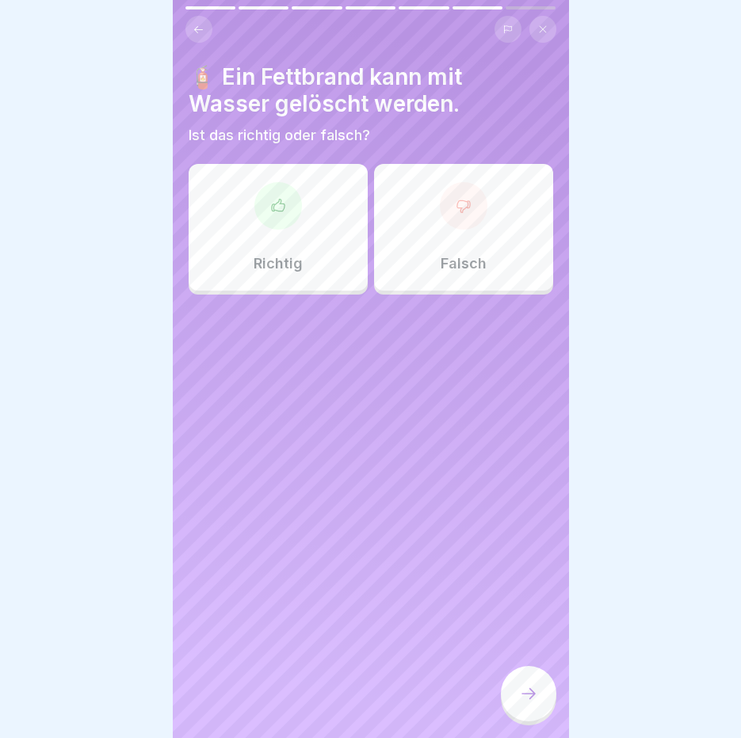
click at [482, 235] on div "Falsch" at bounding box center [463, 227] width 179 height 127
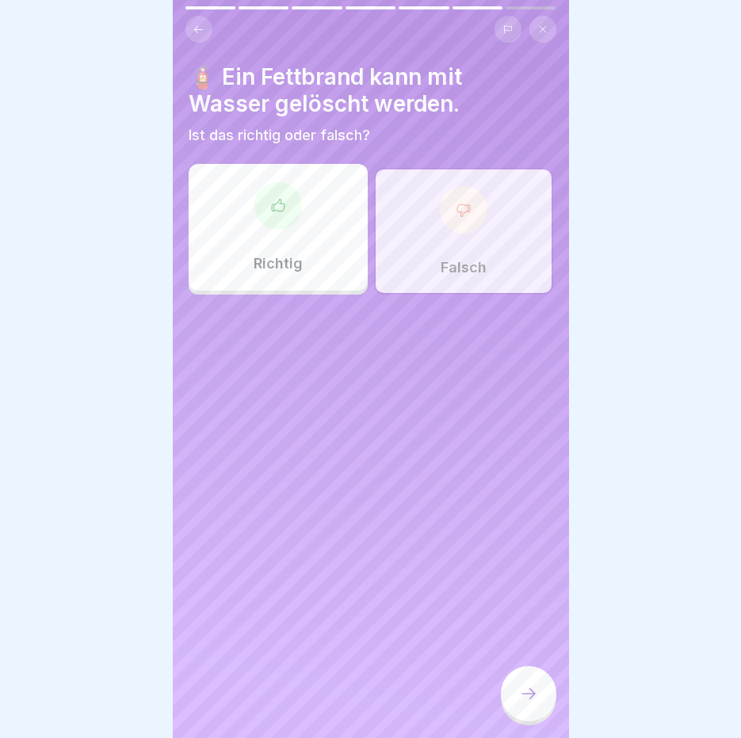
click at [535, 703] on icon at bounding box center [528, 693] width 19 height 19
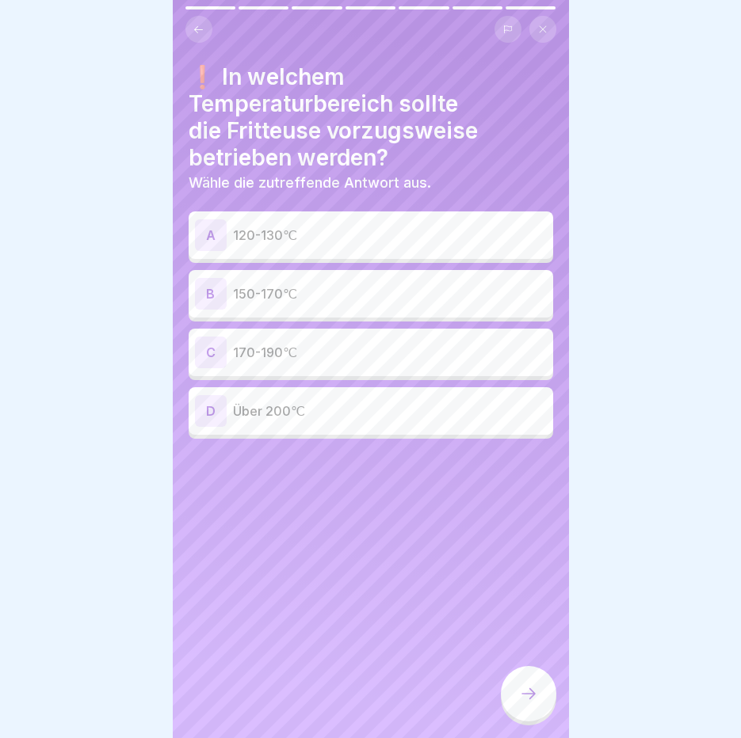
click at [337, 284] on p "150-170℃" at bounding box center [390, 293] width 314 height 19
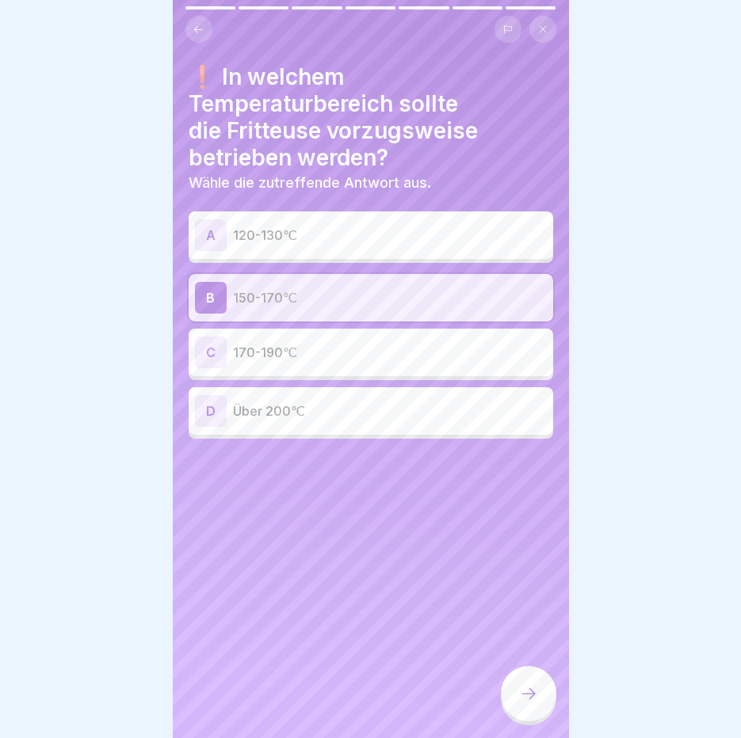
click at [534, 703] on icon at bounding box center [528, 693] width 19 height 19
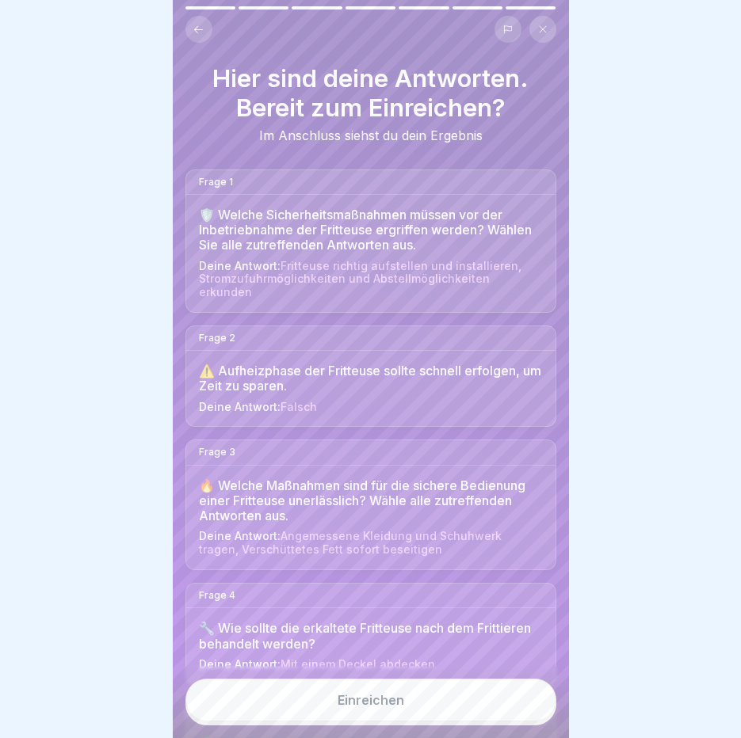
click at [392, 707] on div "Einreichen" at bounding box center [370, 700] width 67 height 14
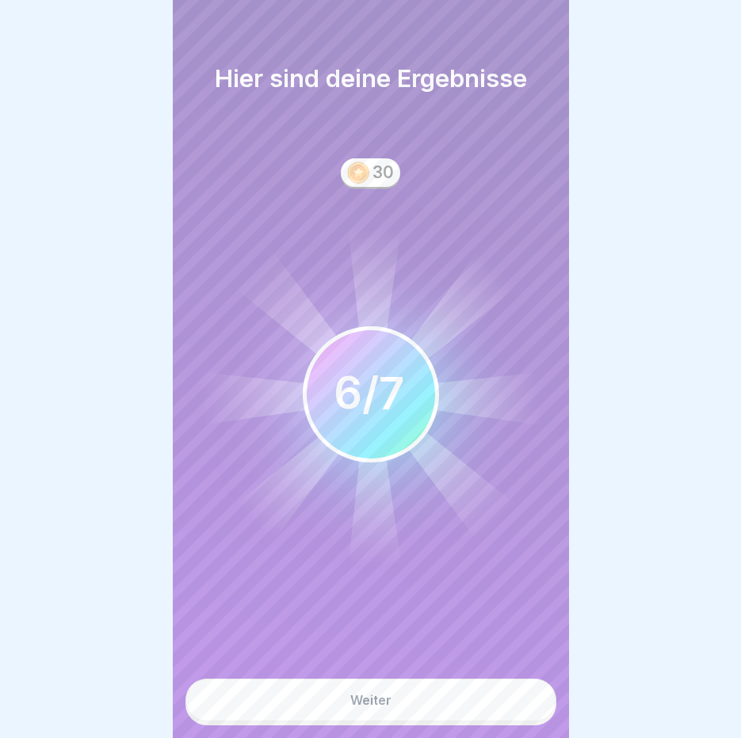
click at [392, 709] on button "Weiter" at bounding box center [370, 700] width 371 height 43
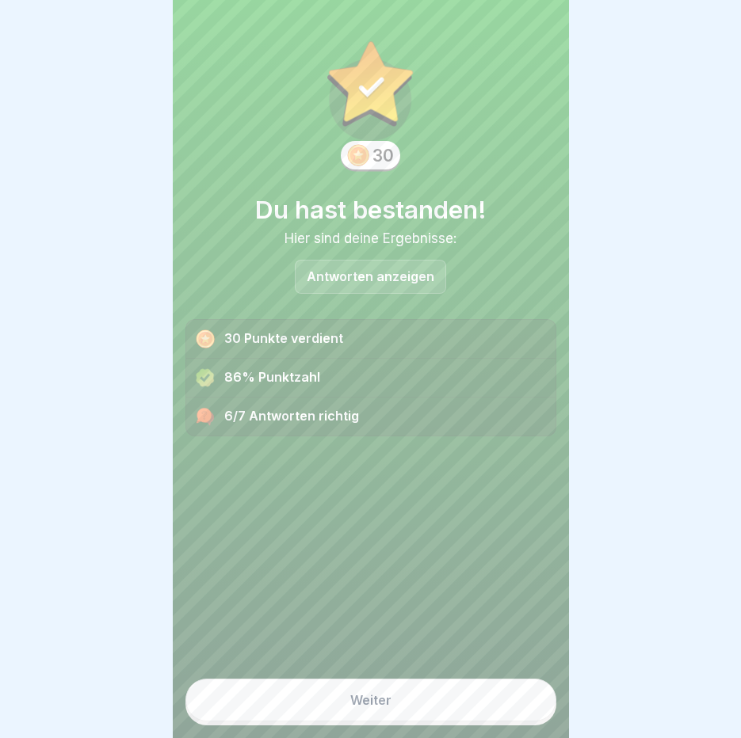
click at [382, 722] on button "Weiter" at bounding box center [370, 700] width 371 height 43
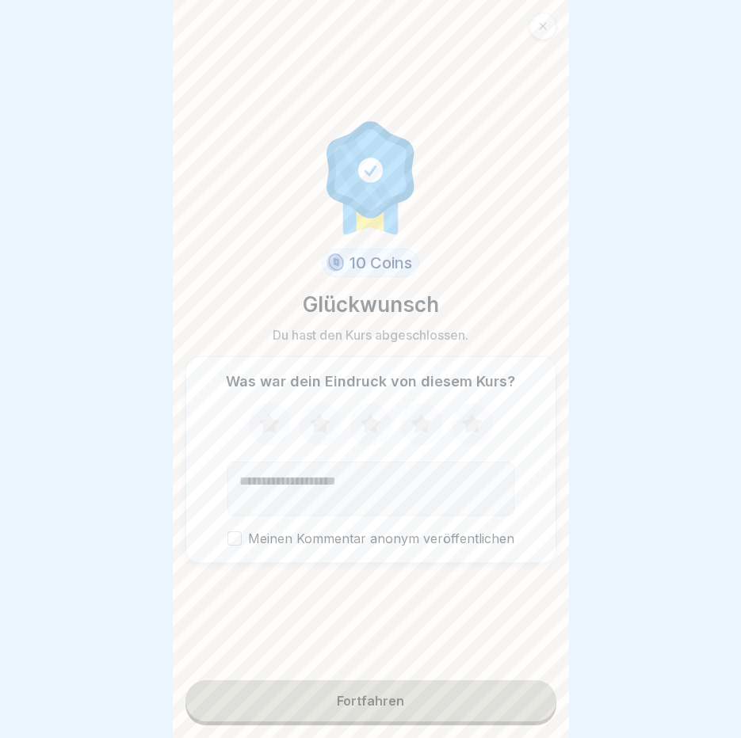
click at [395, 708] on div "Fortfahren" at bounding box center [370, 701] width 67 height 14
